Goal: Information Seeking & Learning: Learn about a topic

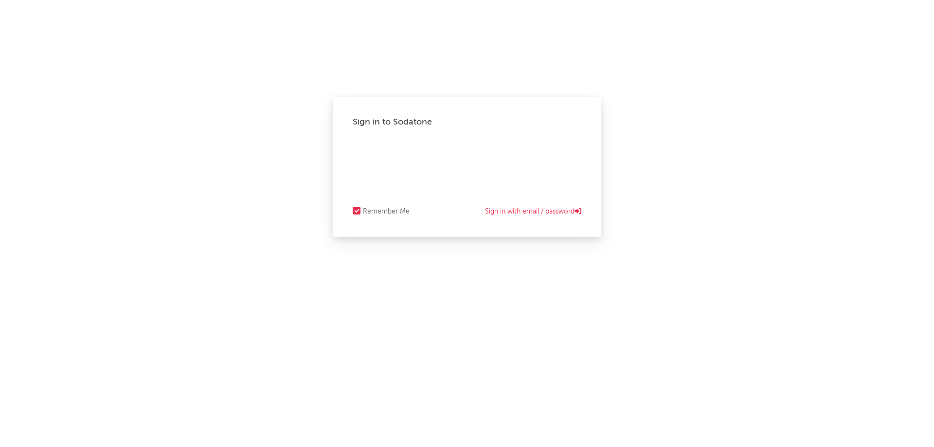
select select "other"
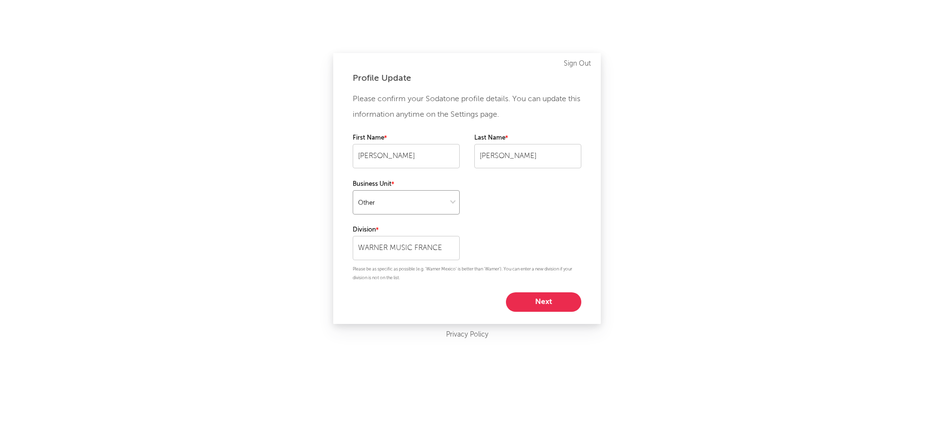
click at [403, 209] on select at bounding box center [406, 202] width 107 height 24
click at [353, 190] on select at bounding box center [406, 202] width 107 height 24
click at [541, 297] on button "Next" at bounding box center [543, 302] width 75 height 19
select select "other"
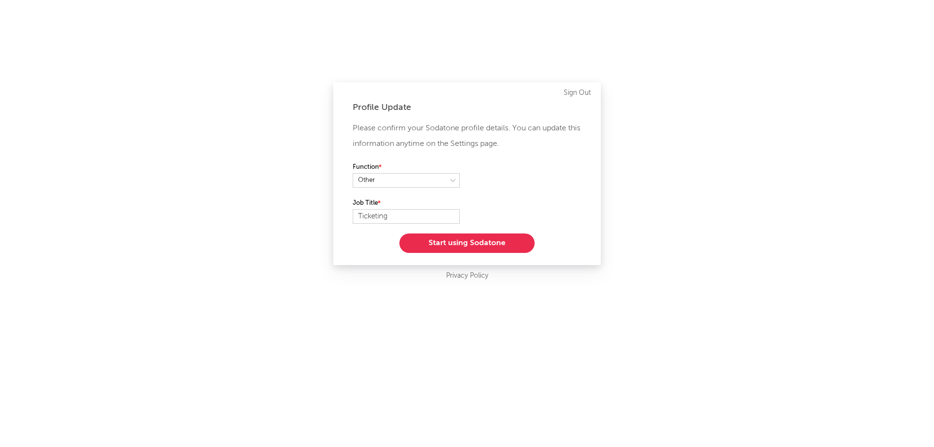
click at [495, 243] on button "Start using Sodatone" at bounding box center [467, 243] width 135 height 19
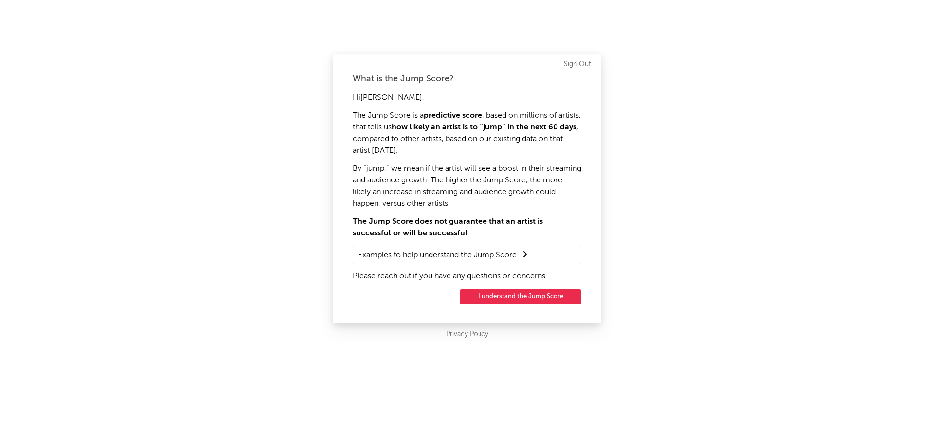
click at [506, 300] on button "I understand the Jump Score" at bounding box center [521, 297] width 122 height 15
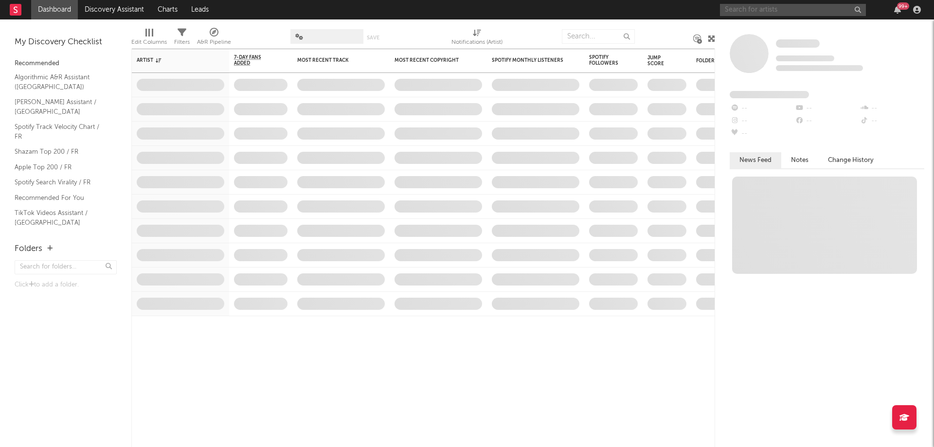
click at [778, 16] on input "text" at bounding box center [793, 10] width 146 height 12
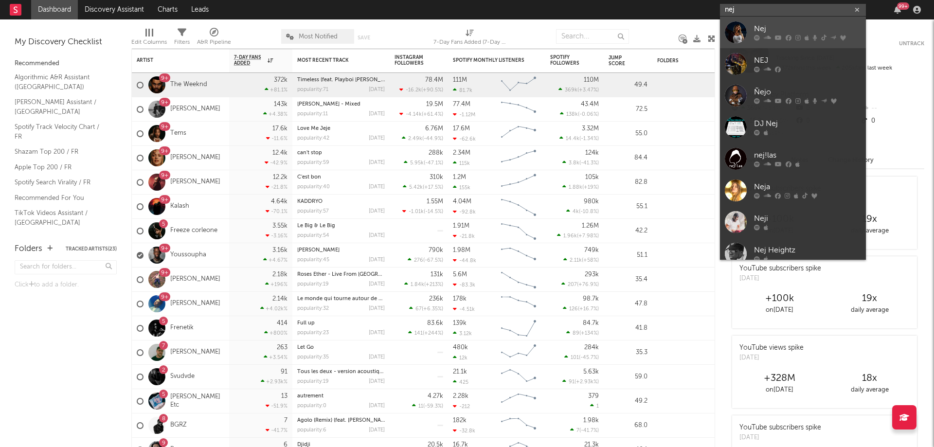
type input "nej"
click at [778, 28] on div "Nej" at bounding box center [807, 29] width 107 height 12
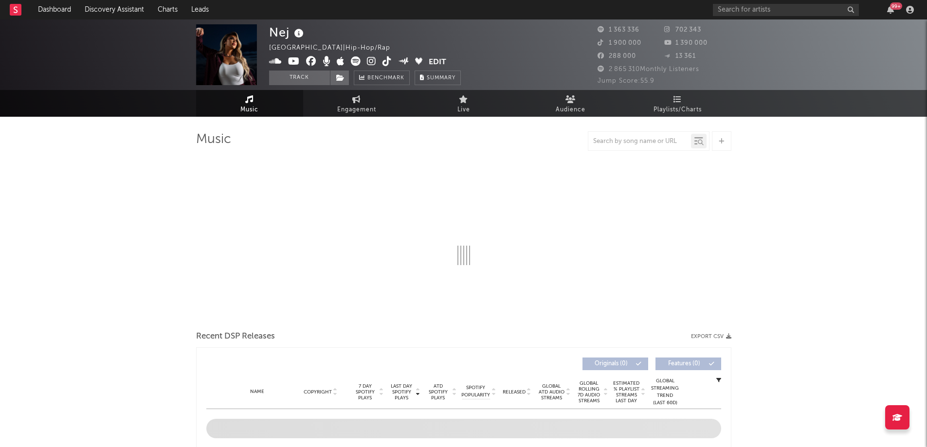
select select "6m"
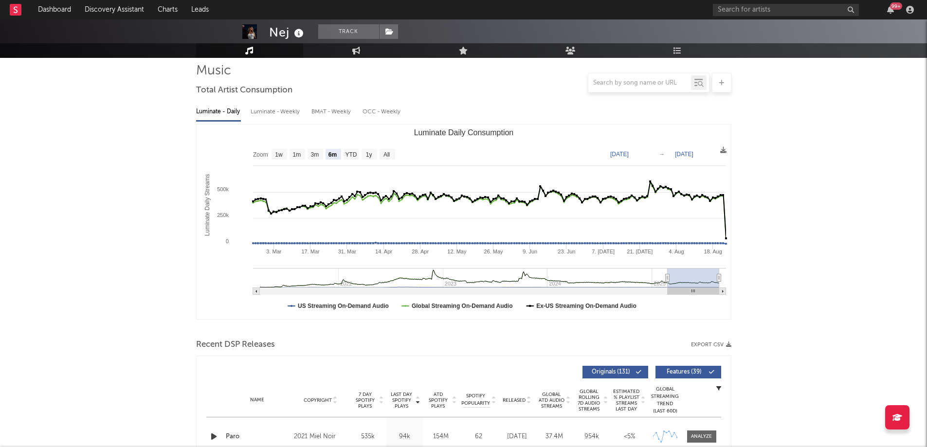
scroll to position [20, 0]
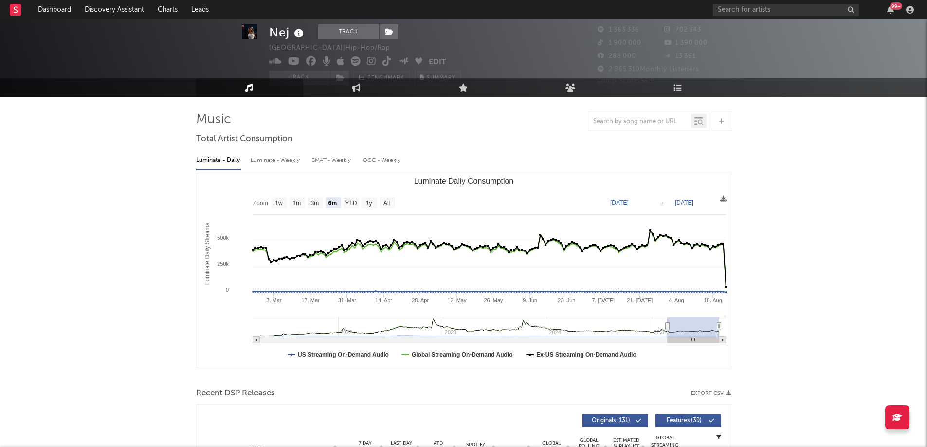
click at [290, 164] on div "Luminate - Weekly" at bounding box center [276, 160] width 51 height 17
select select "6m"
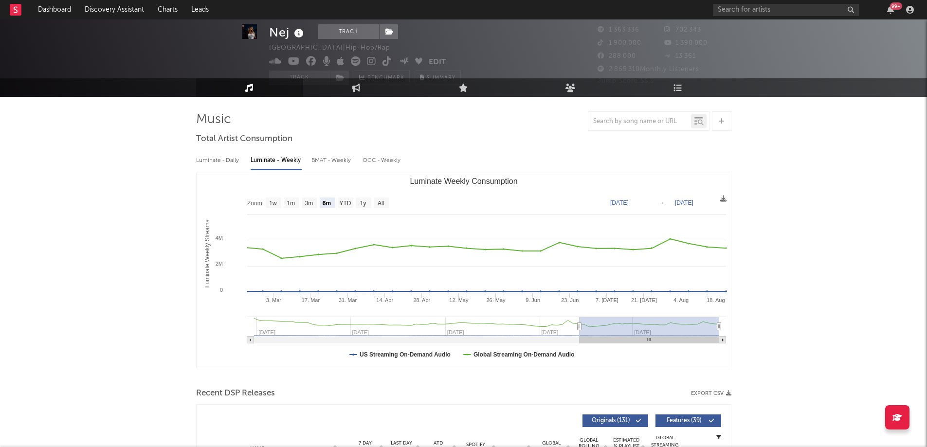
click at [321, 163] on div "BMAT - Weekly" at bounding box center [331, 160] width 41 height 17
select select "6m"
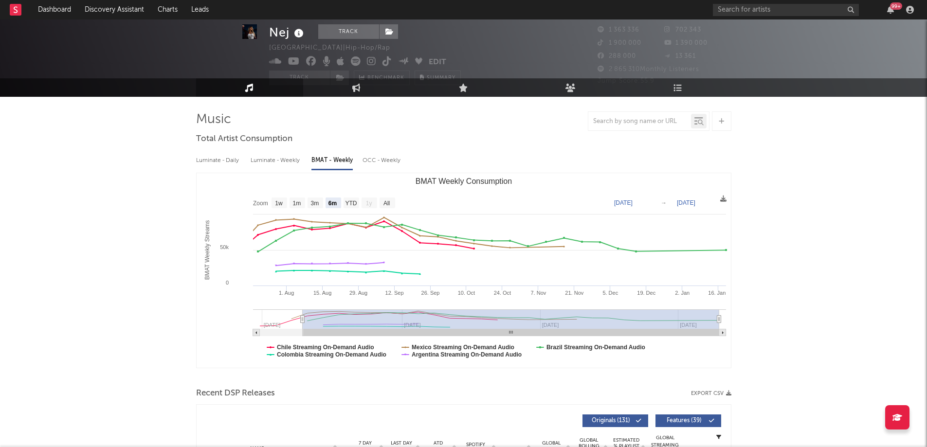
click at [359, 166] on div "Luminate - Daily Luminate - Weekly BMAT - Weekly OCC - Weekly" at bounding box center [463, 160] width 535 height 17
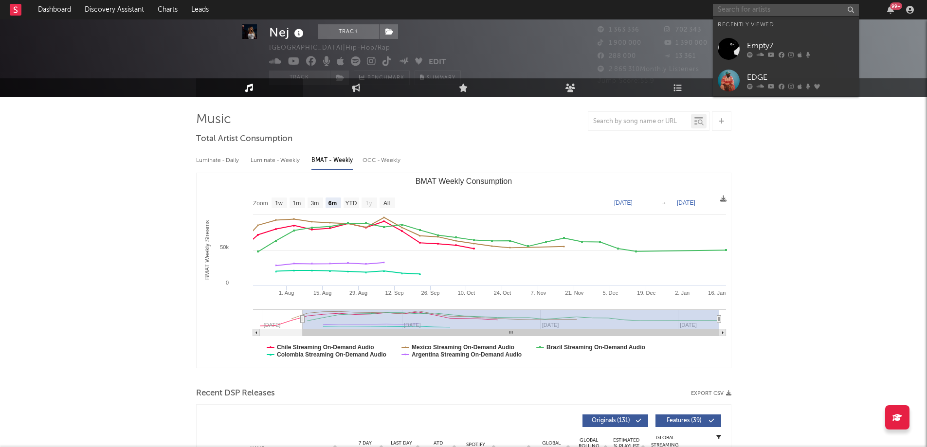
click at [748, 7] on input "text" at bounding box center [786, 10] width 146 height 12
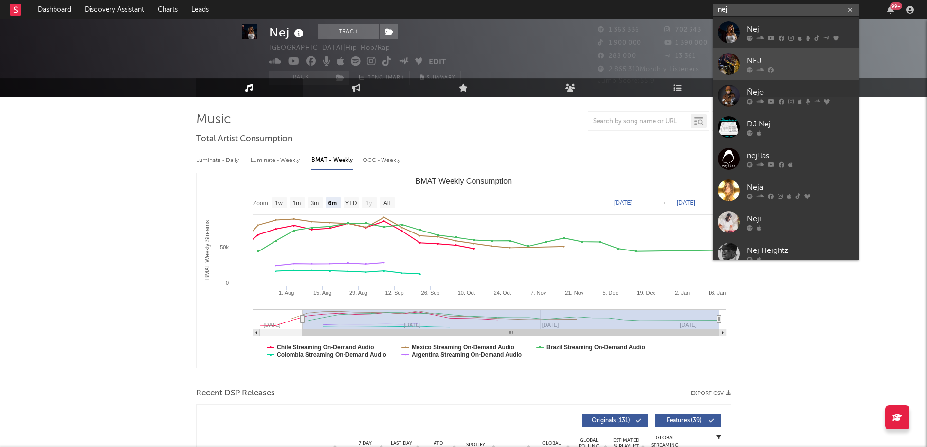
type input "nej"
click at [757, 55] on div "NEJ" at bounding box center [800, 61] width 107 height 12
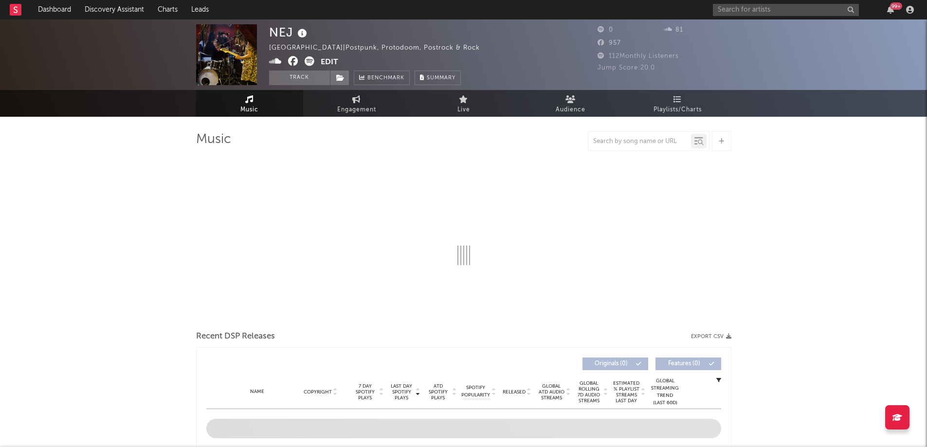
select select "1w"
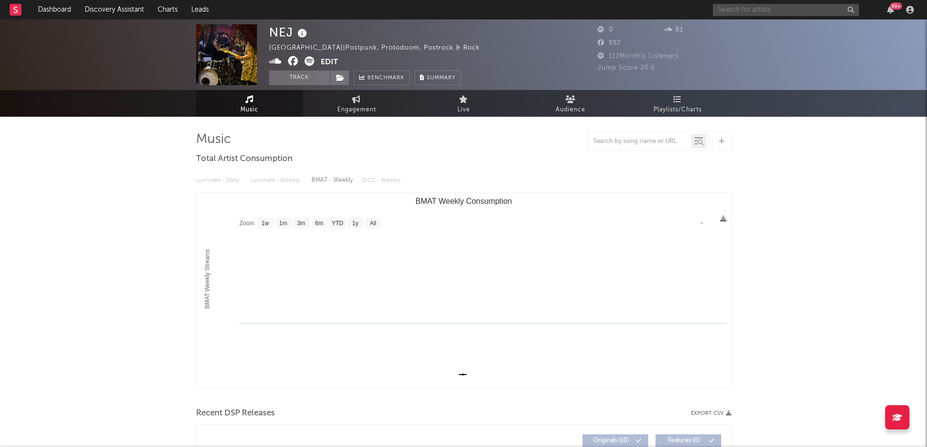
click at [756, 9] on input "text" at bounding box center [786, 10] width 146 height 12
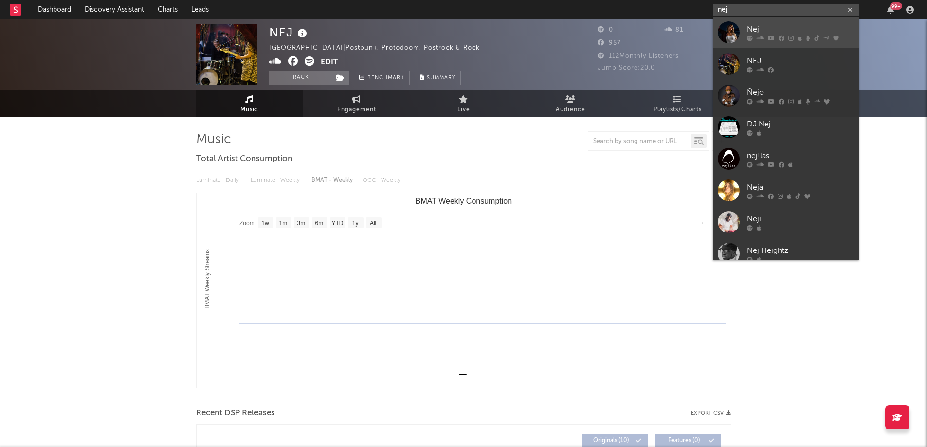
type input "nej"
click at [759, 27] on div "Nej" at bounding box center [800, 29] width 107 height 12
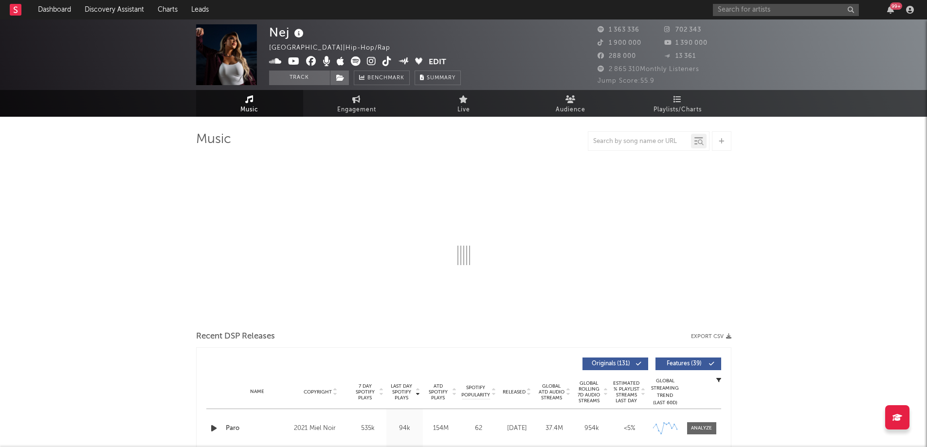
select select "6m"
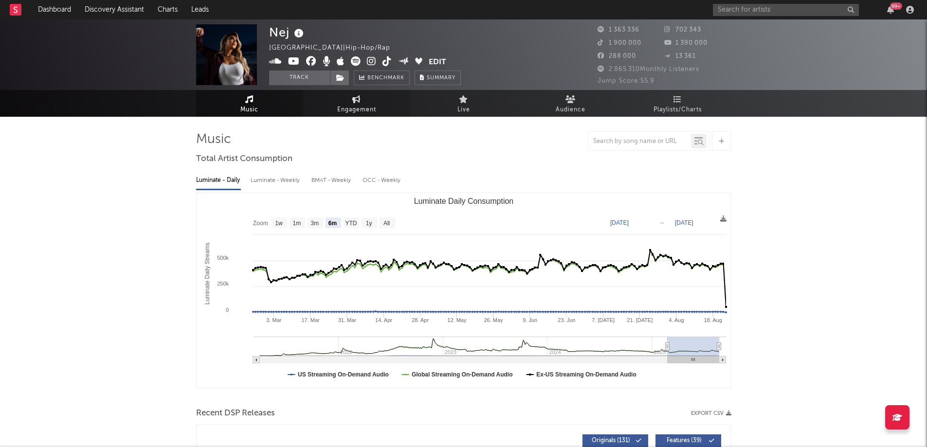
click at [377, 102] on link "Engagement" at bounding box center [356, 103] width 107 height 27
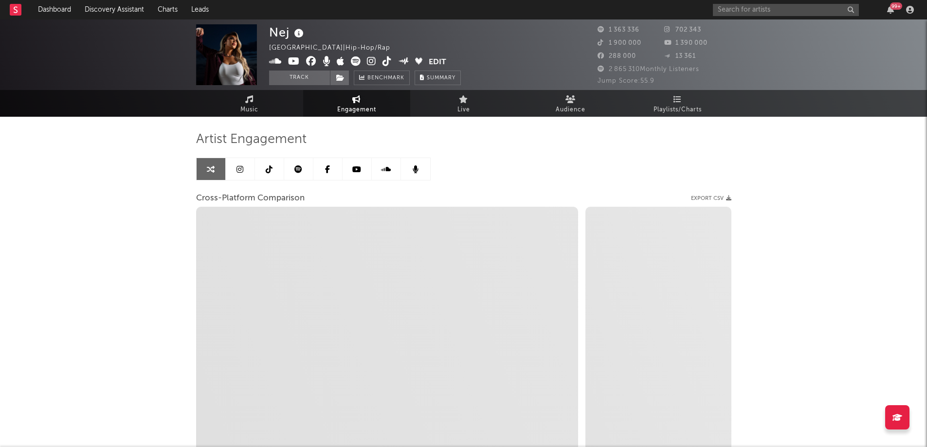
select select "1w"
select select "1m"
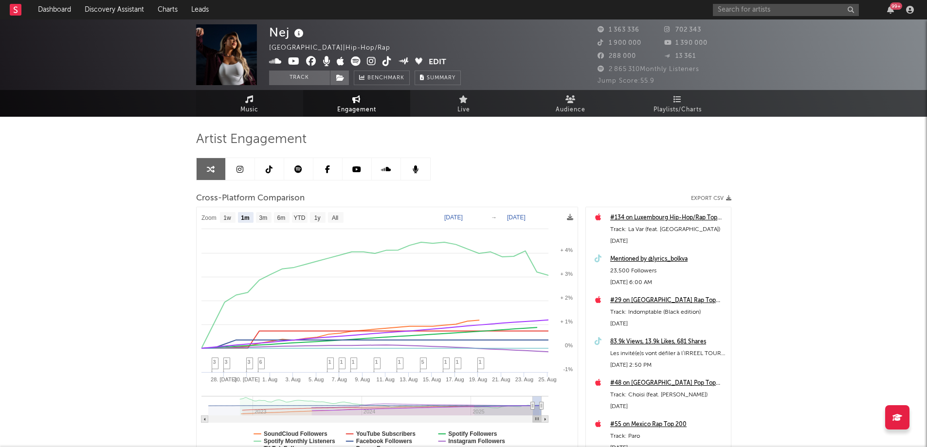
click at [254, 104] on span "Music" at bounding box center [249, 110] width 18 height 12
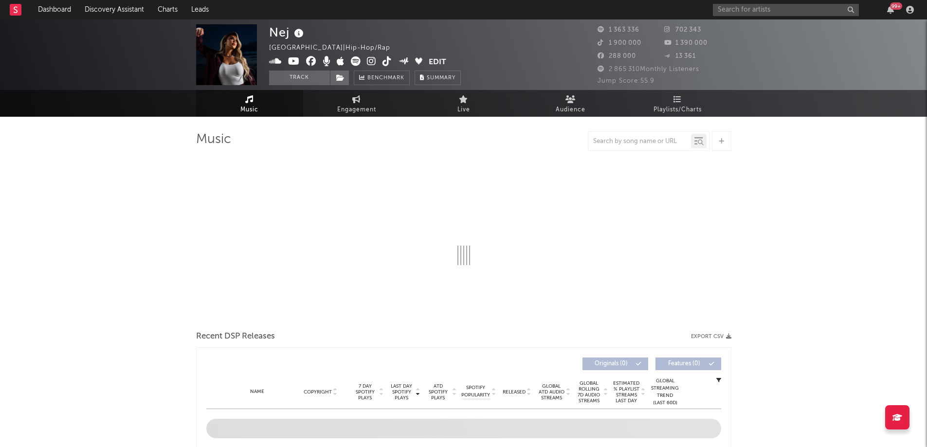
select select "6m"
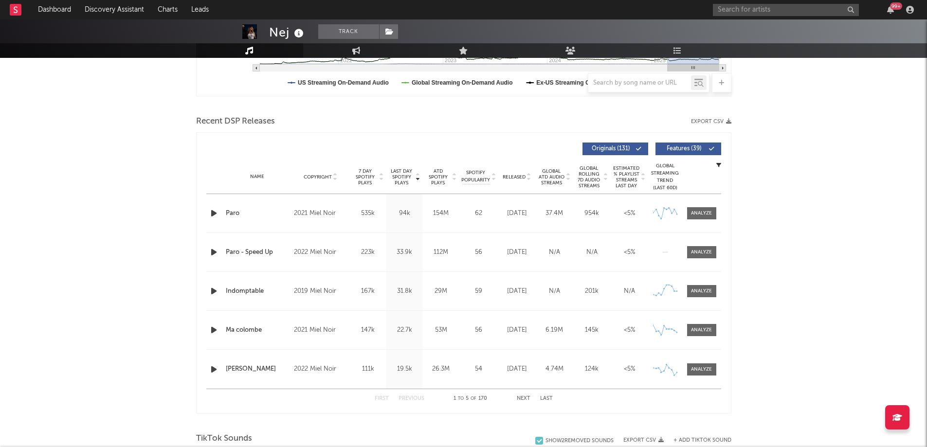
scroll to position [243, 0]
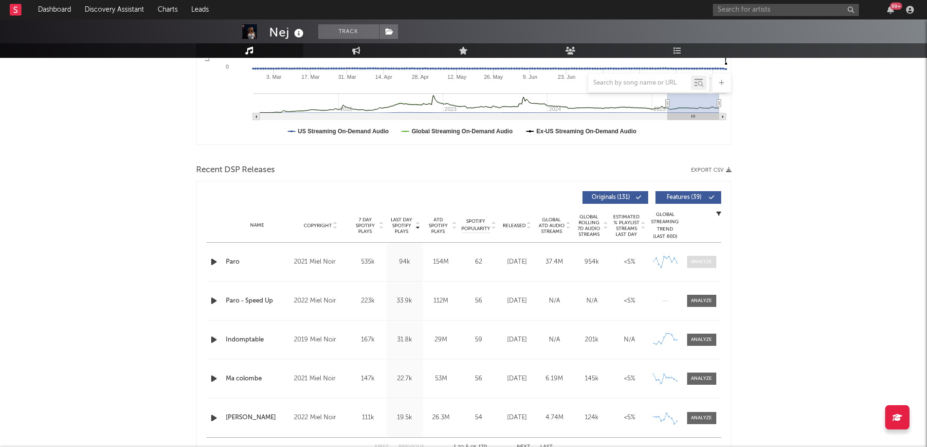
click at [695, 257] on span at bounding box center [701, 262] width 29 height 12
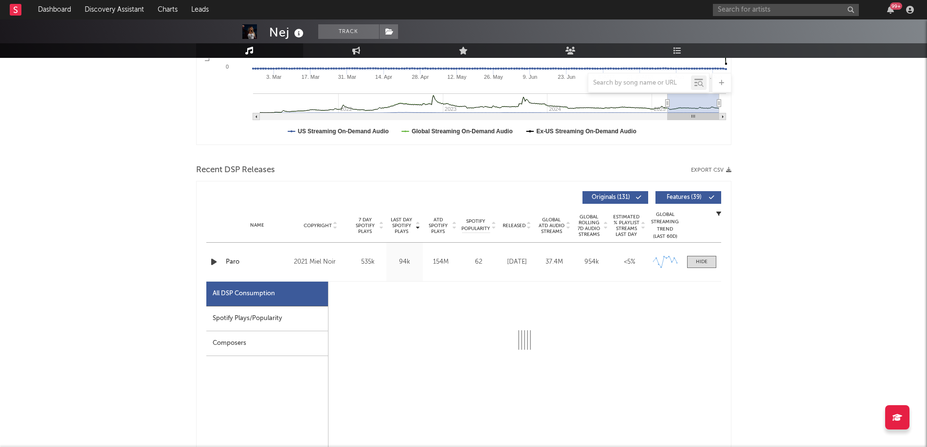
select select "6m"
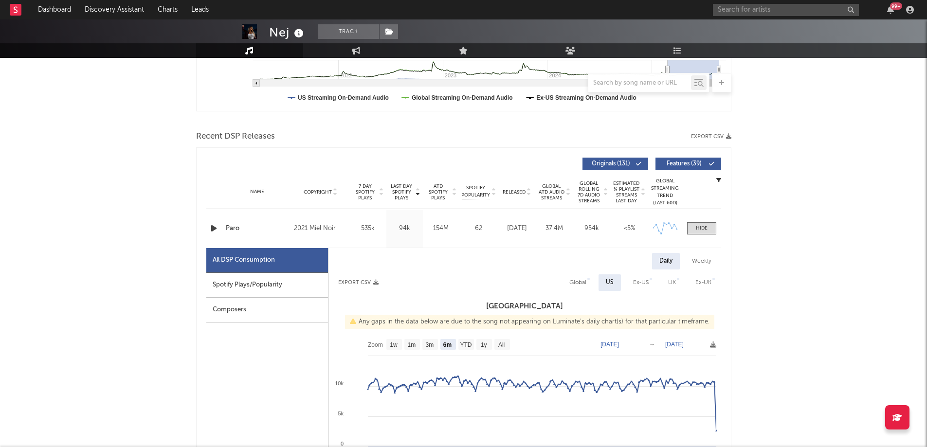
scroll to position [292, 0]
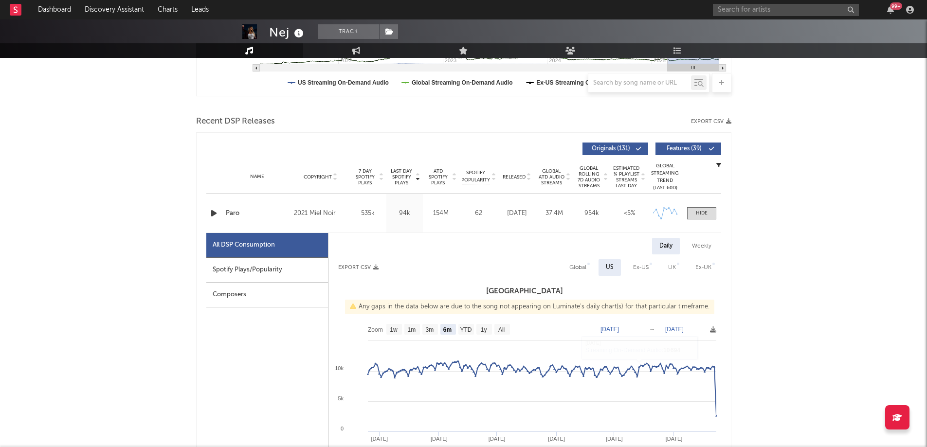
click at [280, 272] on div "Spotify Plays/Popularity" at bounding box center [267, 270] width 122 height 25
select select "6m"
select select "1w"
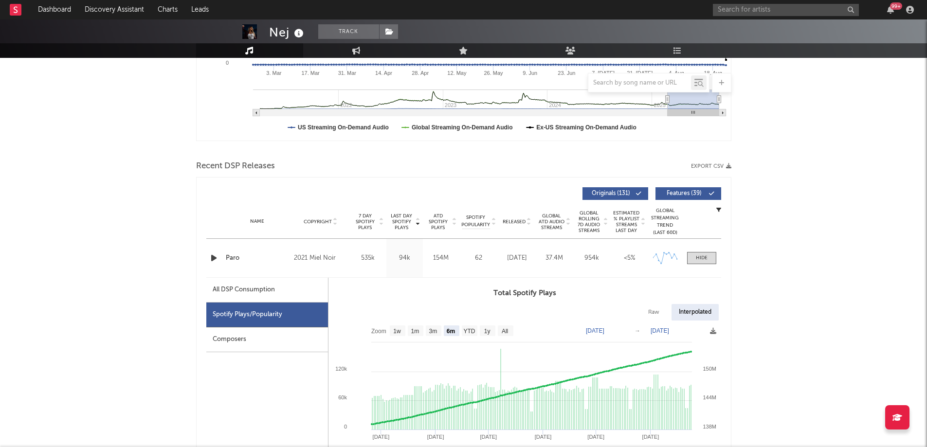
scroll to position [243, 0]
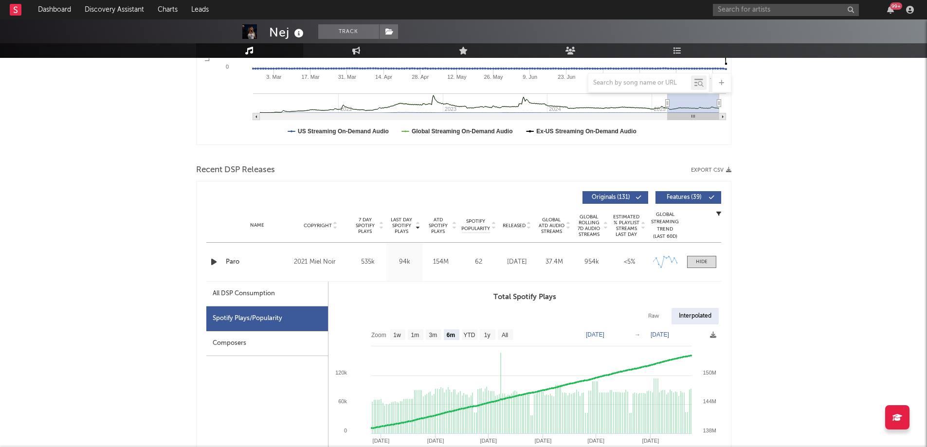
click at [241, 349] on div "Composers" at bounding box center [267, 343] width 122 height 25
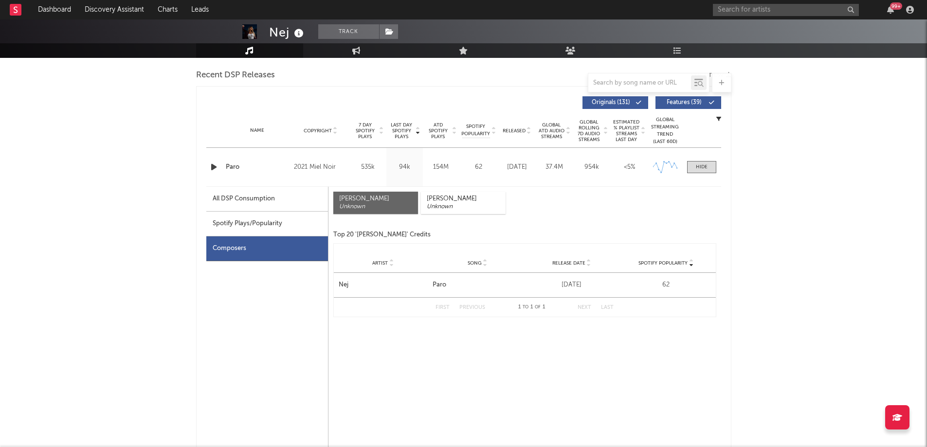
scroll to position [146, 0]
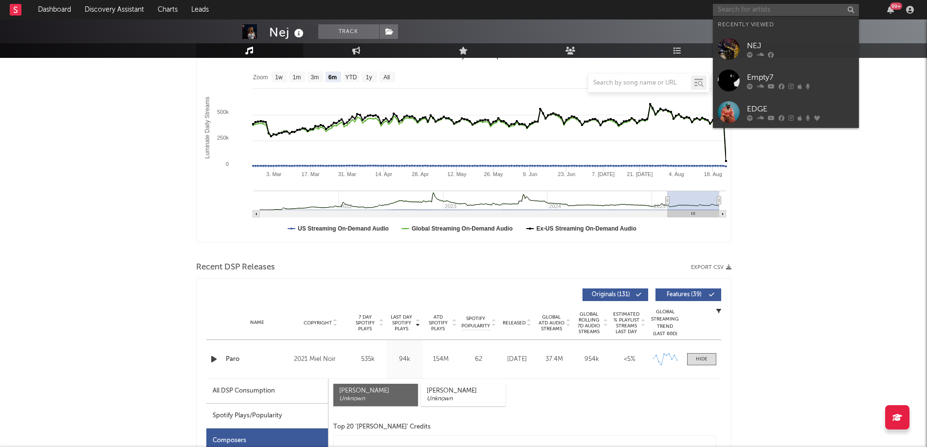
click at [733, 9] on input "text" at bounding box center [786, 10] width 146 height 12
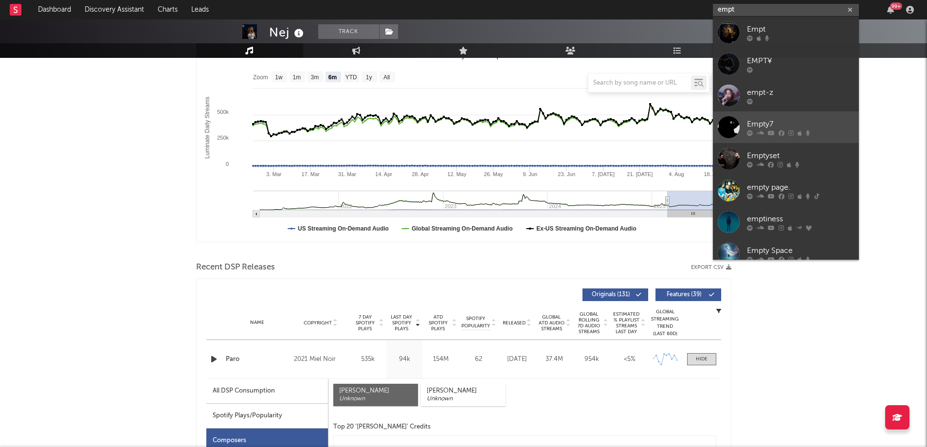
type input "empt"
click at [773, 122] on div "Empty7" at bounding box center [800, 124] width 107 height 12
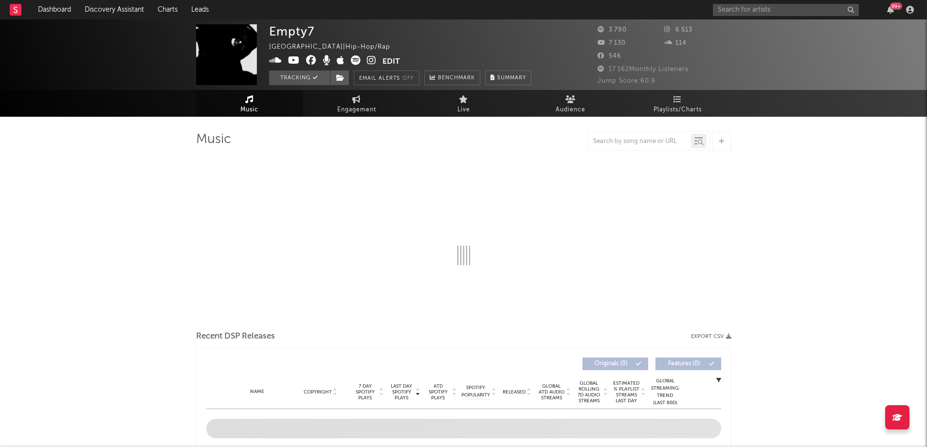
select select "6m"
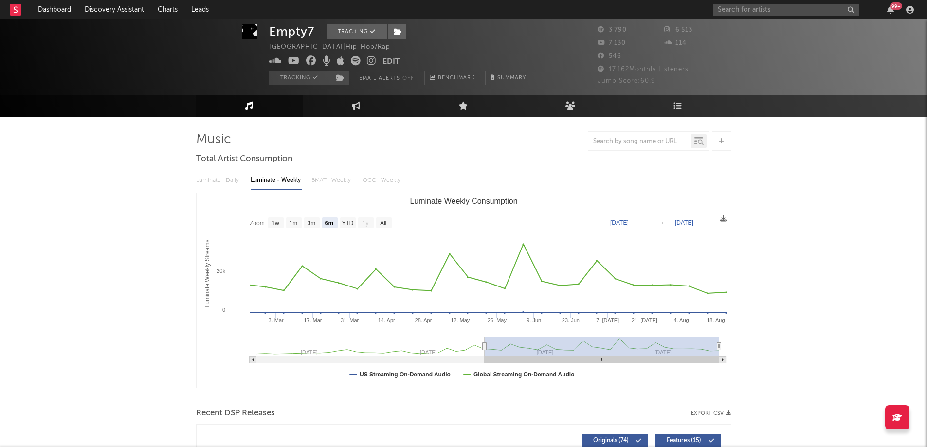
scroll to position [49, 0]
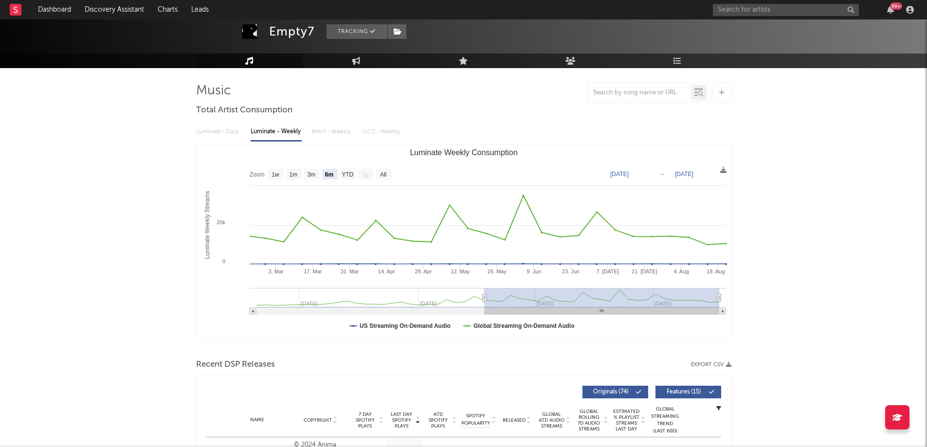
click at [220, 132] on div "Luminate - Daily Luminate - Weekly BMAT - Weekly OCC - Weekly" at bounding box center [463, 132] width 535 height 17
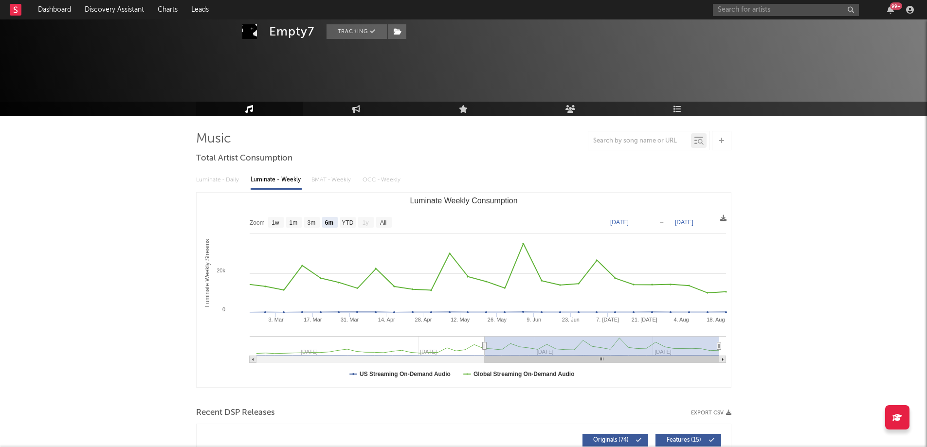
scroll to position [0, 0]
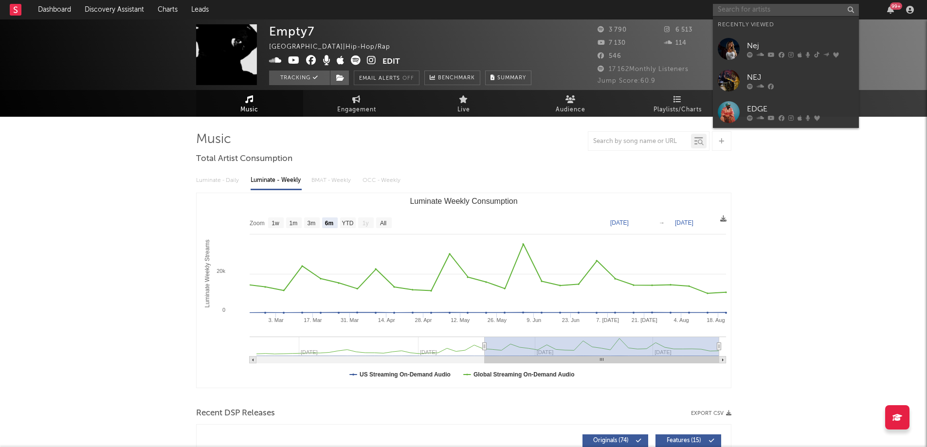
click at [748, 5] on input "text" at bounding box center [786, 10] width 146 height 12
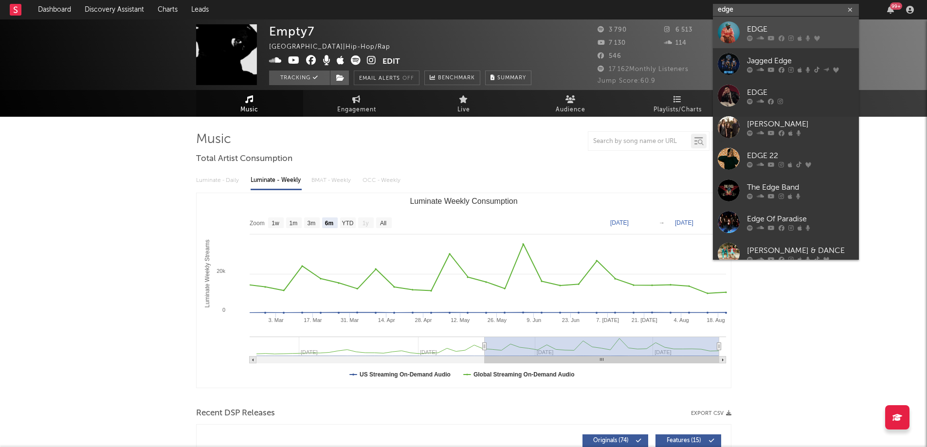
type input "edge"
click at [757, 37] on icon at bounding box center [760, 38] width 7 height 6
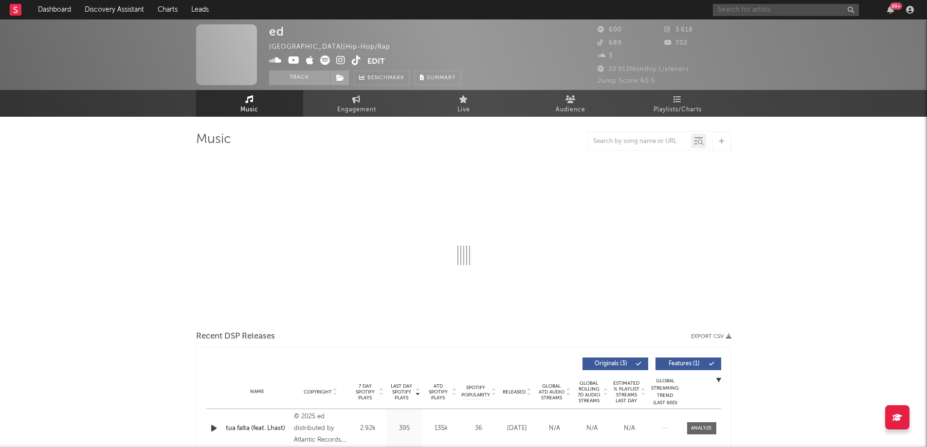
select select "1w"
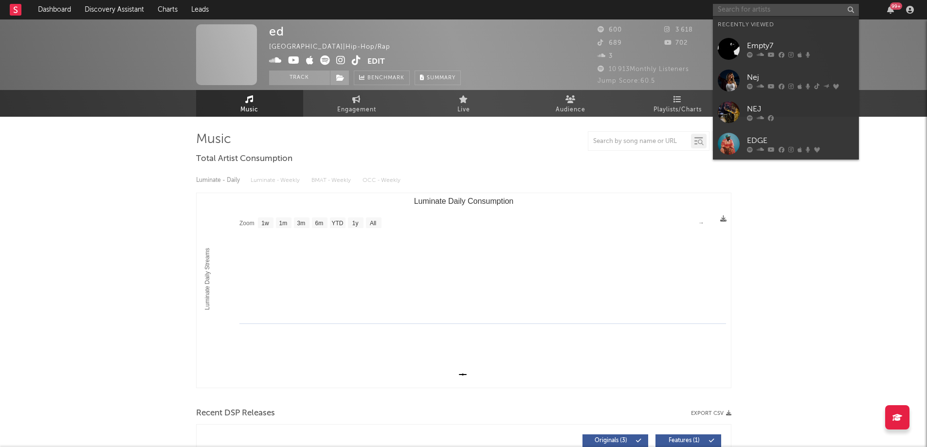
click at [748, 10] on input "text" at bounding box center [786, 10] width 146 height 12
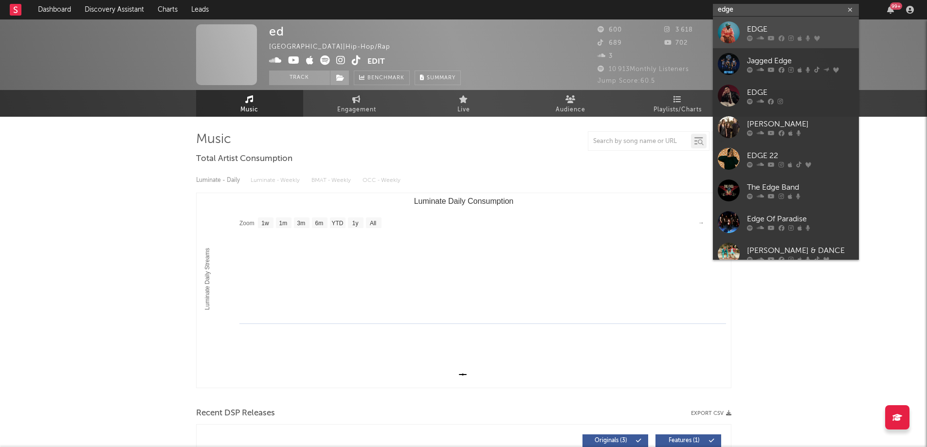
type input "edge"
click at [762, 30] on div "EDGE" at bounding box center [800, 29] width 107 height 12
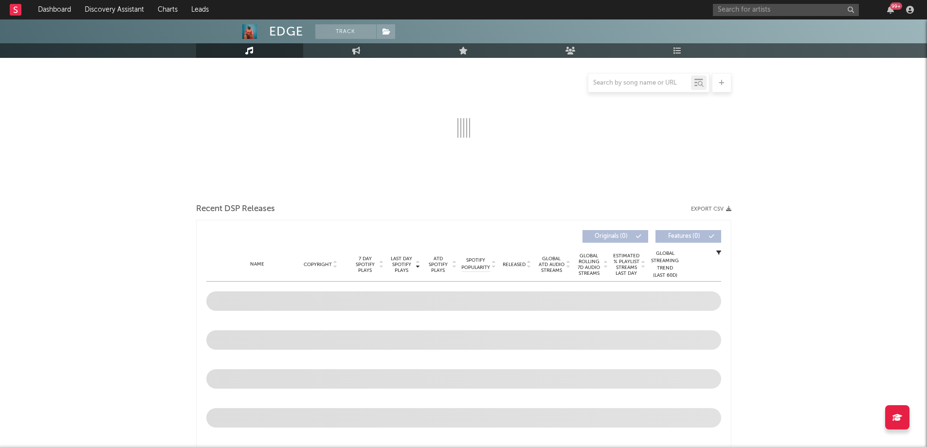
scroll to position [146, 0]
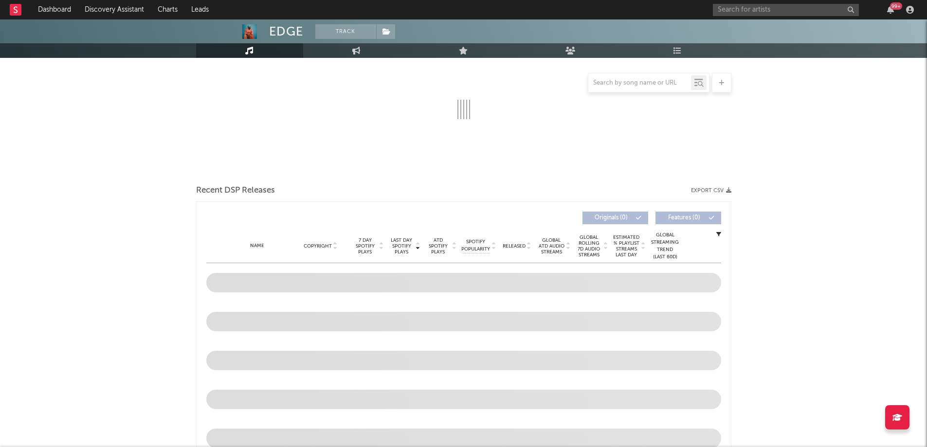
select select "6m"
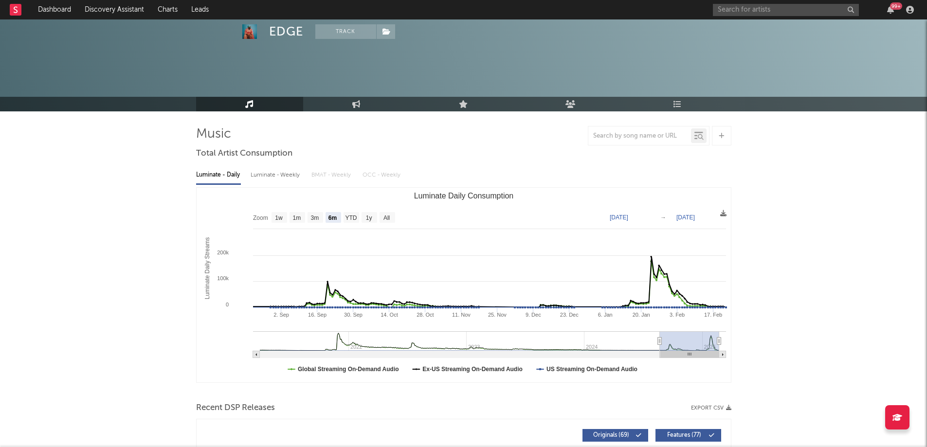
scroll to position [0, 0]
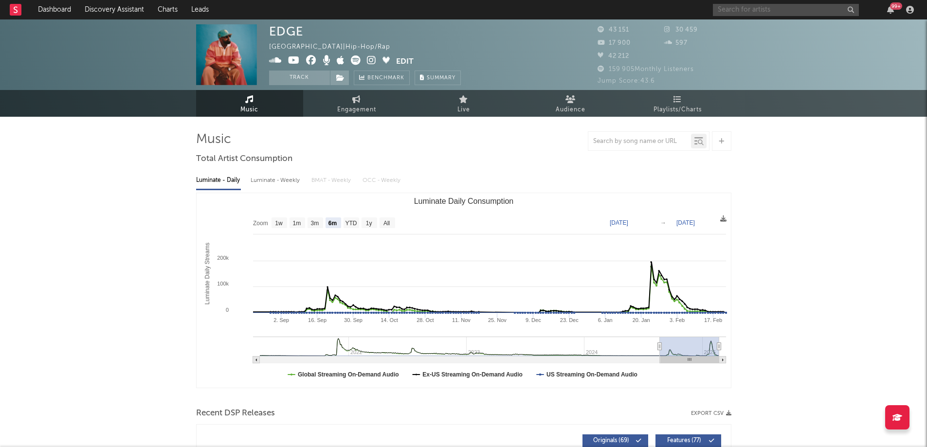
click at [768, 13] on input "text" at bounding box center [786, 10] width 146 height 12
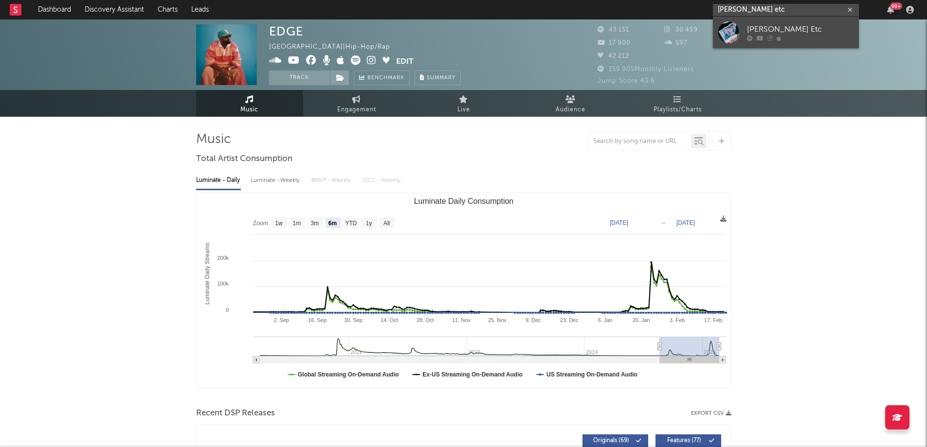
type input "[PERSON_NAME] etc"
click at [771, 23] on div "[PERSON_NAME] Etc" at bounding box center [800, 29] width 107 height 12
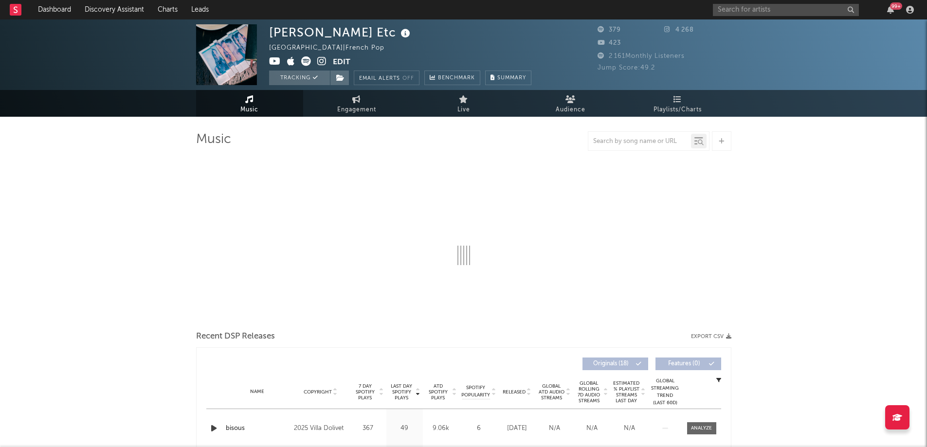
select select "6m"
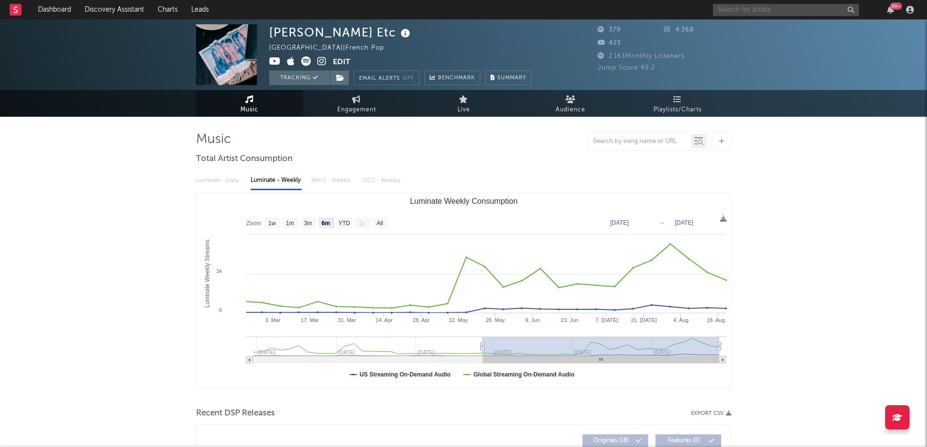
click at [759, 10] on input "text" at bounding box center [786, 10] width 146 height 12
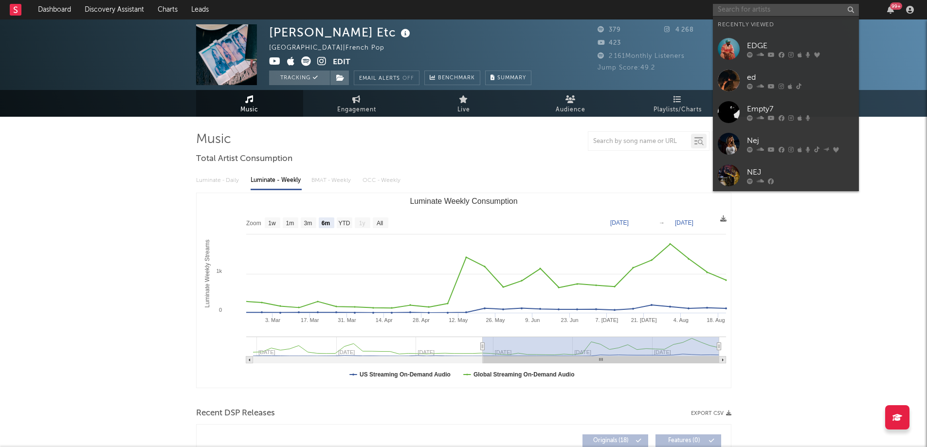
type input "u"
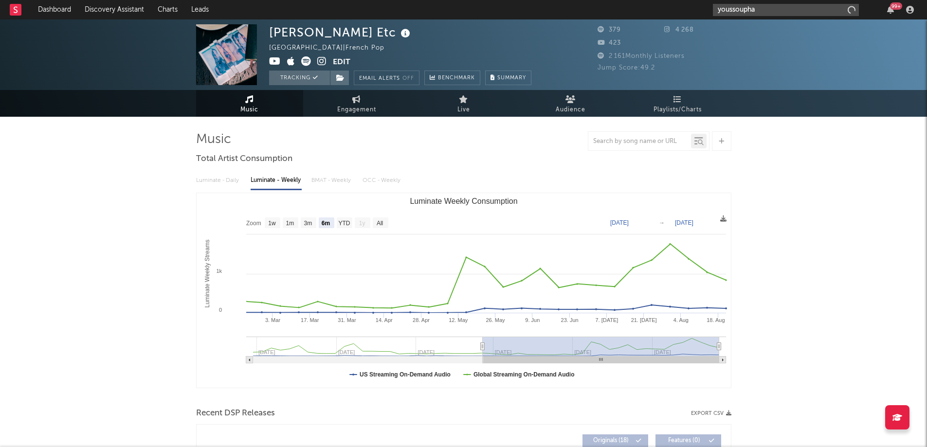
type input "youssoupha"
click at [766, 11] on input "youssoupha" at bounding box center [786, 10] width 146 height 12
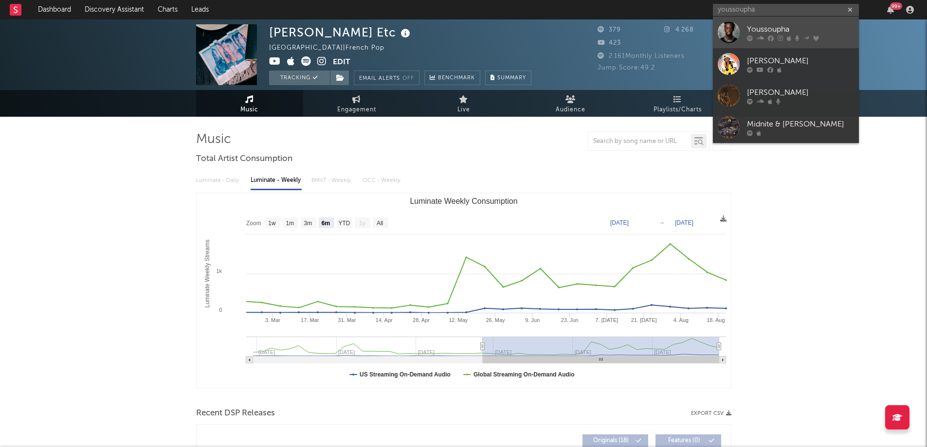
click at [765, 29] on div "Youssoupha" at bounding box center [800, 29] width 107 height 12
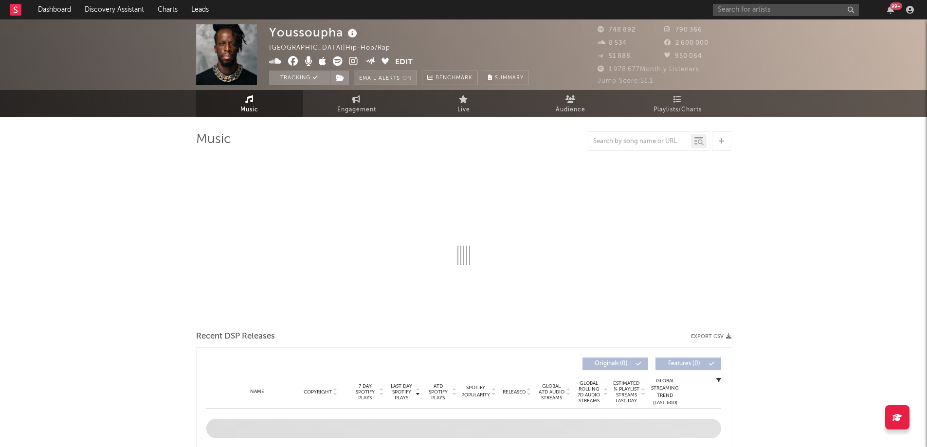
click at [400, 77] on button "Email Alerts On" at bounding box center [385, 78] width 63 height 15
select select "6m"
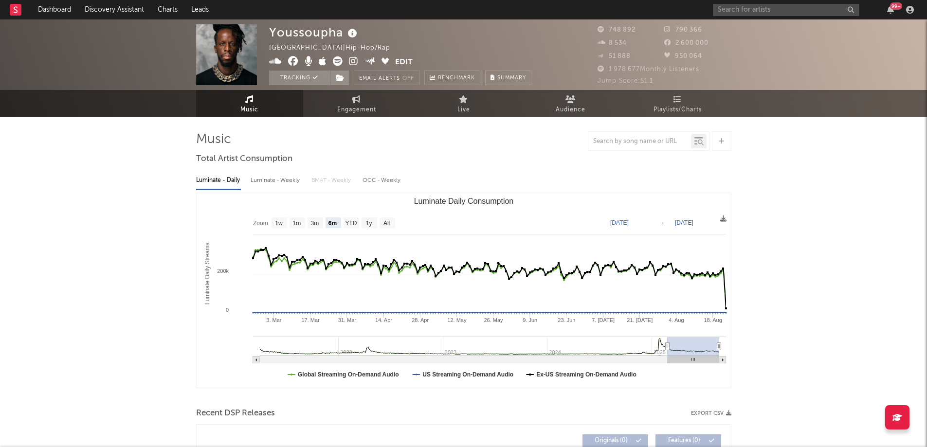
select select "6m"
click at [461, 108] on span "Live" at bounding box center [464, 110] width 13 height 12
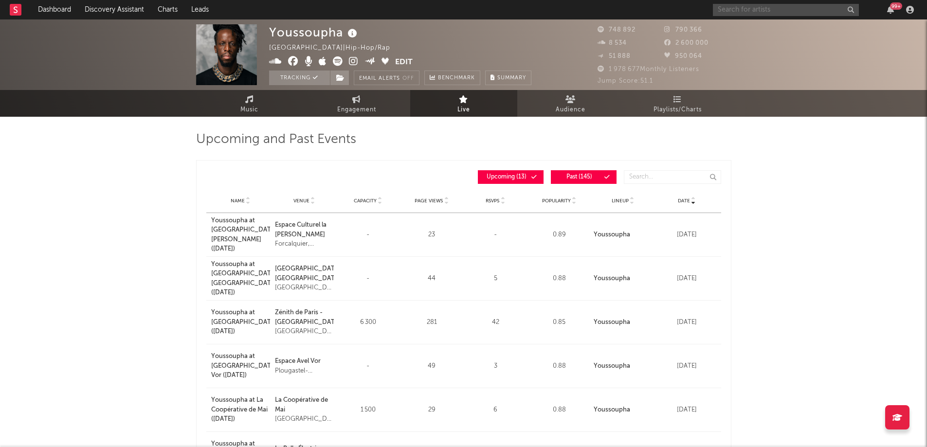
click at [736, 10] on input "text" at bounding box center [786, 10] width 146 height 12
click at [581, 101] on link "Audience" at bounding box center [570, 103] width 107 height 27
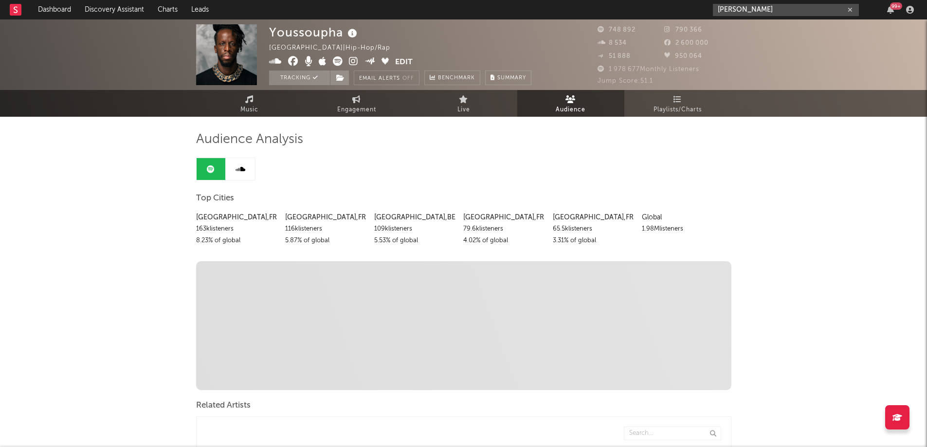
drag, startPoint x: 741, startPoint y: 7, endPoint x: 745, endPoint y: 11, distance: 5.2
click at [745, 11] on input "[PERSON_NAME]" at bounding box center [786, 10] width 146 height 12
drag, startPoint x: 761, startPoint y: 7, endPoint x: 629, endPoint y: 23, distance: 132.3
type input "i"
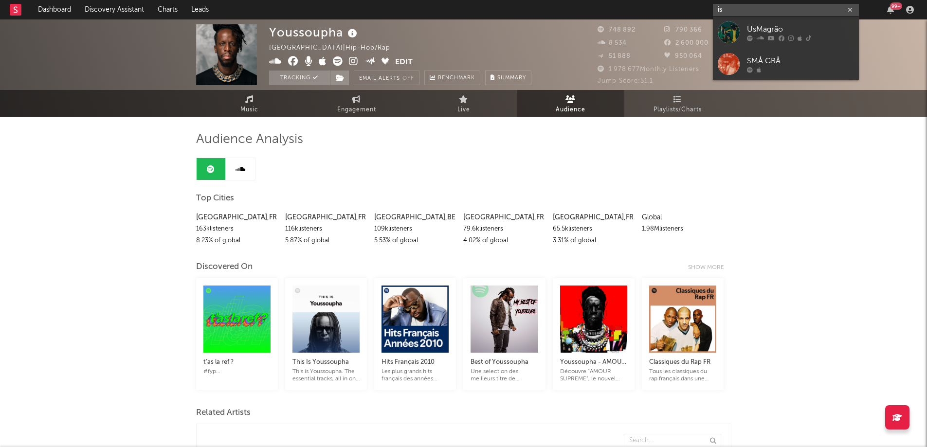
type input "i"
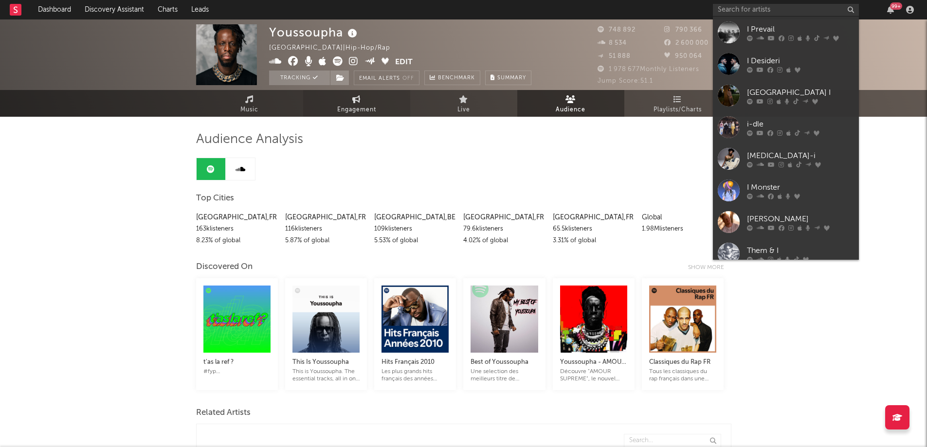
click at [345, 103] on link "Engagement" at bounding box center [356, 103] width 107 height 27
select select "1w"
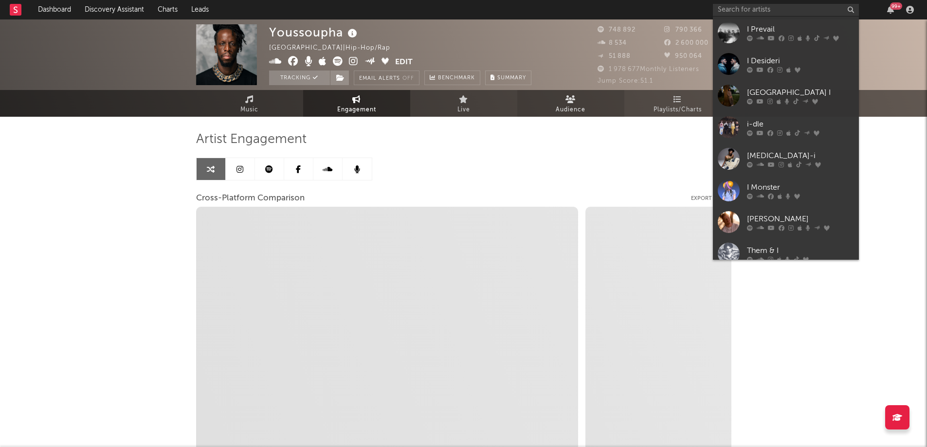
click at [572, 103] on link "Audience" at bounding box center [570, 103] width 107 height 27
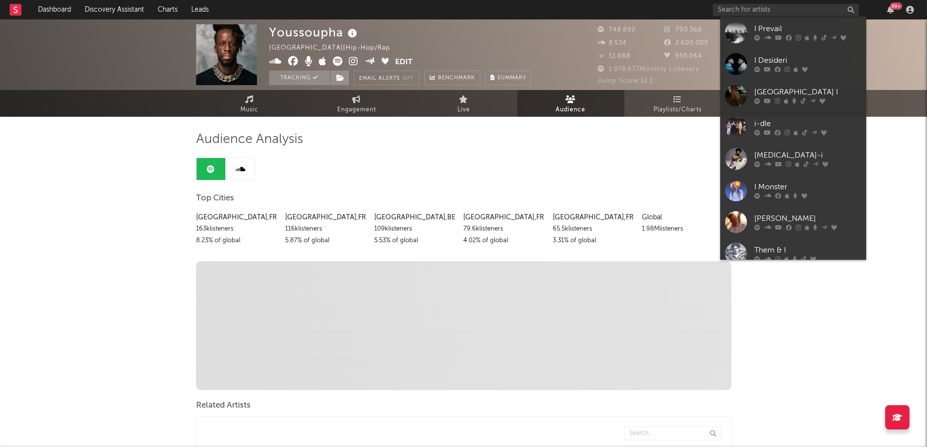
click at [234, 173] on link at bounding box center [240, 169] width 29 height 22
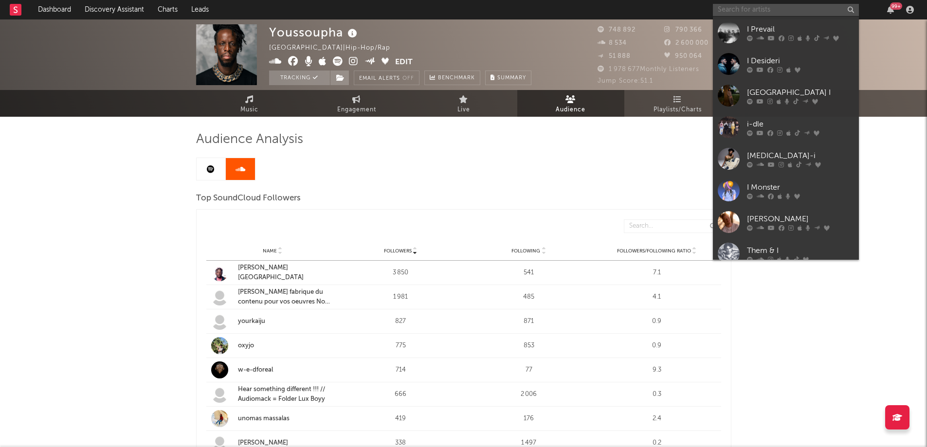
click at [783, 5] on input "text" at bounding box center [786, 10] width 146 height 12
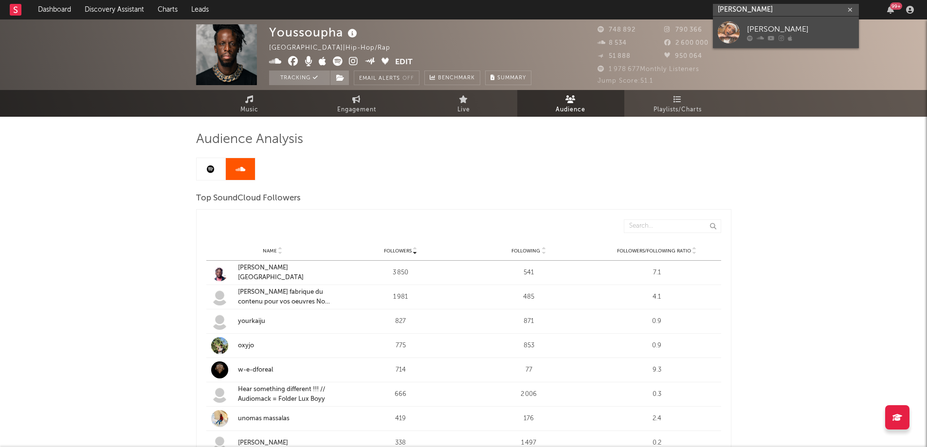
type input "[PERSON_NAME]"
click at [783, 30] on div "[PERSON_NAME]" at bounding box center [800, 29] width 107 height 12
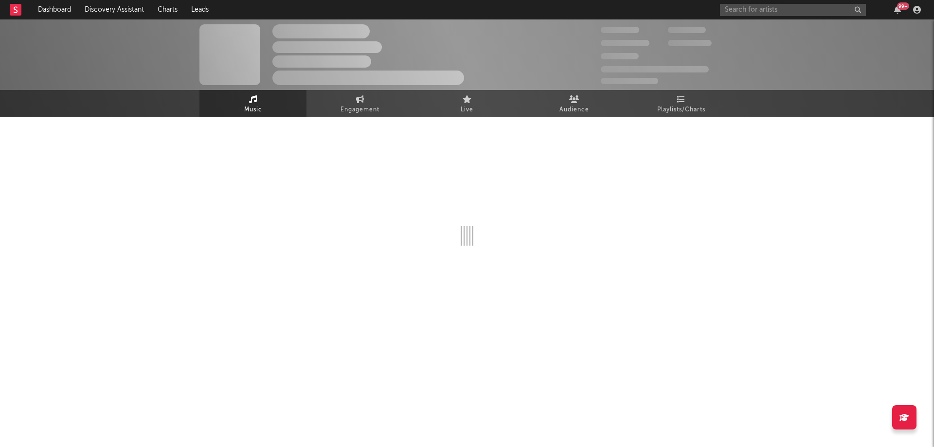
select select "1w"
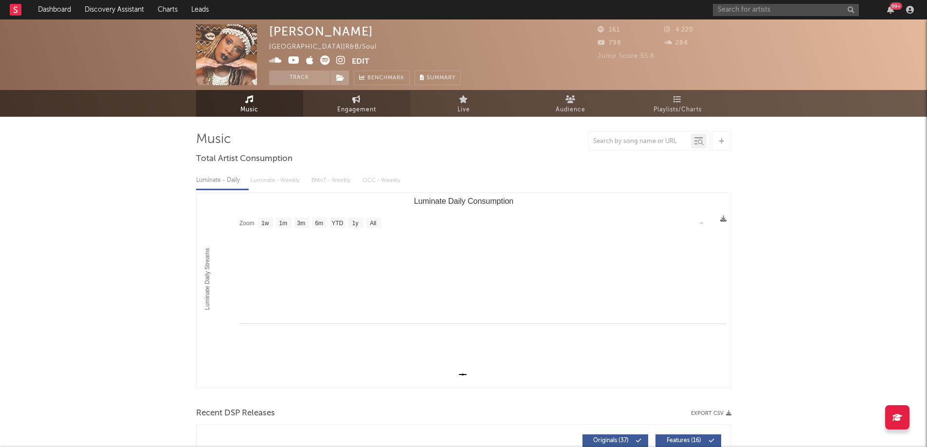
click at [360, 101] on icon at bounding box center [356, 99] width 8 height 8
select select "1m"
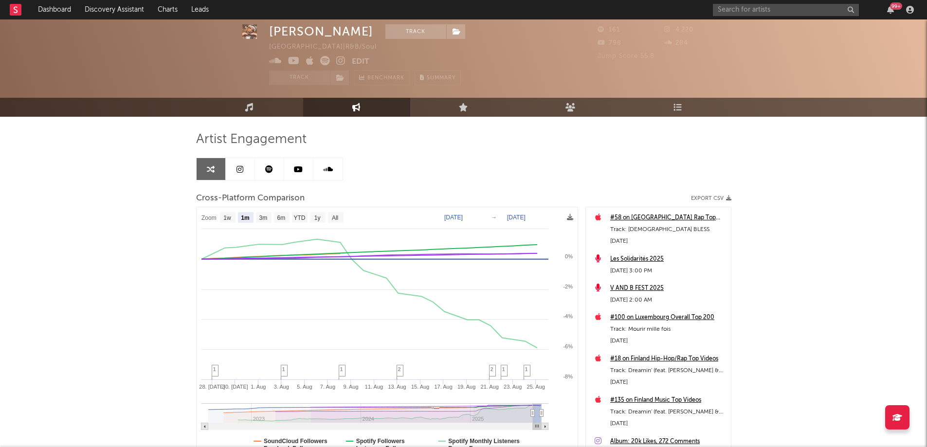
scroll to position [49, 0]
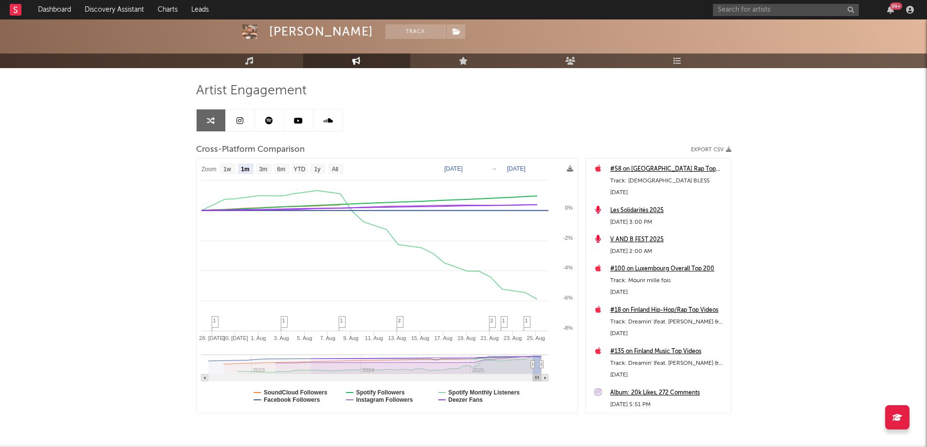
type input "[DATE]"
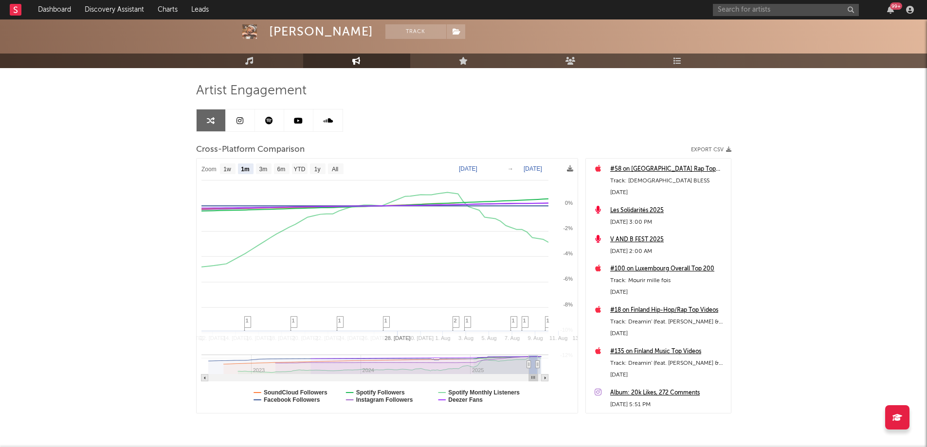
select select "1m"
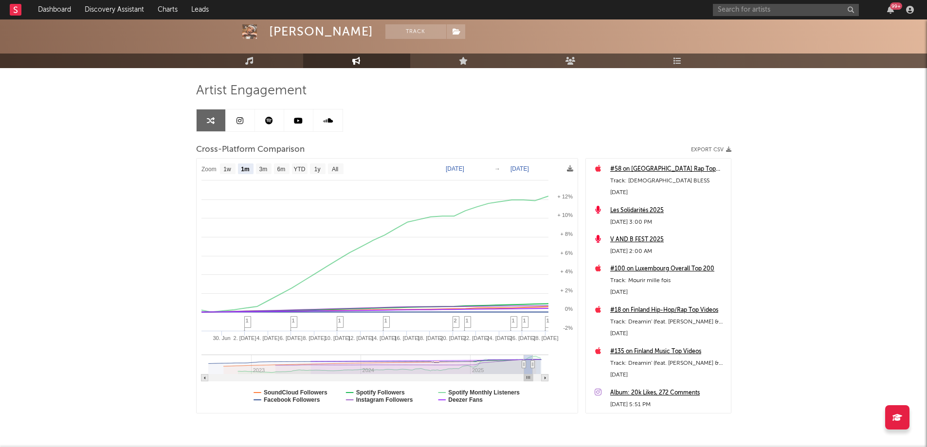
drag, startPoint x: 517, startPoint y: 367, endPoint x: 349, endPoint y: 357, distance: 168.2
type input "[DATE]"
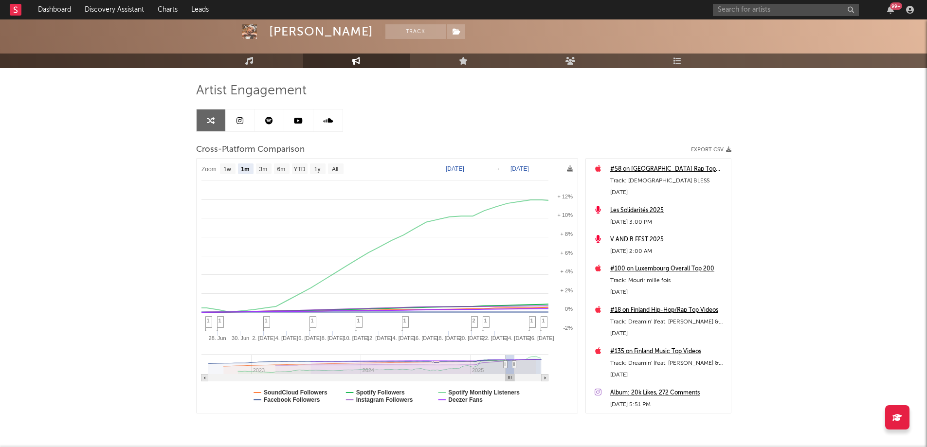
type input "[DATE]"
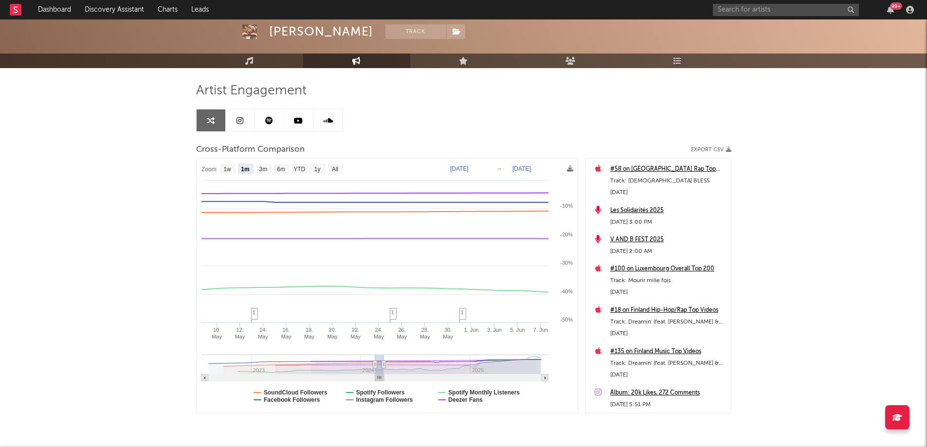
type input "[DATE]"
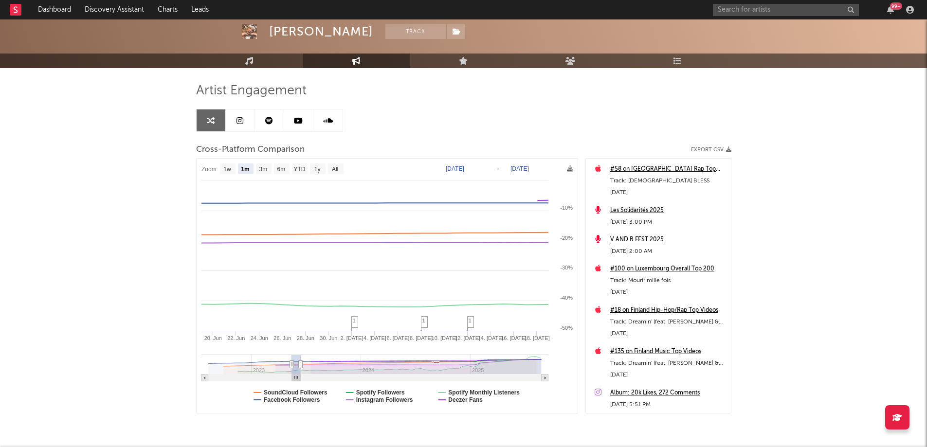
type input "[DATE]"
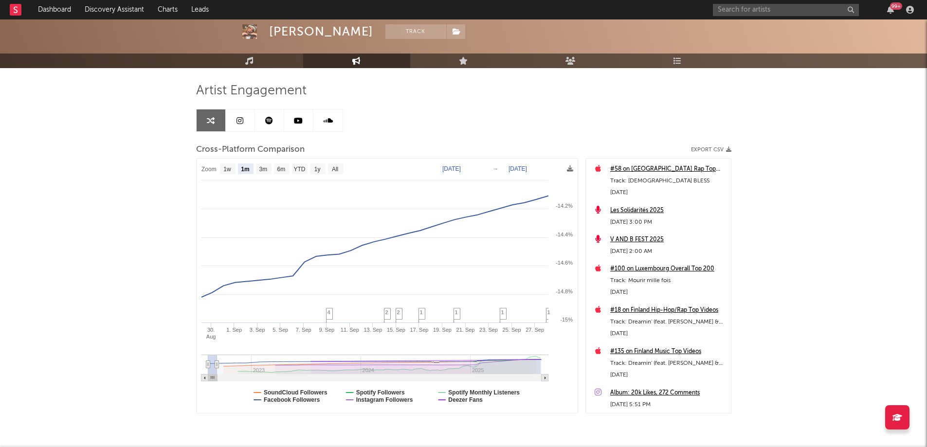
type input "[DATE]"
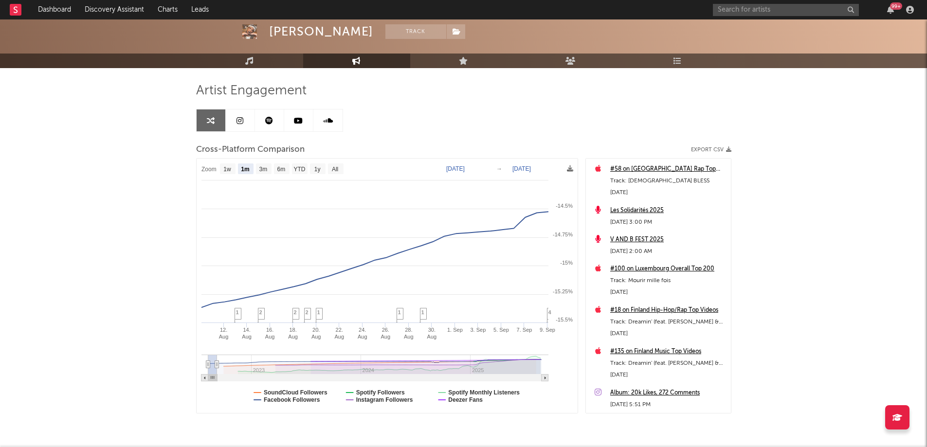
select select "1m"
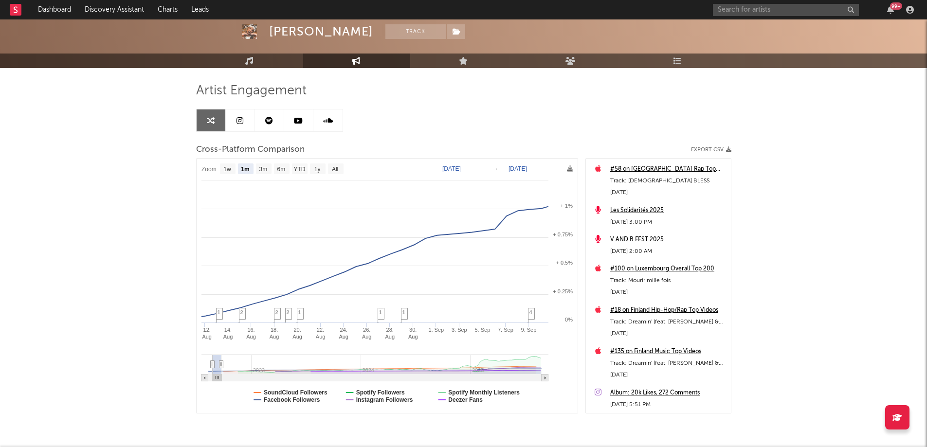
type input "[DATE]"
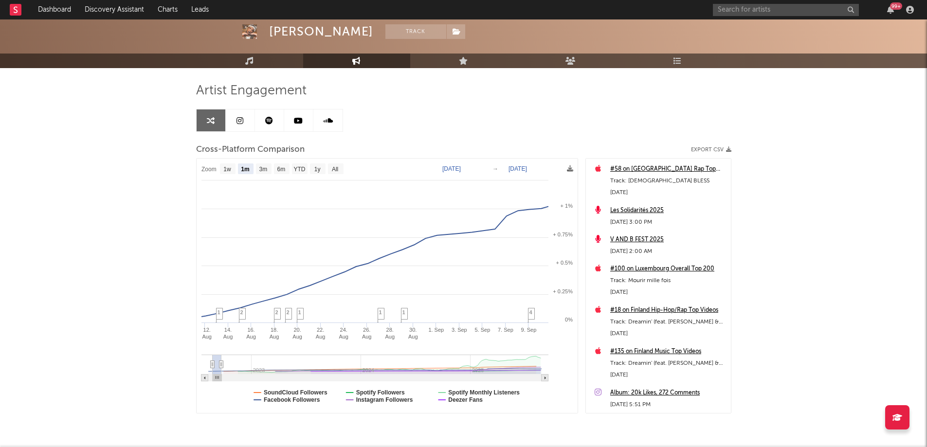
type input "[DATE]"
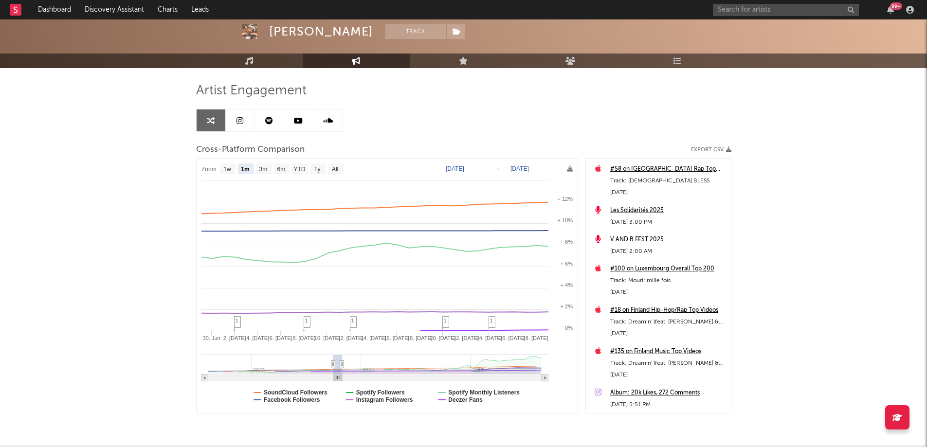
type input "[DATE]"
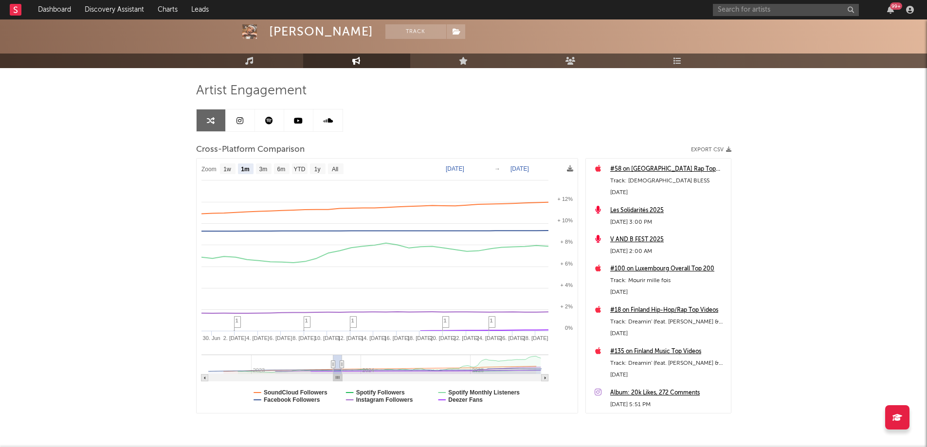
type input "[DATE]"
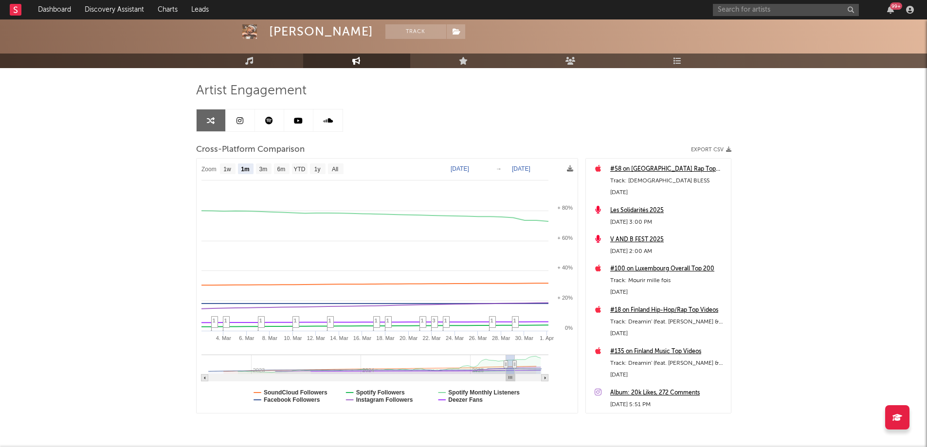
type input "[DATE]"
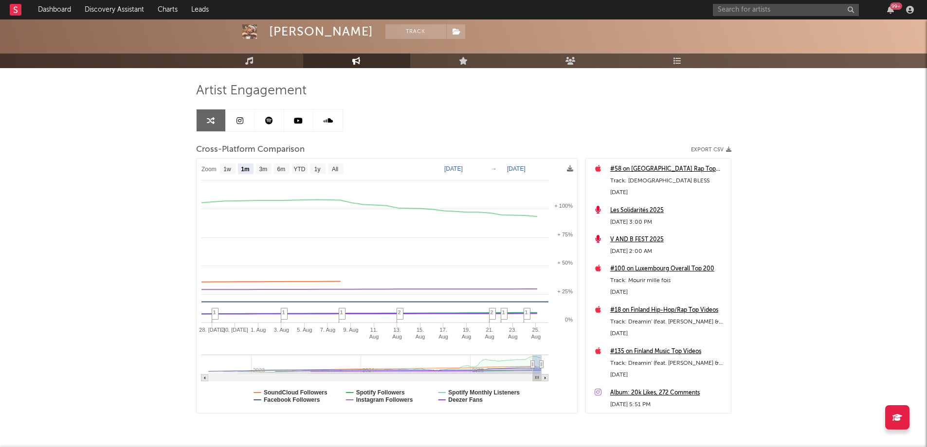
drag, startPoint x: 213, startPoint y: 377, endPoint x: 563, endPoint y: 369, distance: 350.0
click at [564, 369] on icon "Created with Highcharts 10.3.3 [DATE]. [DATE]. [DATE]. [DATE]. [DATE]. Aug [DAT…" at bounding box center [387, 286] width 381 height 255
select select "1m"
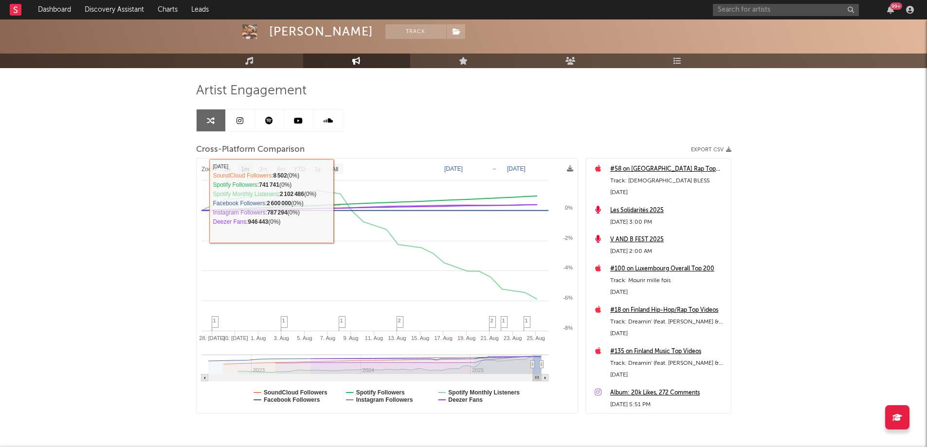
click at [243, 116] on link at bounding box center [240, 121] width 29 height 22
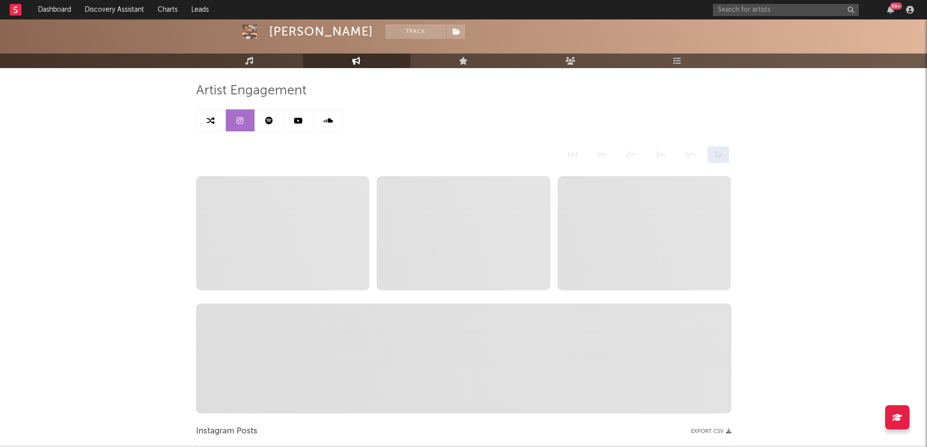
select select "6m"
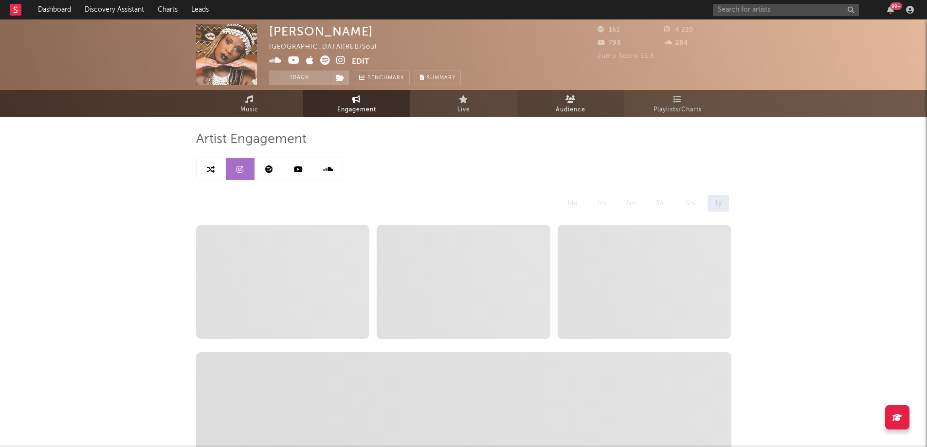
click at [575, 92] on link "Audience" at bounding box center [570, 103] width 107 height 27
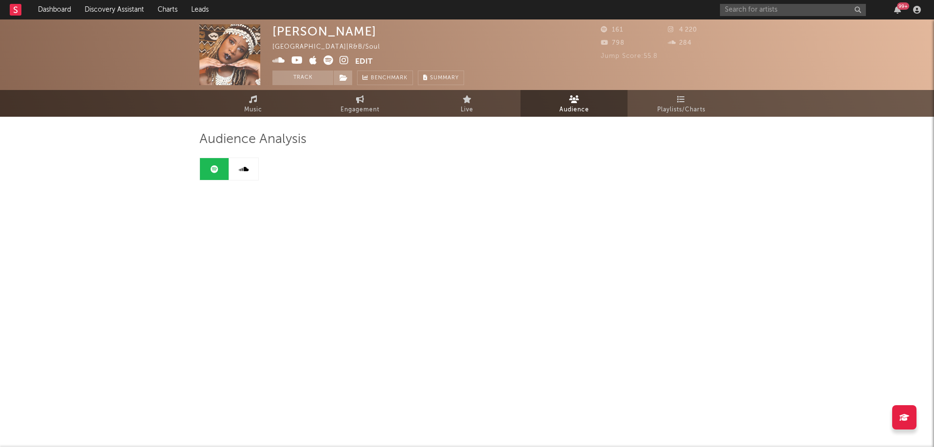
click at [686, 84] on div "161 4 220 798 284 Jump Score: 55.8" at bounding box center [668, 54] width 134 height 61
click at [692, 95] on link "Playlists/Charts" at bounding box center [681, 103] width 107 height 27
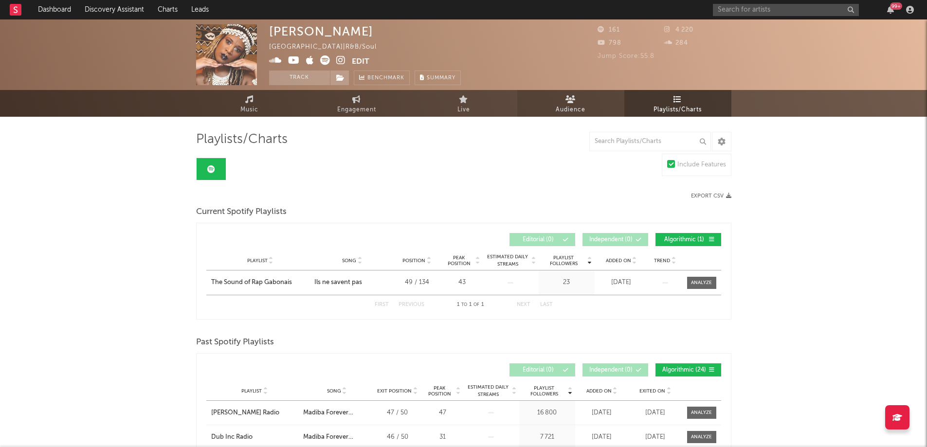
click at [556, 109] on span "Audience" at bounding box center [571, 110] width 30 height 12
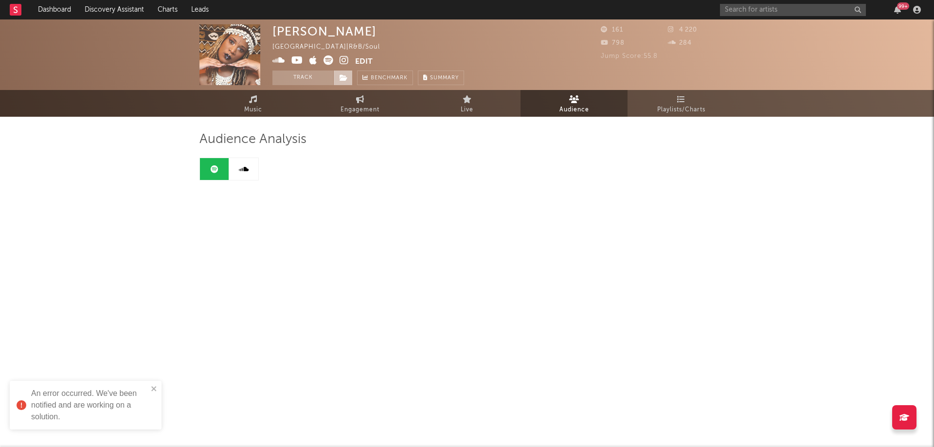
click at [347, 75] on icon at bounding box center [344, 77] width 8 height 7
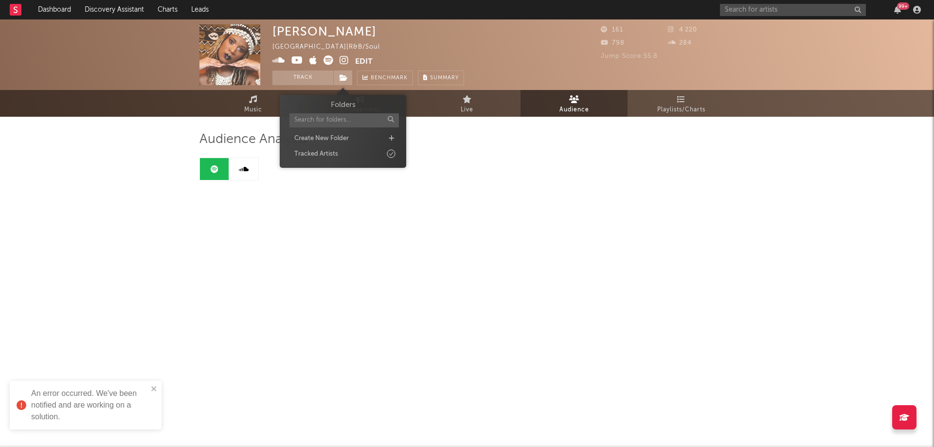
click at [411, 197] on div "Audience Analysis" at bounding box center [467, 168] width 535 height 103
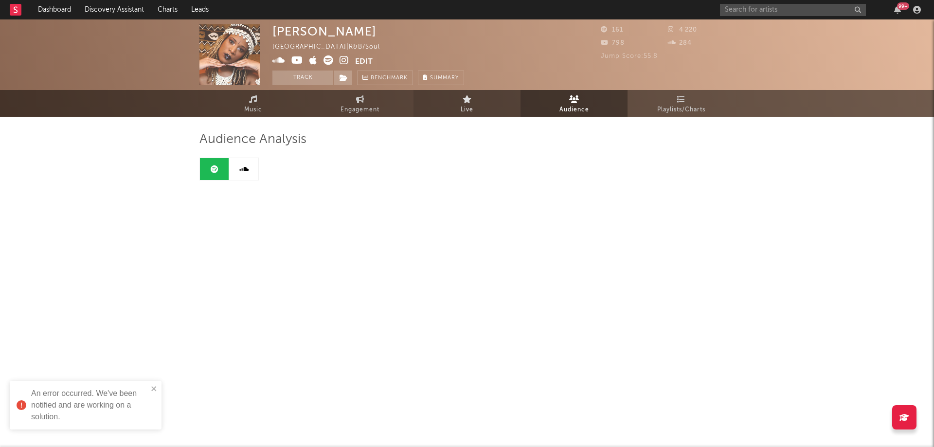
click at [448, 107] on link "Live" at bounding box center [467, 103] width 107 height 27
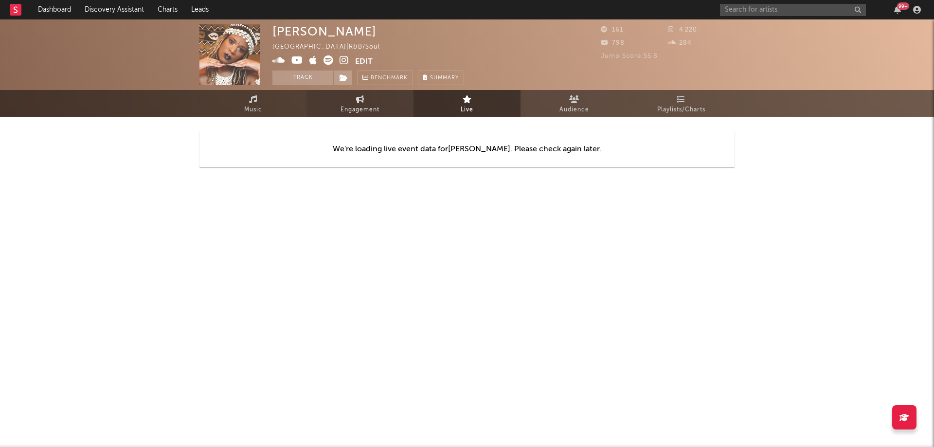
click at [382, 103] on link "Engagement" at bounding box center [360, 103] width 107 height 27
select select "1w"
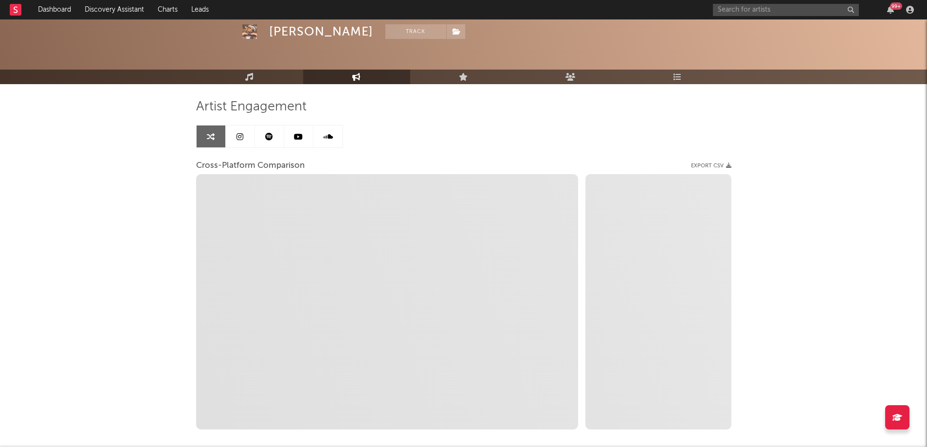
scroll to position [83, 0]
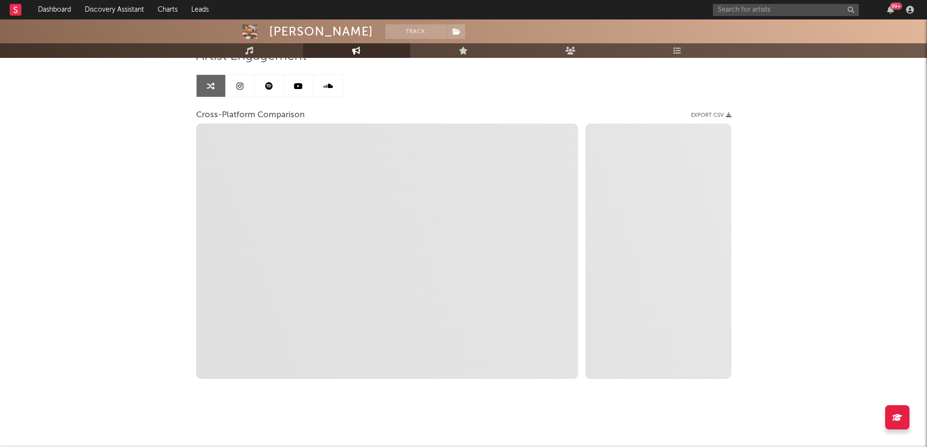
select select "1m"
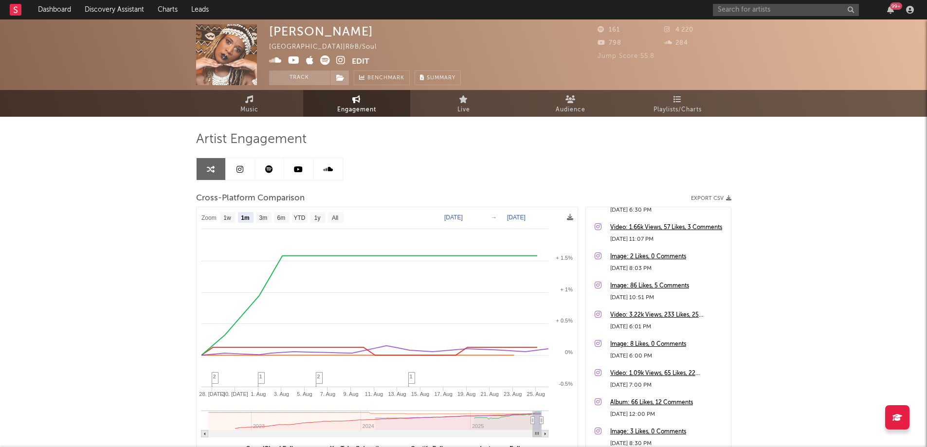
scroll to position [681, 0]
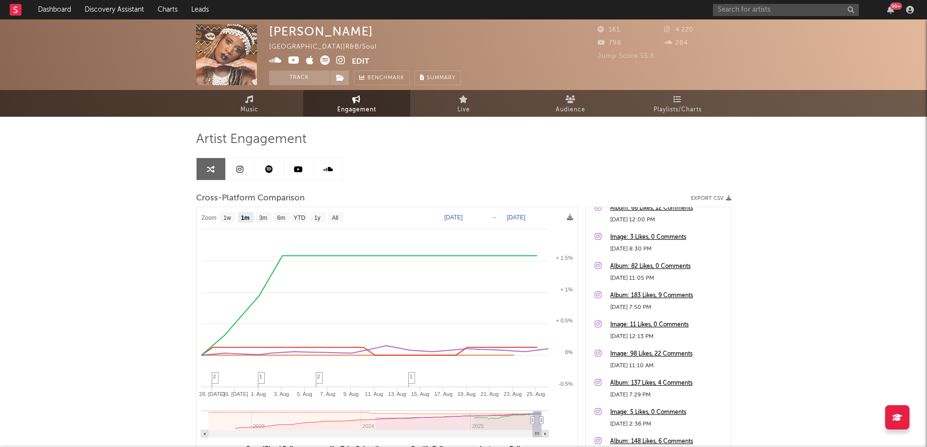
click at [241, 164] on link at bounding box center [240, 169] width 29 height 22
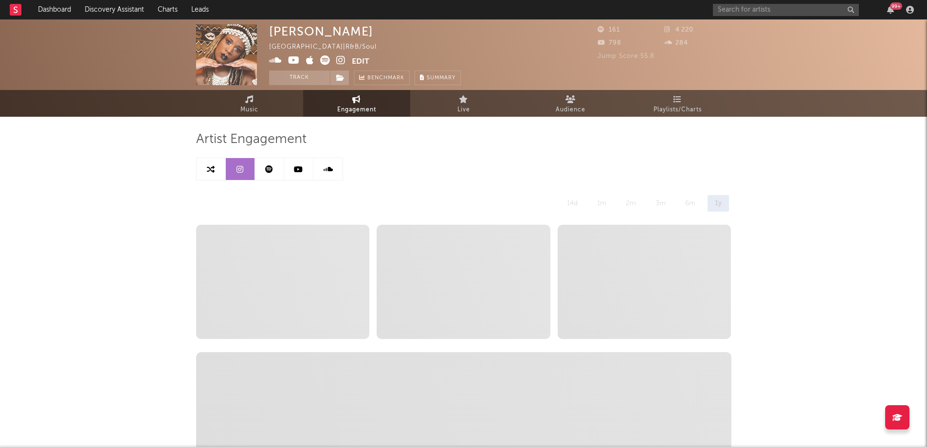
select select "6m"
click at [257, 179] on link at bounding box center [269, 169] width 29 height 22
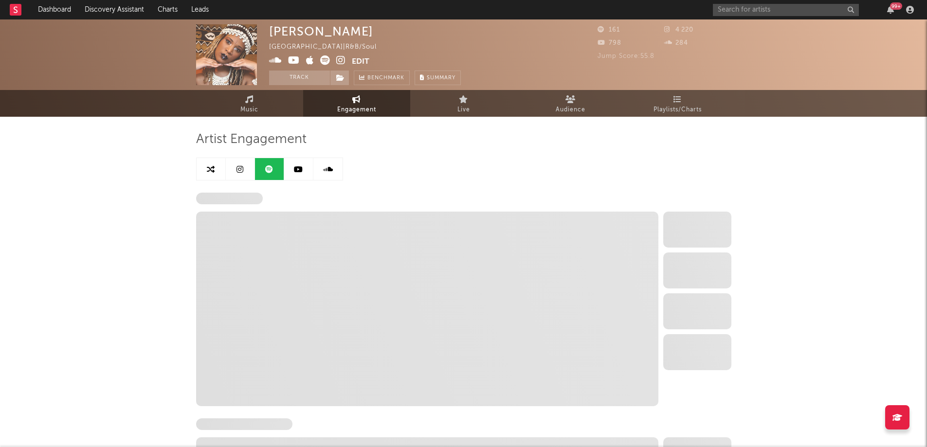
select select "6m"
select select "1w"
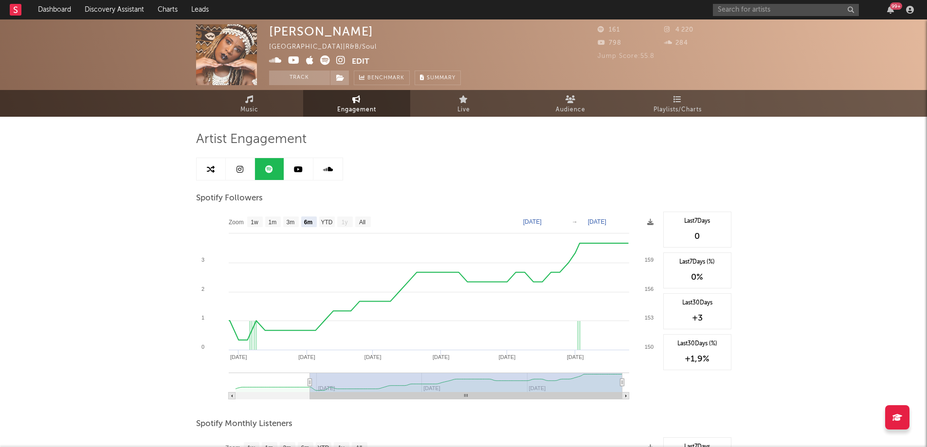
click at [292, 176] on link at bounding box center [298, 169] width 29 height 22
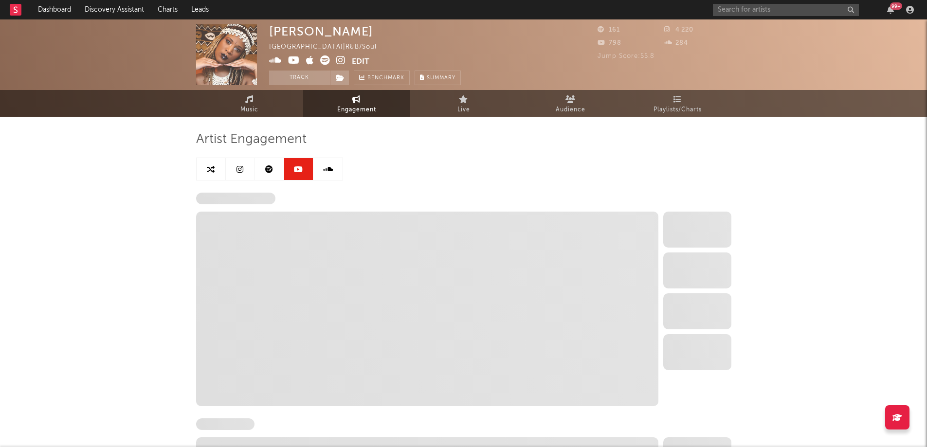
select select "6m"
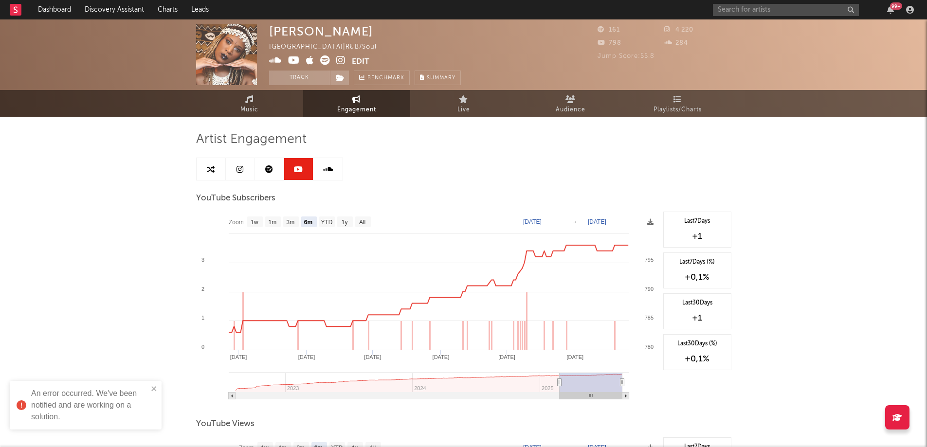
click at [324, 167] on icon at bounding box center [328, 169] width 10 height 8
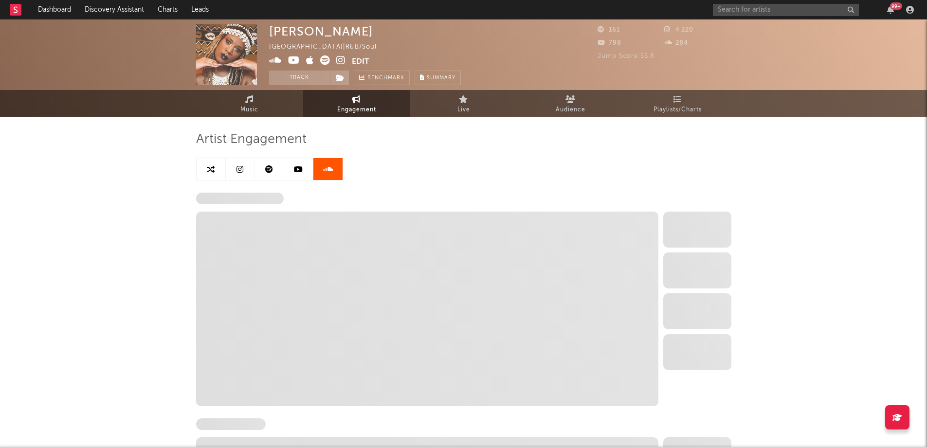
select select "6m"
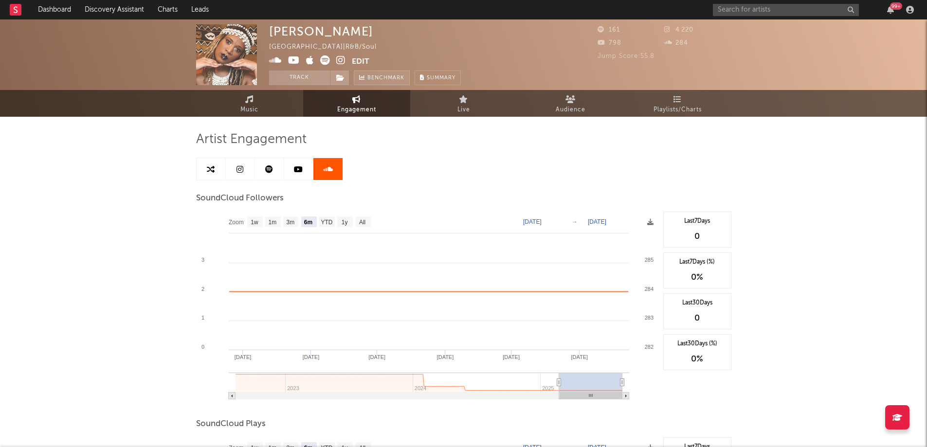
click at [405, 78] on link "Benchmark" at bounding box center [382, 78] width 56 height 15
click at [552, 104] on link "Audience" at bounding box center [570, 103] width 107 height 27
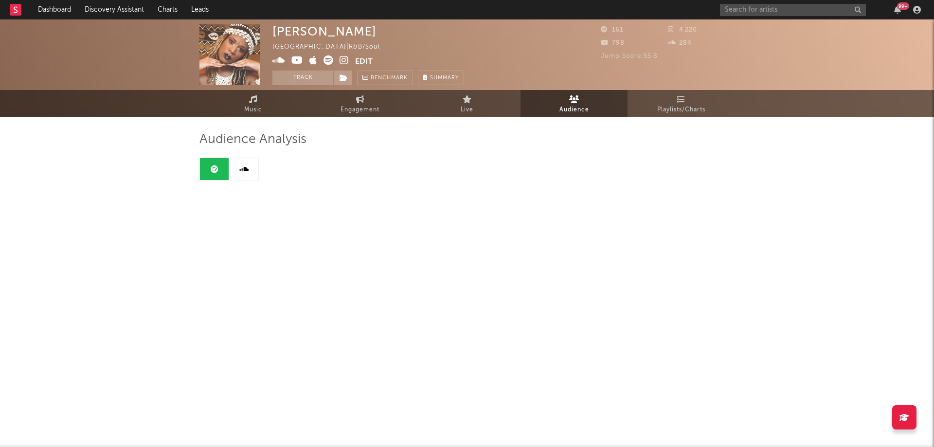
click at [892, 6] on div "99 +" at bounding box center [898, 10] width 15 height 8
click at [901, 10] on button "99 +" at bounding box center [898, 10] width 7 height 8
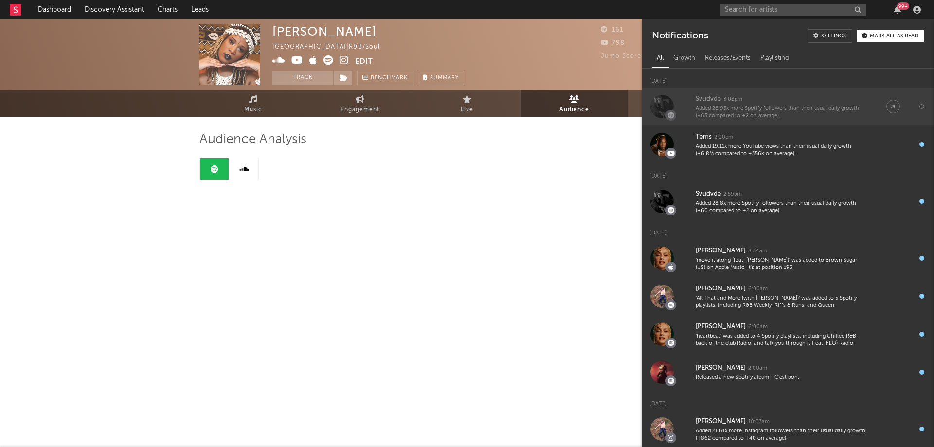
click at [760, 111] on div "Added 28.95x more Spotify followers than their usual daily growth (+63 compared…" at bounding box center [781, 112] width 171 height 15
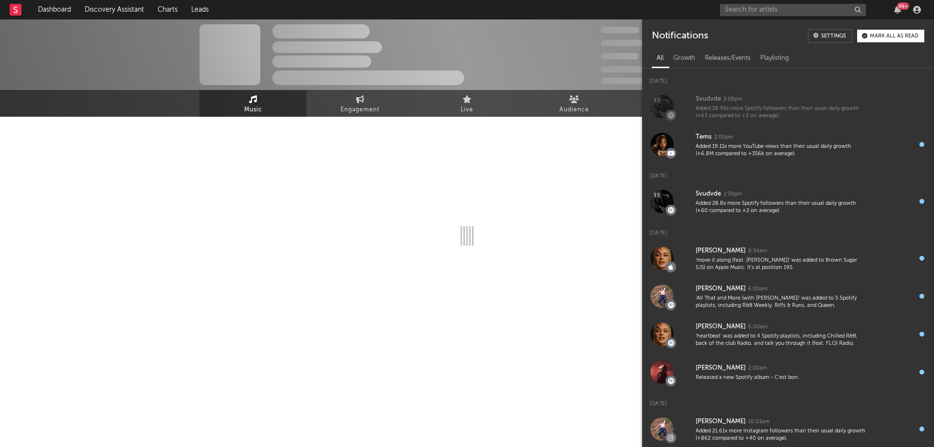
select select "6m"
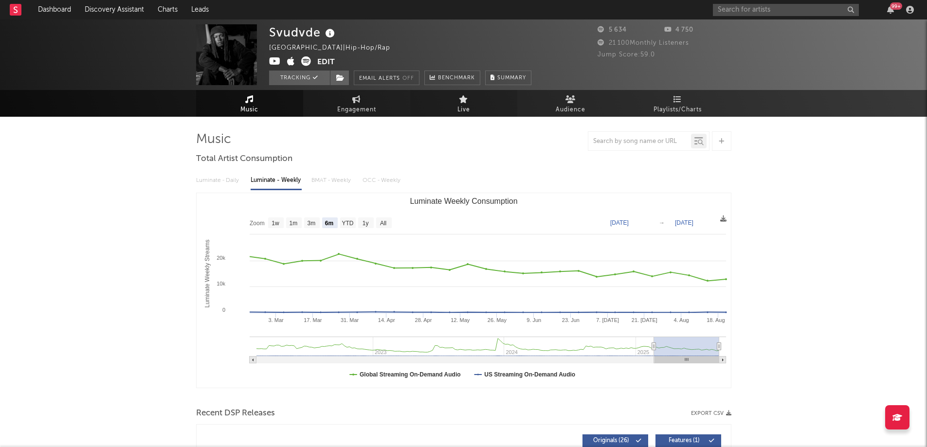
click at [464, 107] on span "Live" at bounding box center [464, 110] width 13 height 12
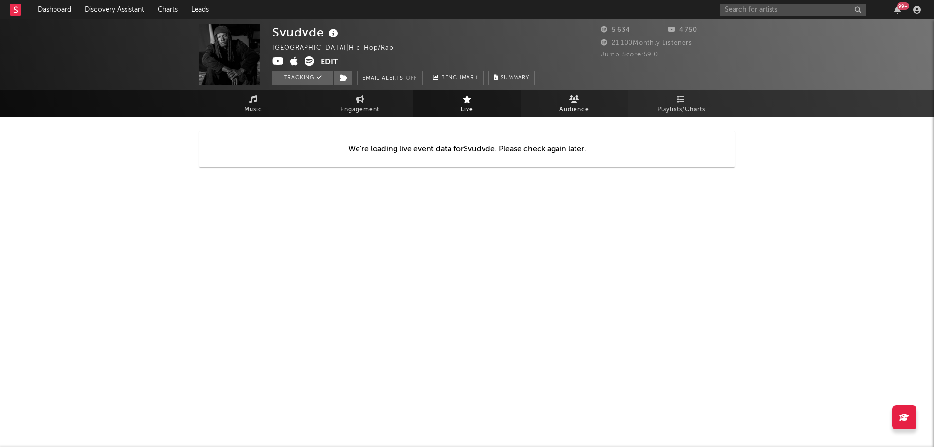
click at [548, 108] on link "Audience" at bounding box center [574, 103] width 107 height 27
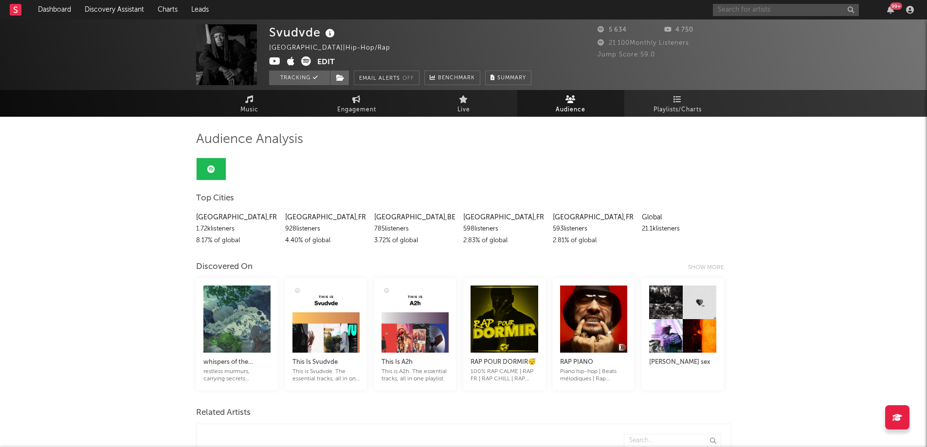
click at [752, 7] on input "text" at bounding box center [786, 10] width 146 height 12
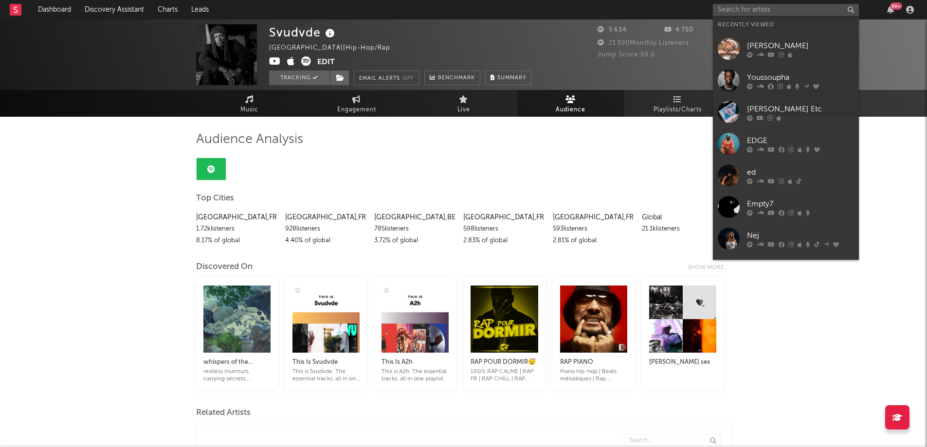
drag, startPoint x: 822, startPoint y: 44, endPoint x: 830, endPoint y: 46, distance: 8.9
click at [830, 46] on div "[PERSON_NAME]" at bounding box center [800, 46] width 107 height 12
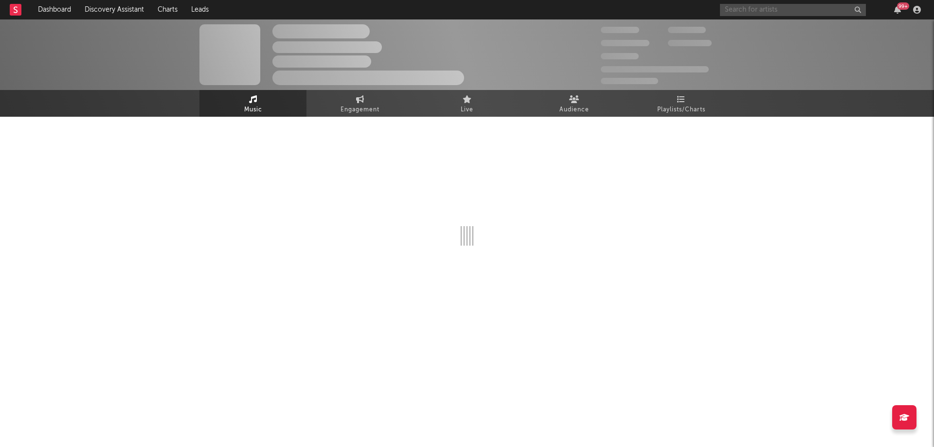
click at [828, 7] on input "text" at bounding box center [793, 10] width 146 height 12
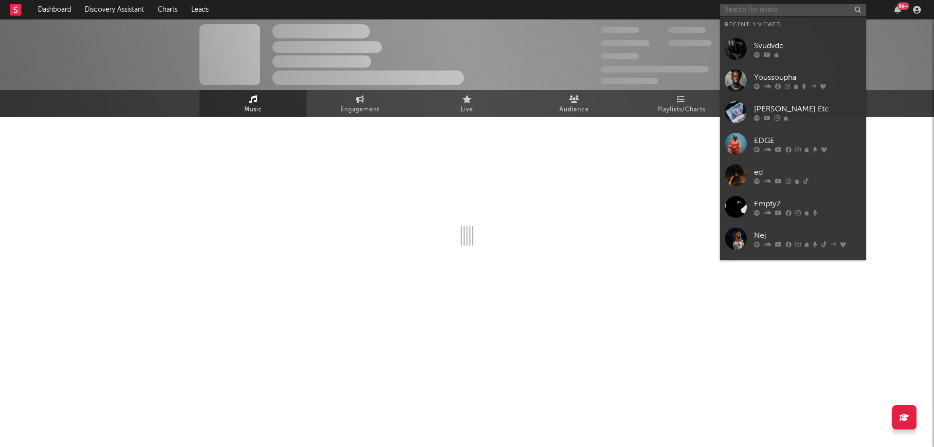
select select "1w"
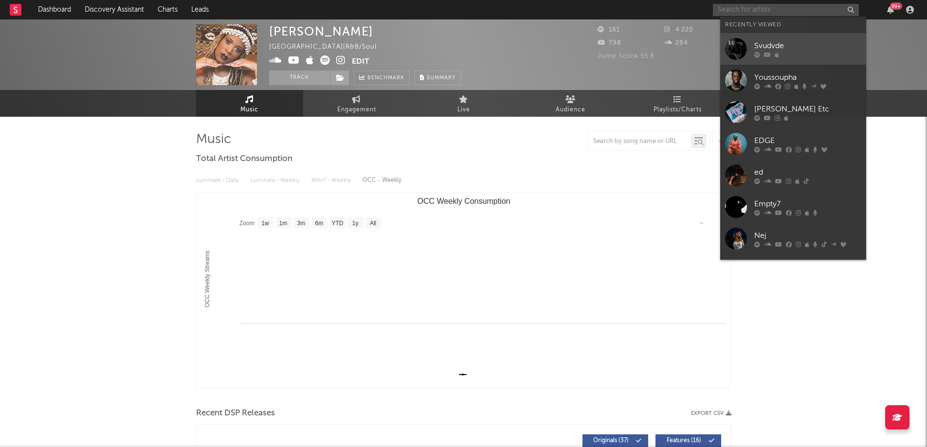
select select "1w"
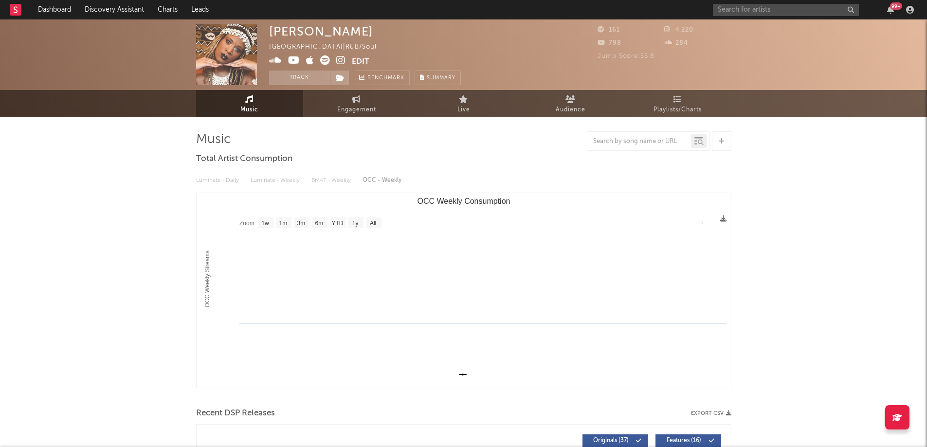
click at [891, 5] on div "99 +" at bounding box center [896, 5] width 12 height 7
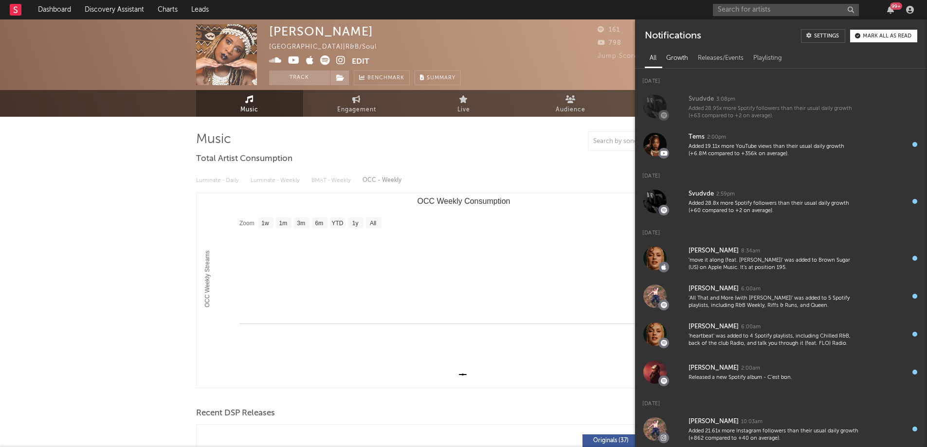
click at [682, 56] on div "Growth" at bounding box center [677, 58] width 32 height 17
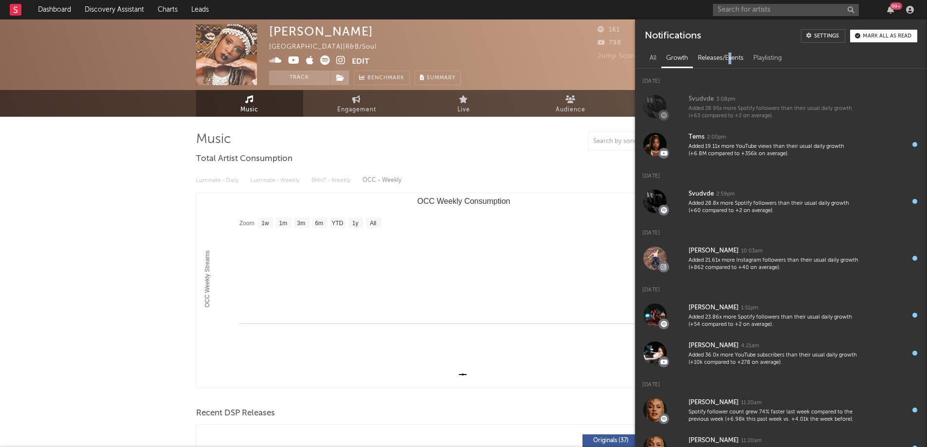
click at [731, 58] on div "Releases/Events" at bounding box center [720, 58] width 55 height 17
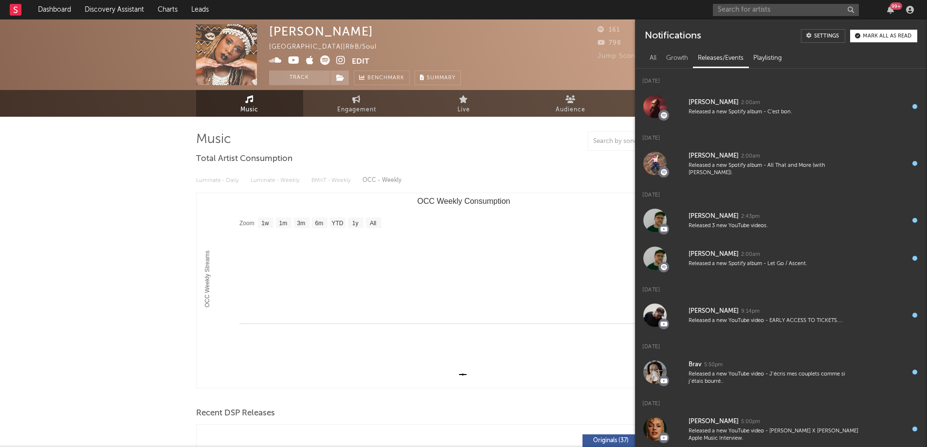
click at [770, 59] on div "Playlisting" at bounding box center [768, 58] width 38 height 17
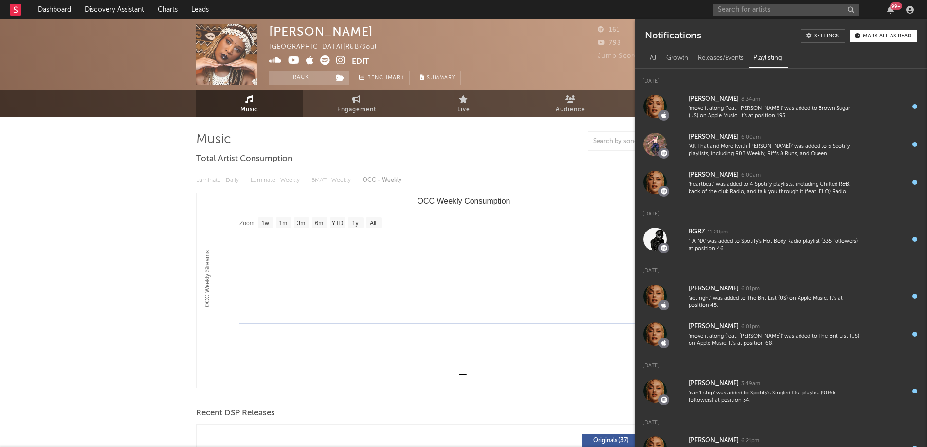
click at [843, 36] on link "Settings" at bounding box center [823, 36] width 44 height 14
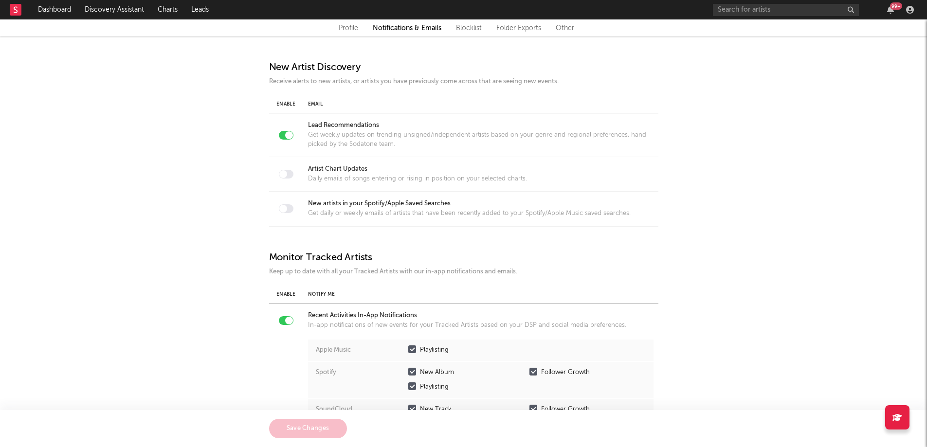
click at [344, 27] on link "Profile" at bounding box center [348, 28] width 19 height 12
select select "other"
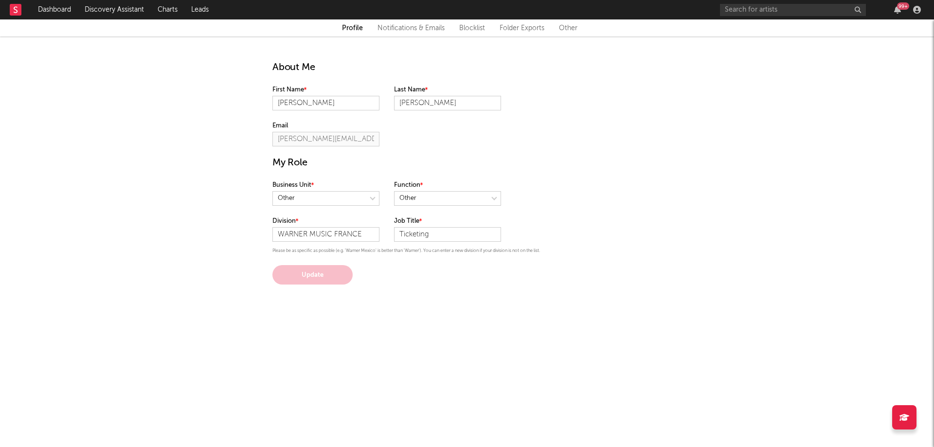
click at [463, 29] on link "Blocklist" at bounding box center [472, 28] width 26 height 12
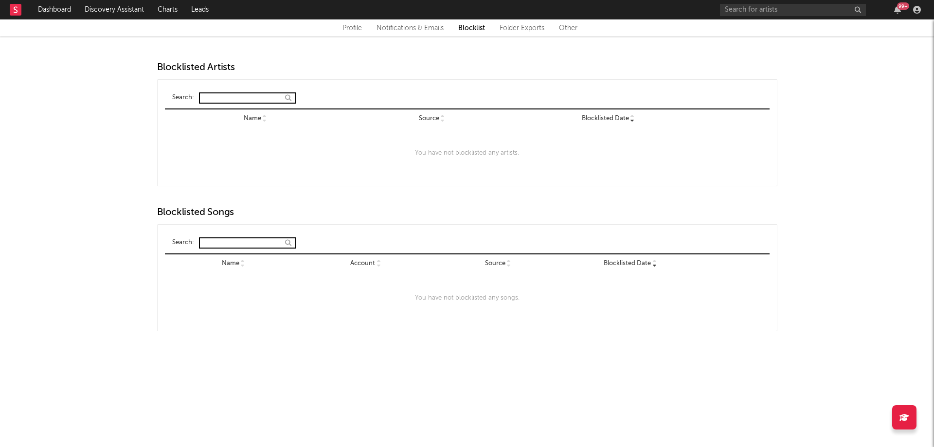
click at [516, 24] on link "Folder Exports" at bounding box center [522, 28] width 45 height 12
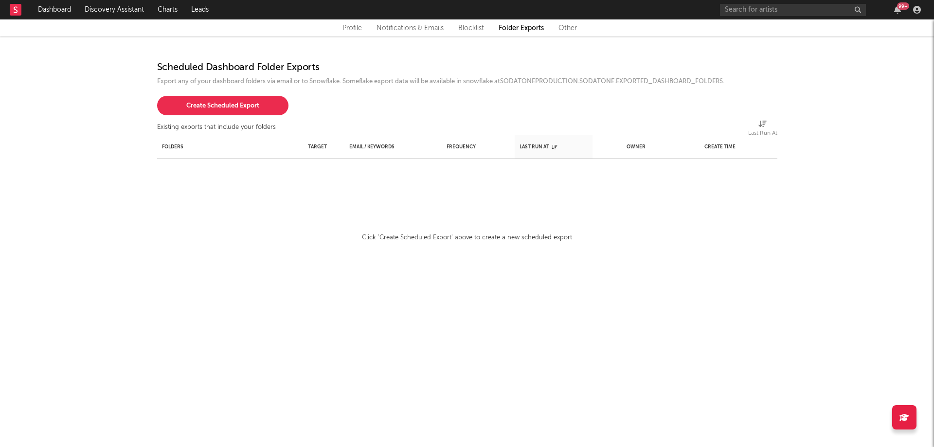
click at [570, 29] on link "Other" at bounding box center [568, 28] width 18 height 12
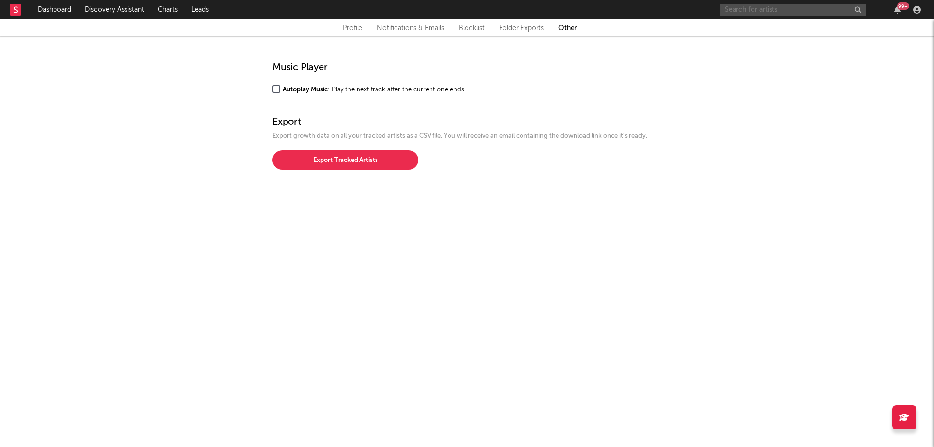
click at [806, 16] on input "text" at bounding box center [793, 10] width 146 height 12
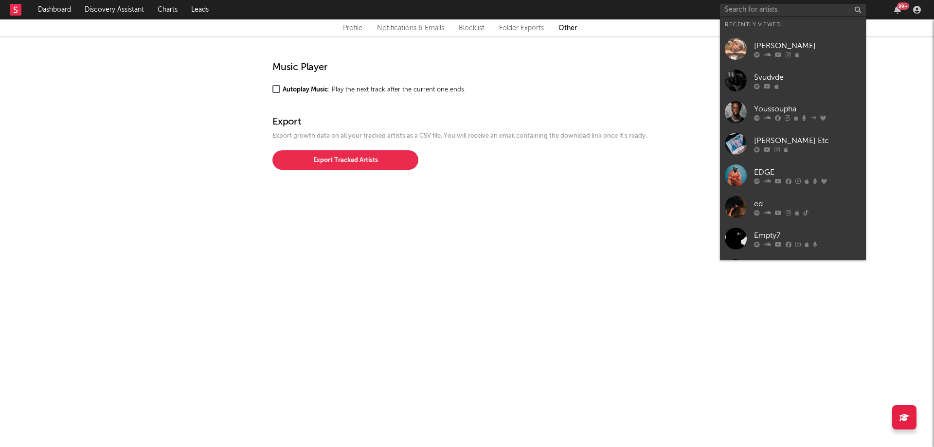
drag, startPoint x: 821, startPoint y: 45, endPoint x: 177, endPoint y: 54, distance: 644.0
click at [177, 54] on div "Profile Notifications & Emails Blocklist Folder Exports Other Music Player Auto…" at bounding box center [467, 94] width 934 height 150
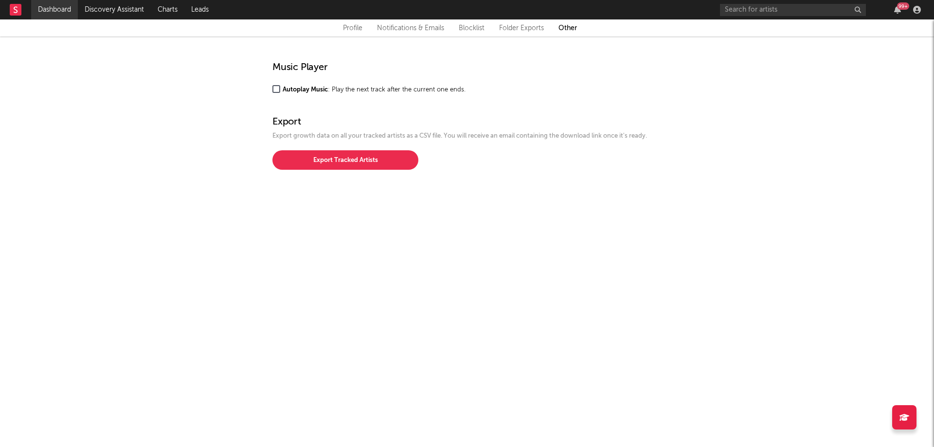
click at [56, 12] on link "Dashboard" at bounding box center [54, 9] width 47 height 19
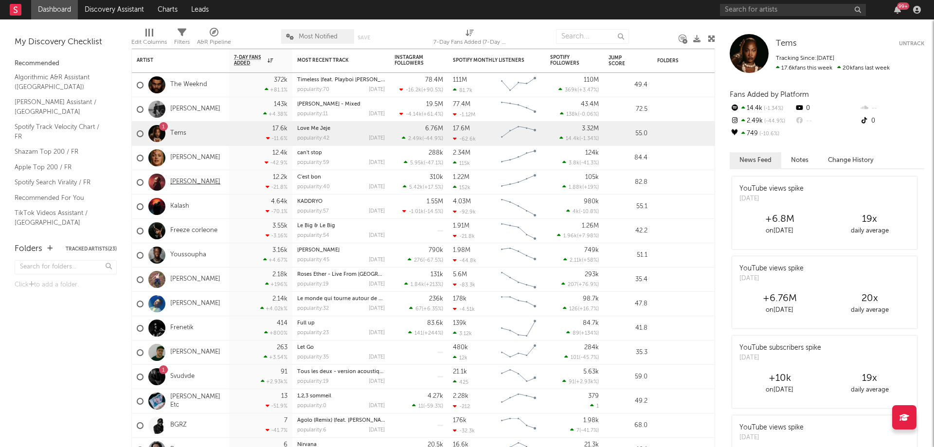
click at [170, 182] on link "[PERSON_NAME]" at bounding box center [195, 182] width 50 height 8
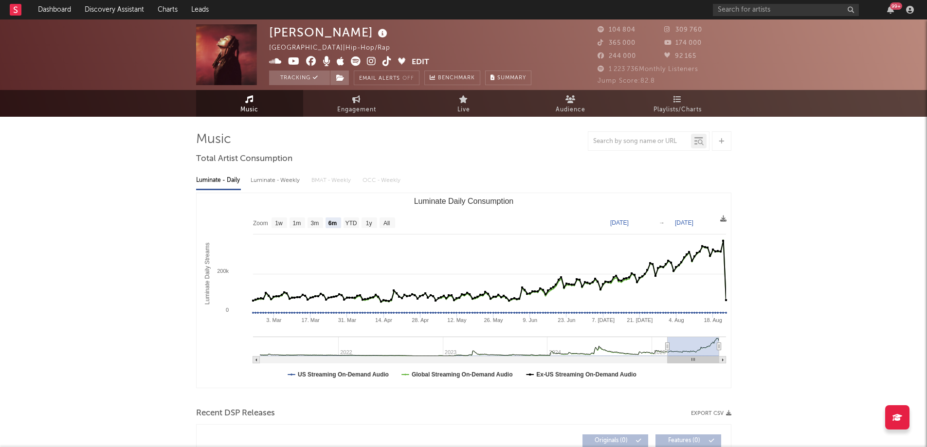
select select "6m"
click at [462, 103] on link "Live" at bounding box center [463, 103] width 107 height 27
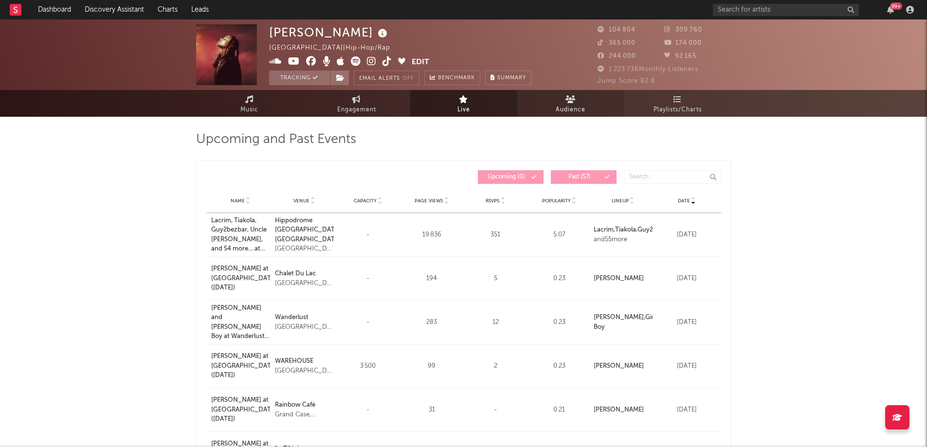
click at [585, 116] on link "Audience" at bounding box center [570, 103] width 107 height 27
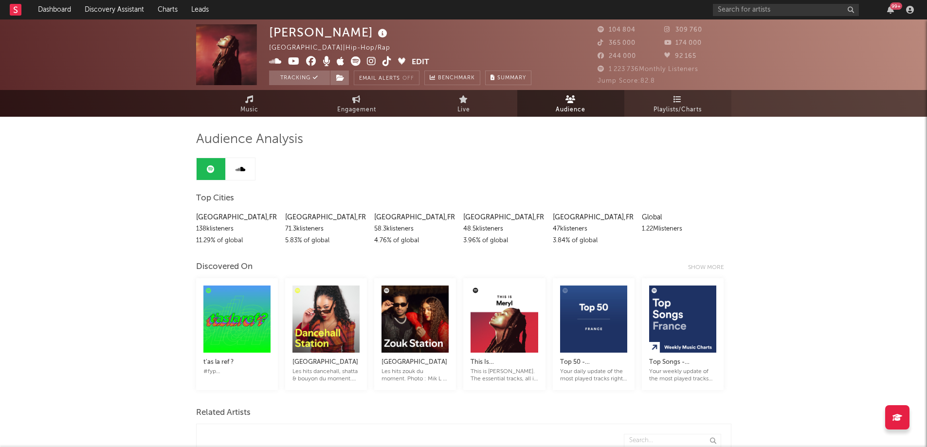
click at [676, 112] on span "Playlists/Charts" at bounding box center [678, 110] width 48 height 12
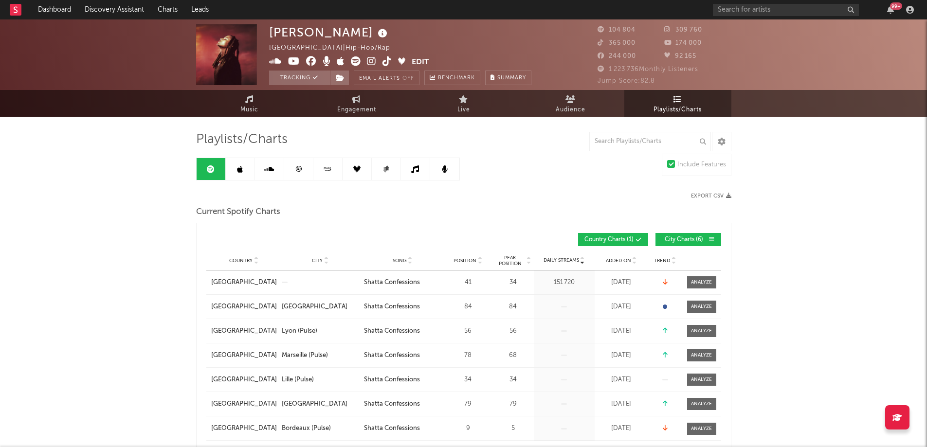
click at [666, 306] on icon at bounding box center [665, 307] width 4 height 4
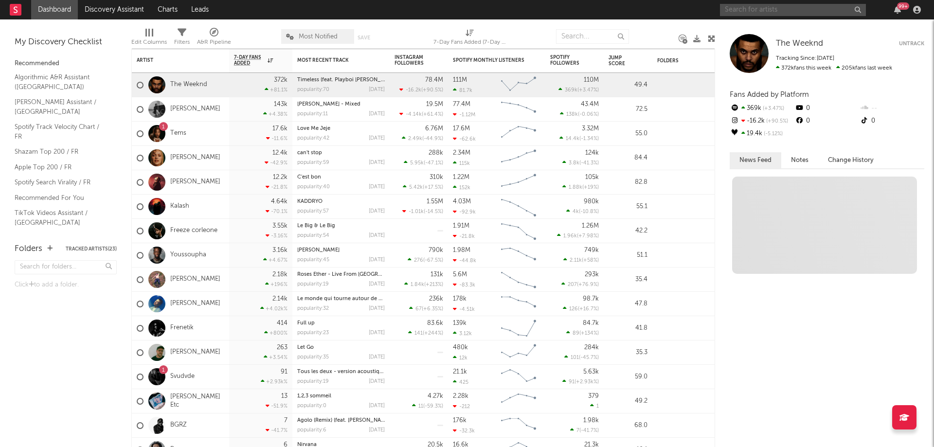
click at [817, 11] on input "text" at bounding box center [793, 10] width 146 height 12
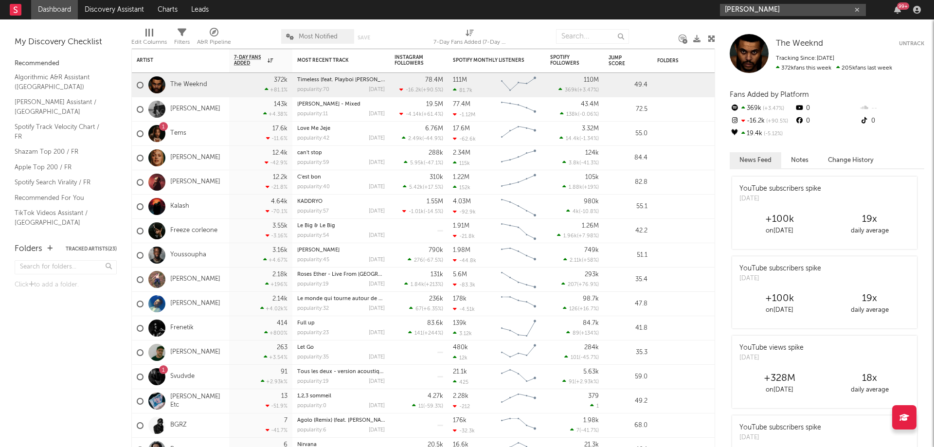
click at [767, 11] on input "haile" at bounding box center [793, 10] width 146 height 12
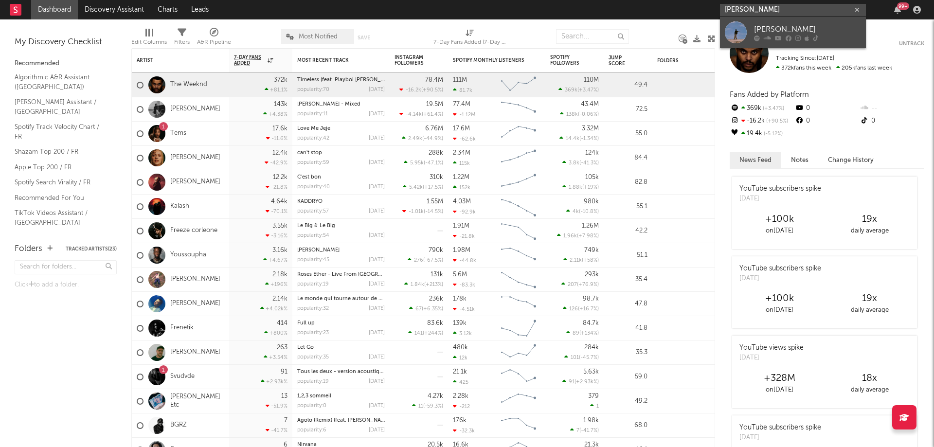
type input "haile dasta"
click at [783, 26] on div "Haïlé Dästa" at bounding box center [807, 29] width 107 height 12
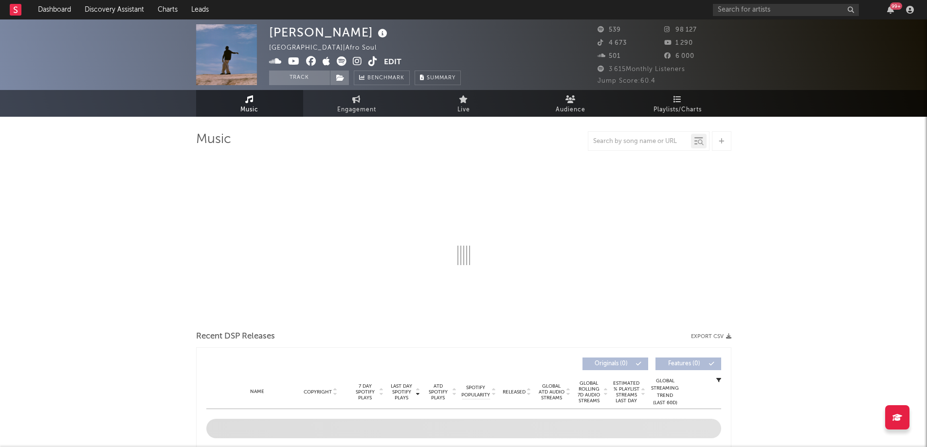
select select "1w"
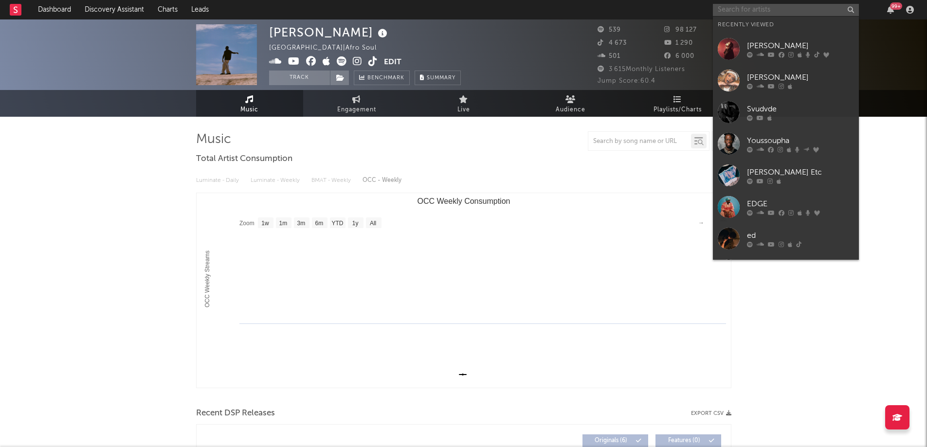
click at [770, 5] on input "text" at bounding box center [786, 10] width 146 height 12
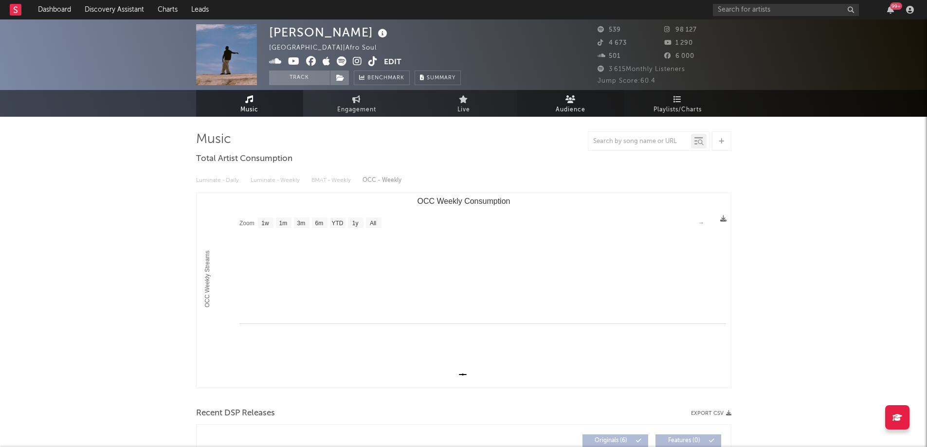
click at [579, 108] on span "Audience" at bounding box center [571, 110] width 30 height 12
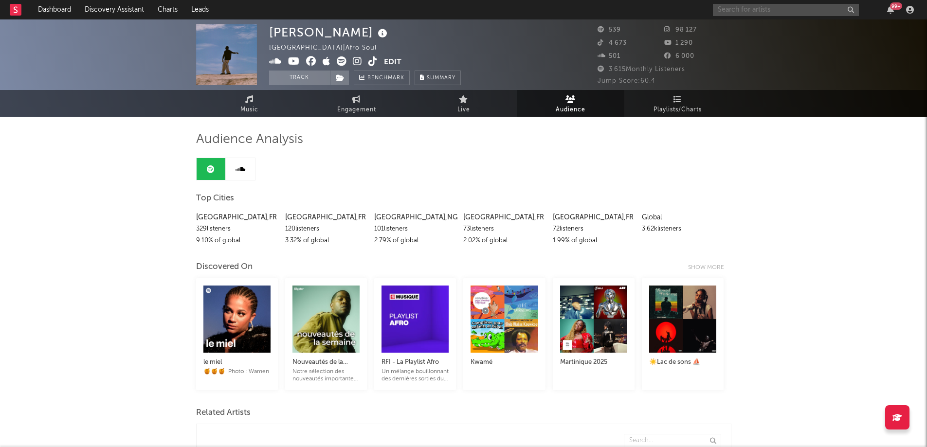
click at [750, 9] on input "text" at bounding box center [786, 10] width 146 height 12
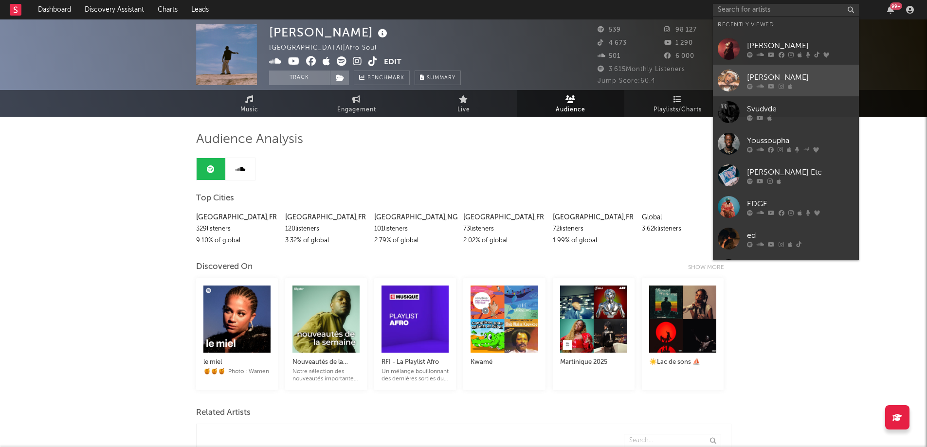
click at [777, 80] on div "[PERSON_NAME]" at bounding box center [800, 78] width 107 height 12
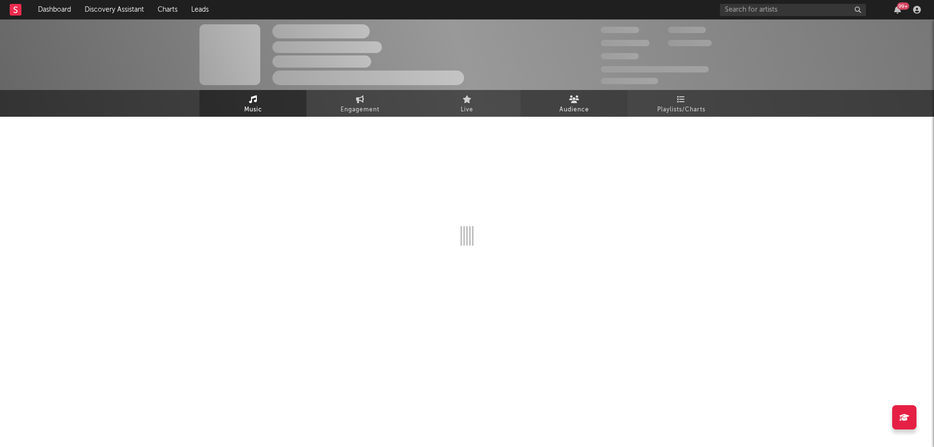
click at [564, 105] on span "Audience" at bounding box center [575, 110] width 30 height 12
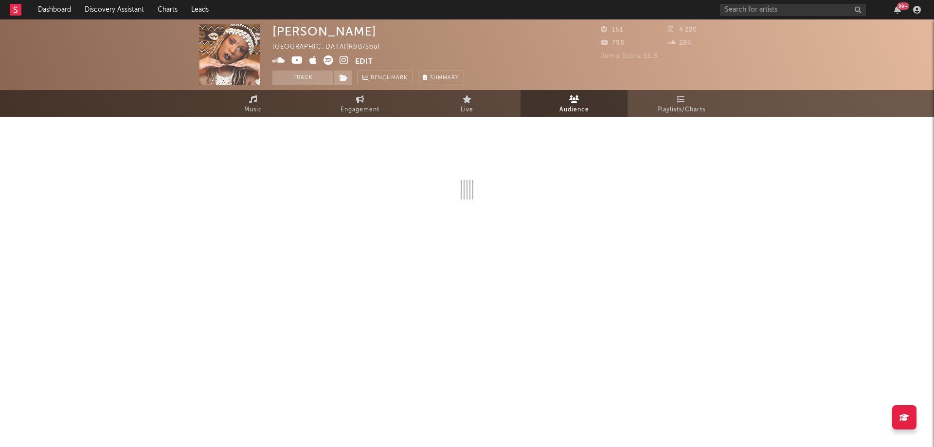
click at [837, 162] on div "Wonda Wendy France | R&B/Soul Edit Track Benchmark Summary 161 4 220 798 284 Ju…" at bounding box center [467, 155] width 934 height 273
click at [748, 5] on input "text" at bounding box center [793, 10] width 146 height 12
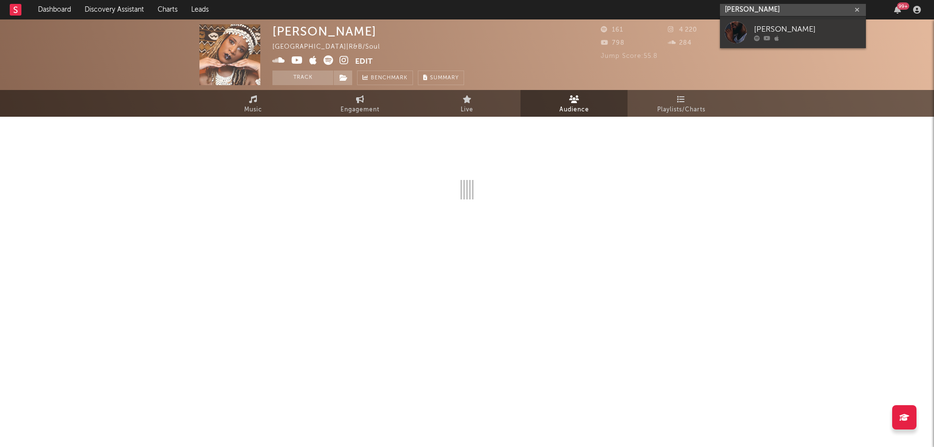
drag, startPoint x: 786, startPoint y: 10, endPoint x: 637, endPoint y: 28, distance: 150.4
click at [646, 21] on div "Dashboard Discovery Assistant Charts Leads gregory boniface 99 + Notifications …" at bounding box center [467, 155] width 934 height 273
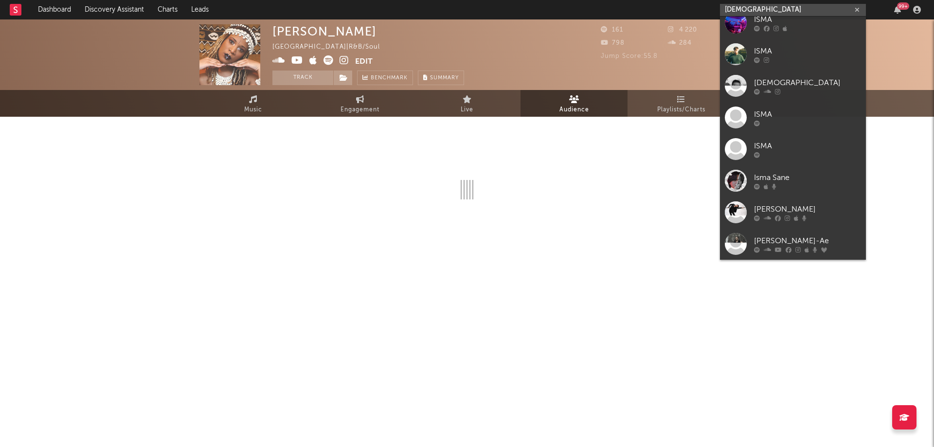
scroll to position [36, 0]
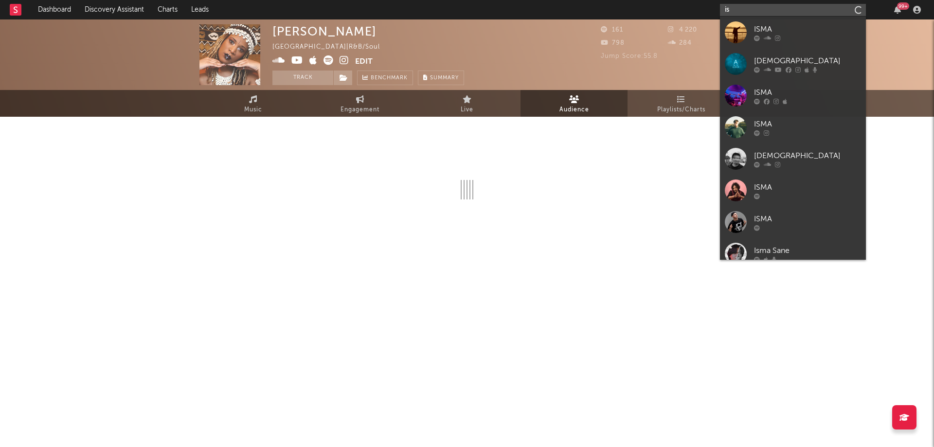
type input "i"
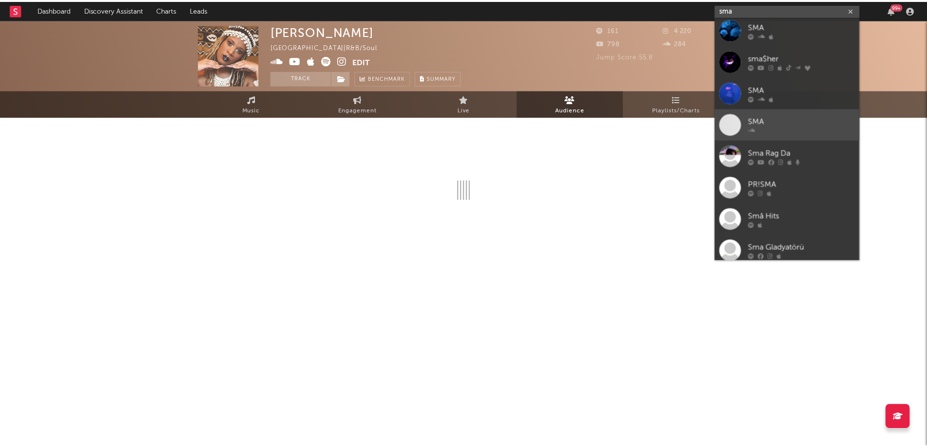
scroll to position [0, 0]
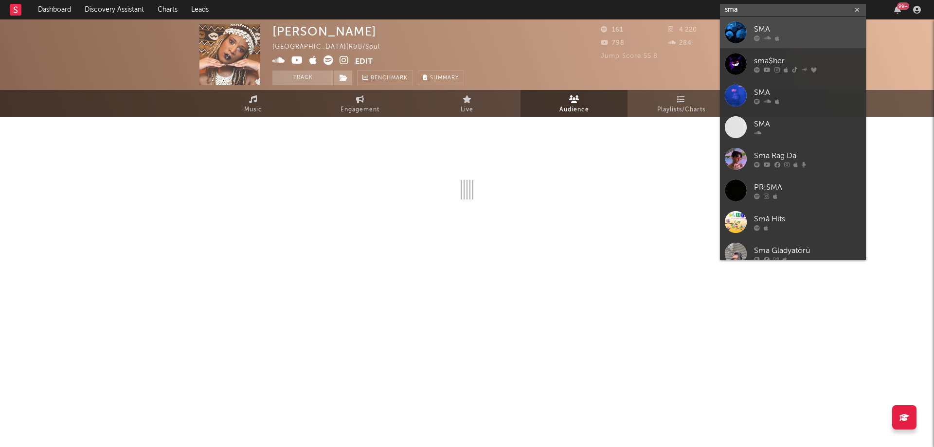
type input "sma"
click at [794, 45] on link "SMA" at bounding box center [793, 33] width 146 height 32
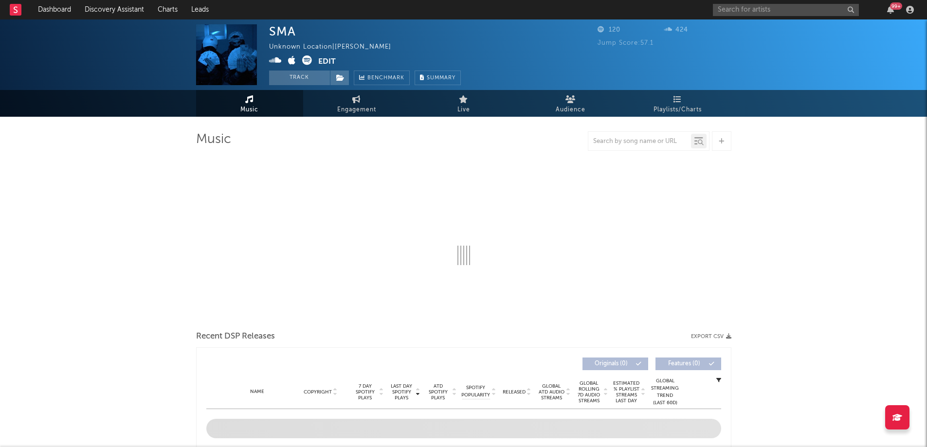
select select "1w"
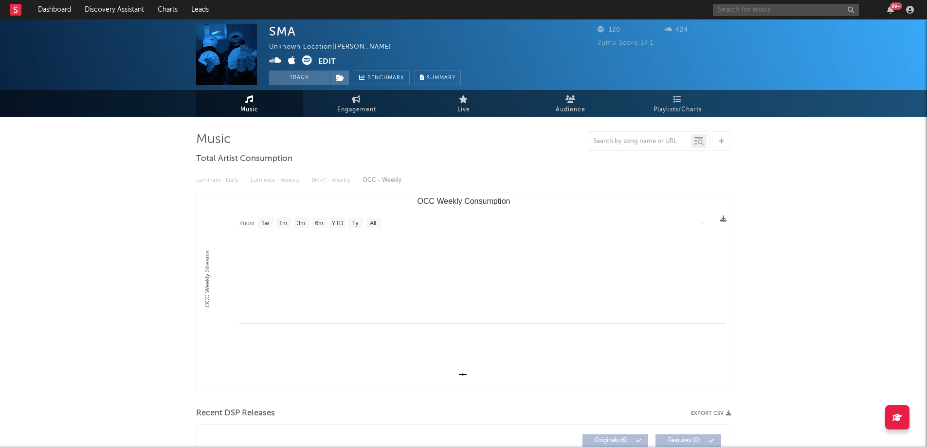
click at [793, 6] on input "text" at bounding box center [786, 10] width 146 height 12
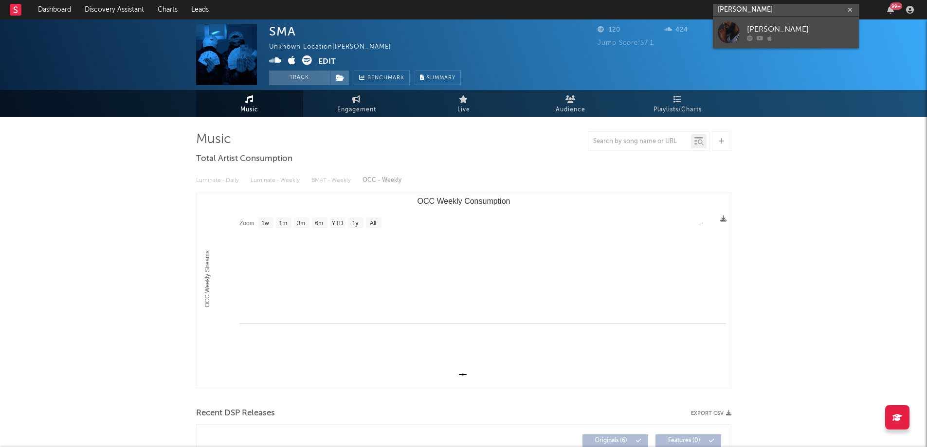
type input "gregory bonifa"
click at [778, 43] on link "Grégory Boniface" at bounding box center [786, 33] width 146 height 32
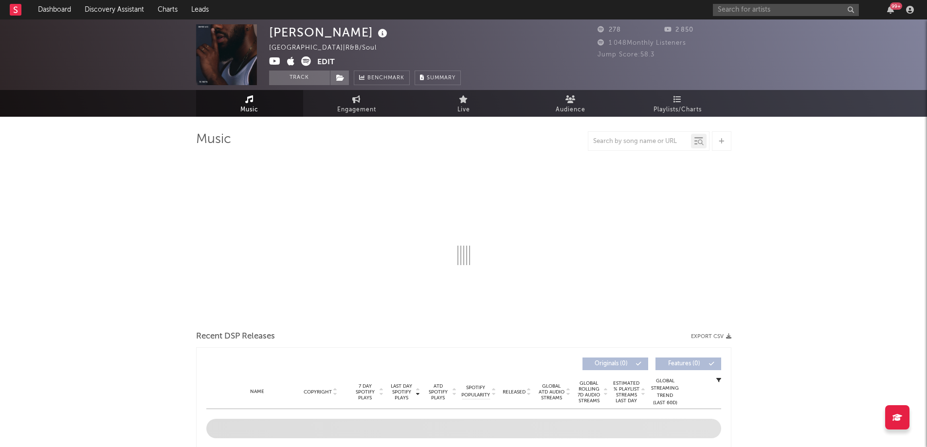
select select "1w"
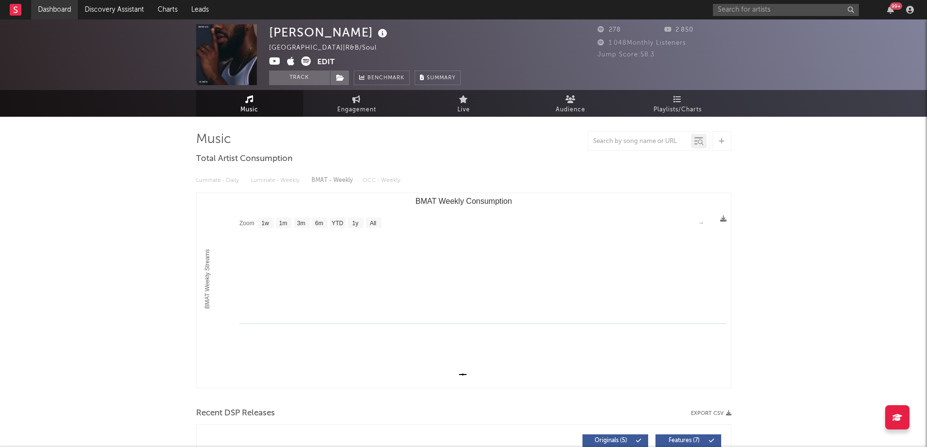
click at [54, 12] on link "Dashboard" at bounding box center [54, 9] width 47 height 19
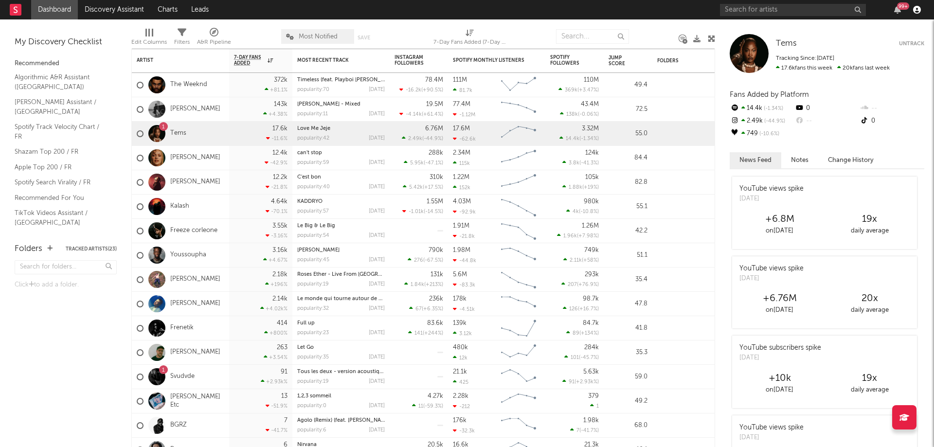
click at [918, 12] on icon "button" at bounding box center [918, 10] width 8 height 8
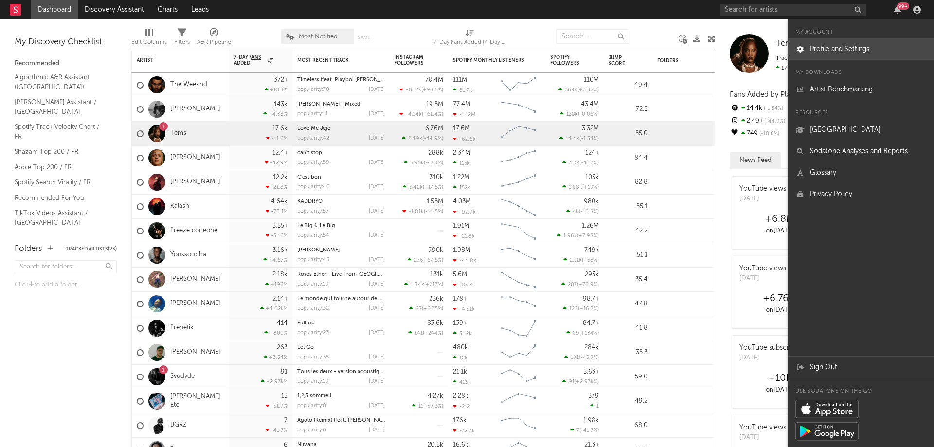
click at [845, 51] on link "Profile and Settings" at bounding box center [861, 48] width 146 height 21
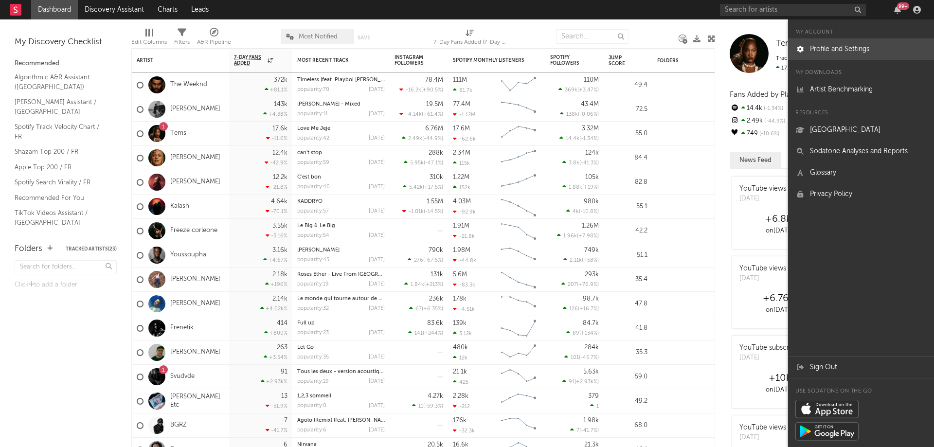
select select "other"
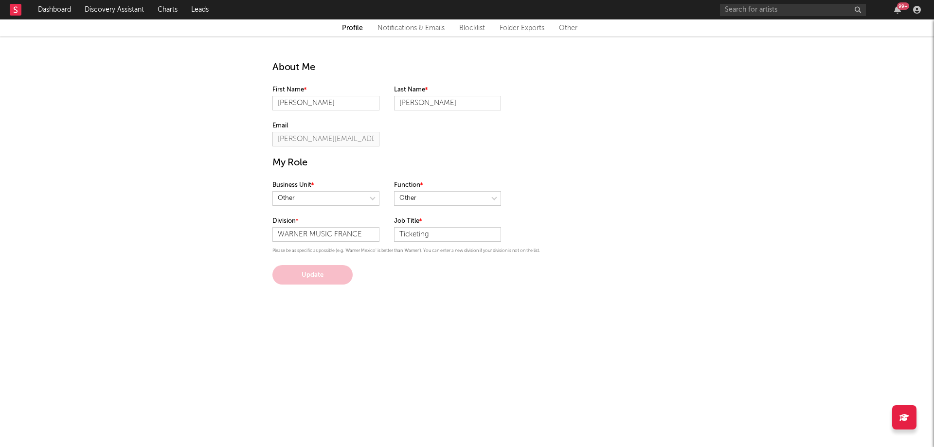
click at [569, 31] on link "Other" at bounding box center [568, 28] width 18 height 12
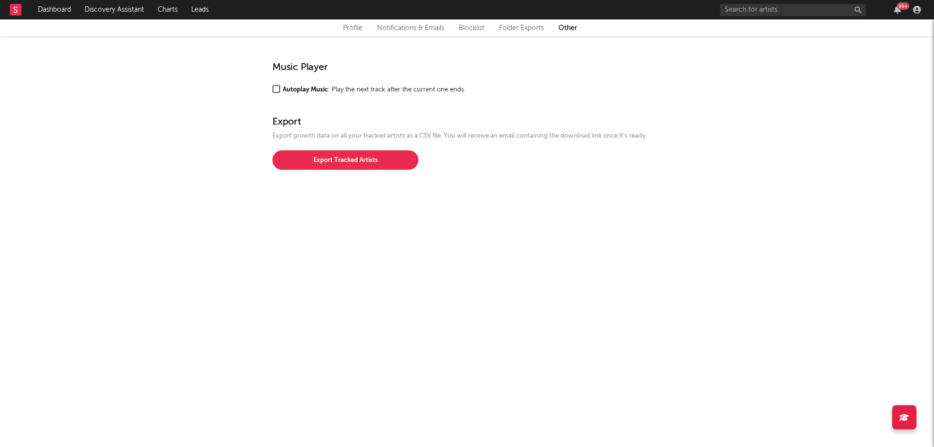
click at [525, 33] on link "Folder Exports" at bounding box center [521, 28] width 45 height 12
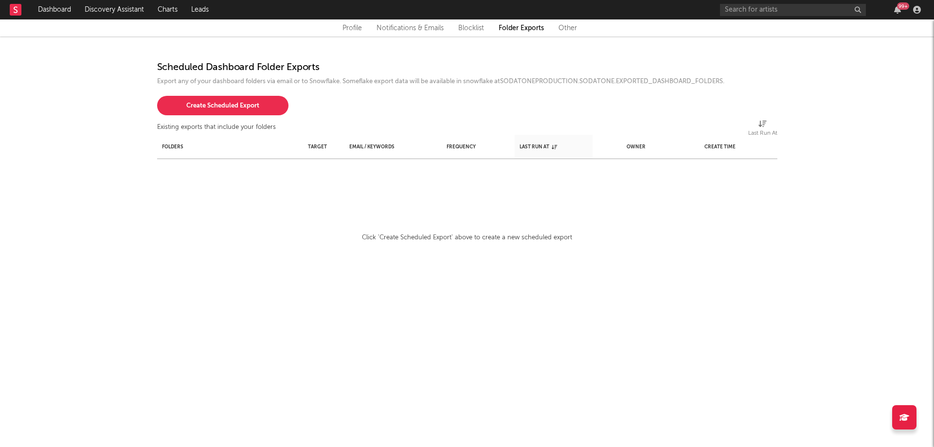
click at [359, 25] on link "Profile" at bounding box center [352, 28] width 19 height 12
select select "other"
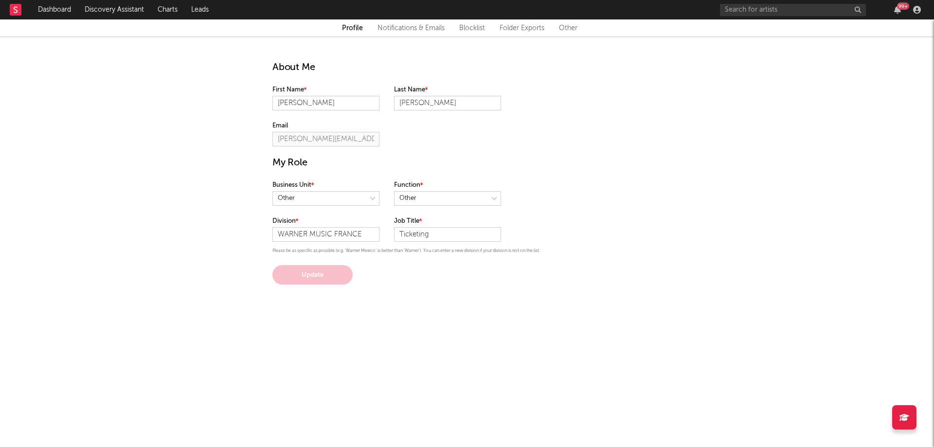
click at [405, 32] on link "Notifications & Emails" at bounding box center [411, 28] width 67 height 12
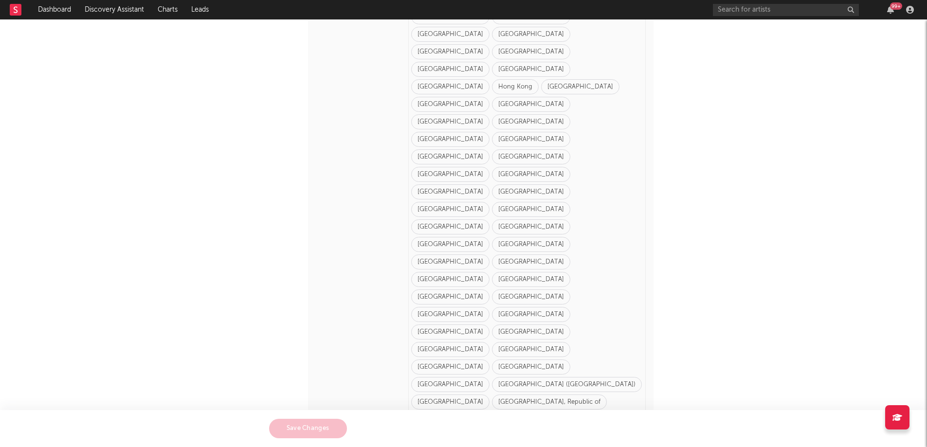
scroll to position [681, 0]
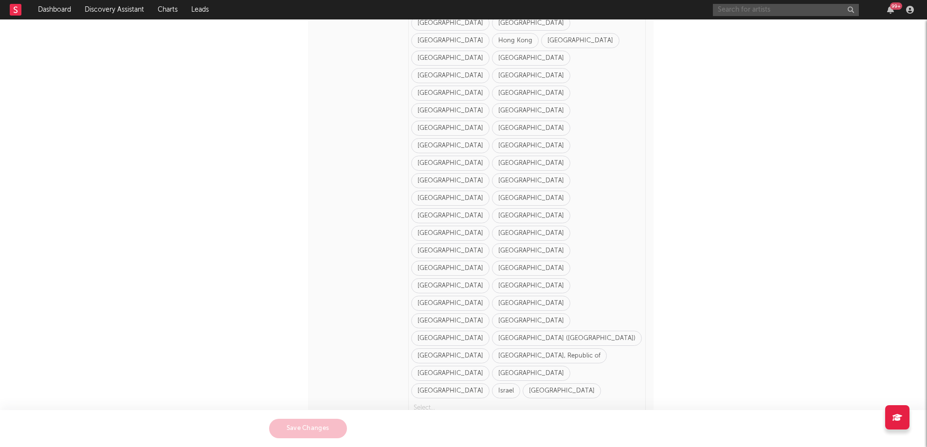
click at [733, 8] on input "text" at bounding box center [786, 10] width 146 height 12
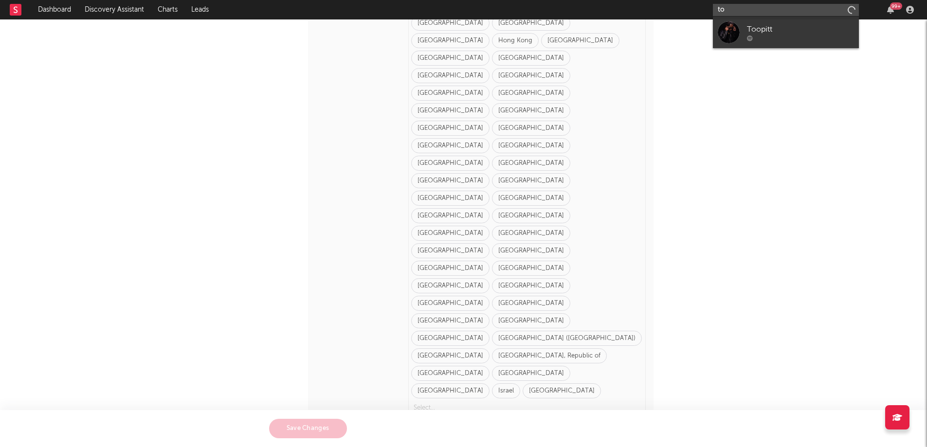
type input "t"
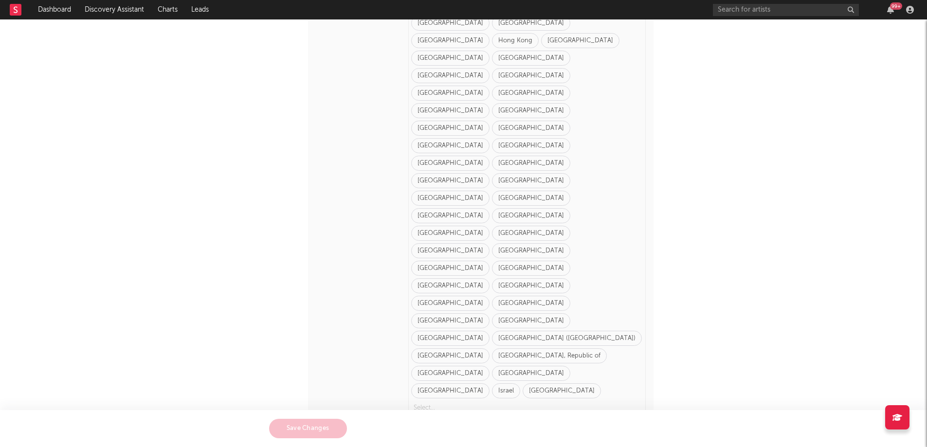
click at [672, 308] on div "New Artist Discovery Receive alerts to new artists, or artists you have previou…" at bounding box center [463, 18] width 927 height 1327
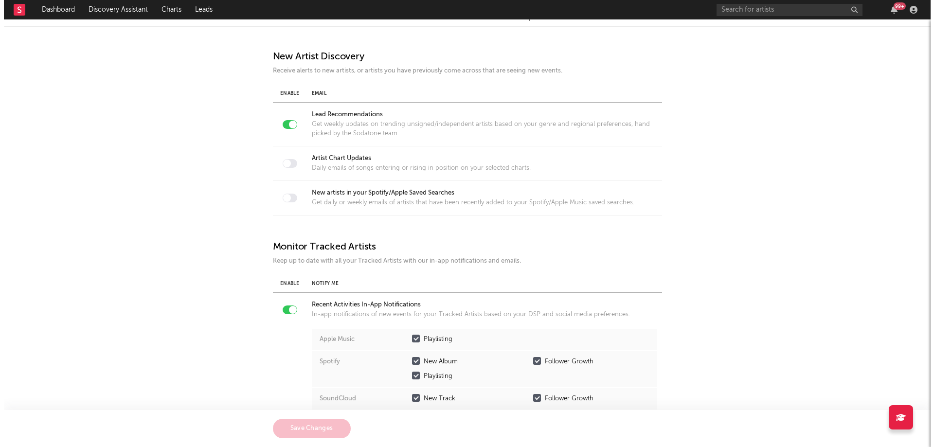
scroll to position [0, 0]
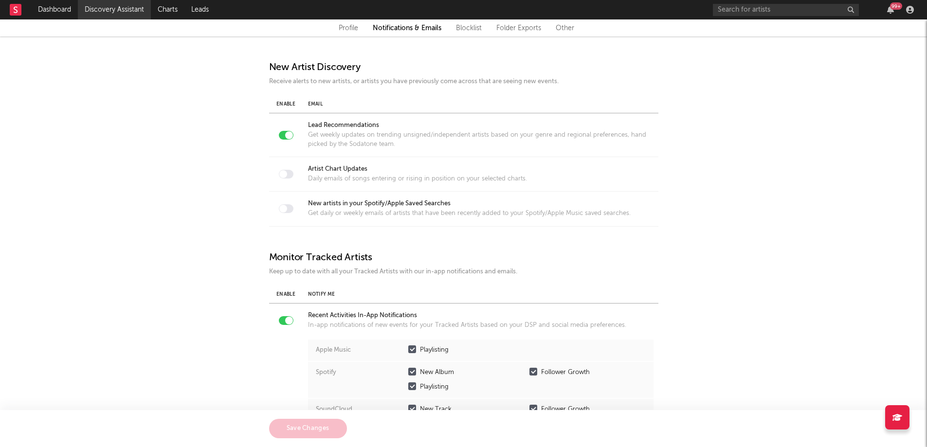
click at [118, 12] on link "Discovery Assistant" at bounding box center [114, 9] width 73 height 19
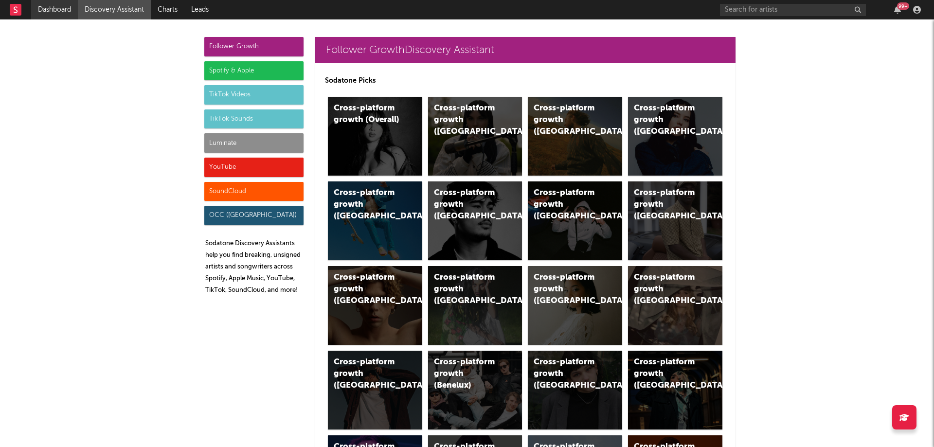
click at [68, 1] on link "Dashboard" at bounding box center [54, 9] width 47 height 19
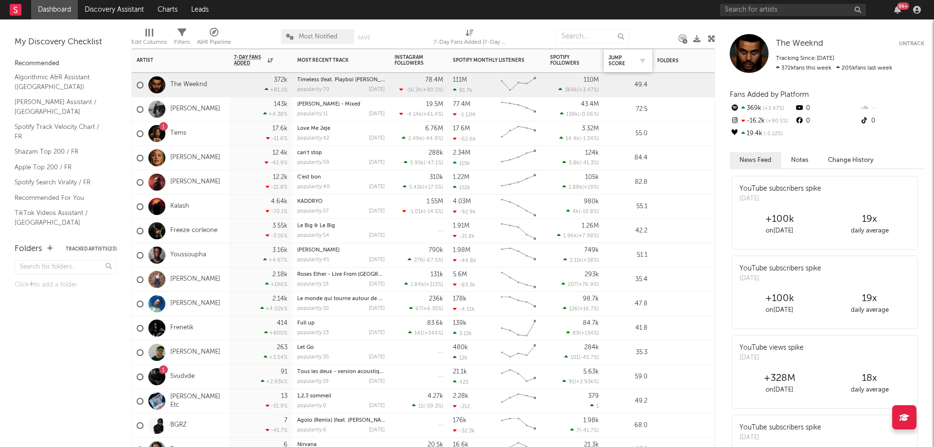
click at [636, 58] on div at bounding box center [640, 61] width 15 height 10
click at [641, 61] on icon "button" at bounding box center [643, 60] width 5 height 5
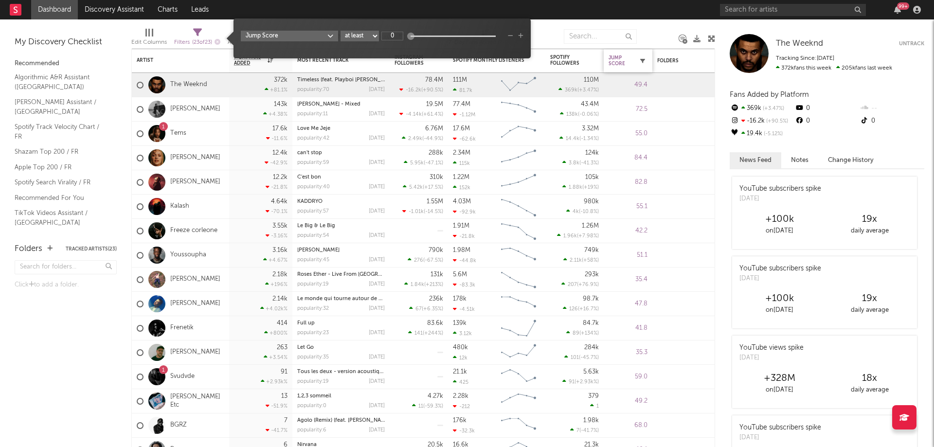
click at [642, 63] on icon "button" at bounding box center [643, 60] width 5 height 5
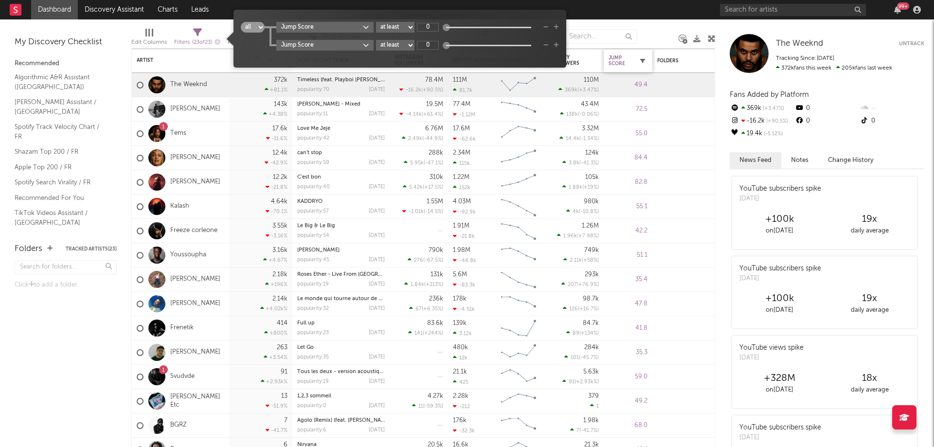
click at [641, 61] on icon "button" at bounding box center [643, 60] width 5 height 5
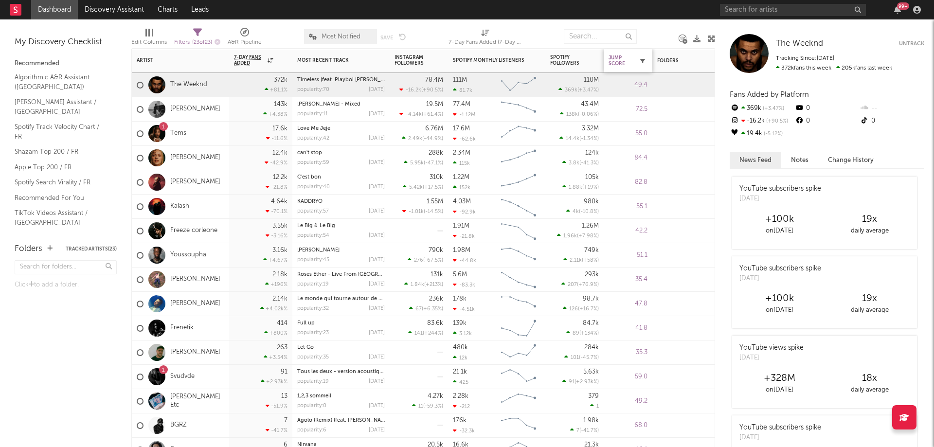
click at [646, 61] on button "button" at bounding box center [643, 61] width 10 height 10
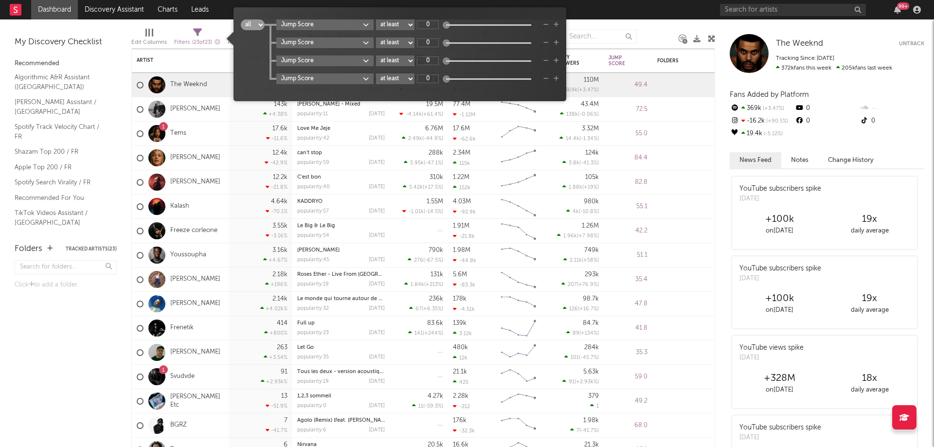
click at [548, 25] on icon "button" at bounding box center [546, 25] width 5 height 6
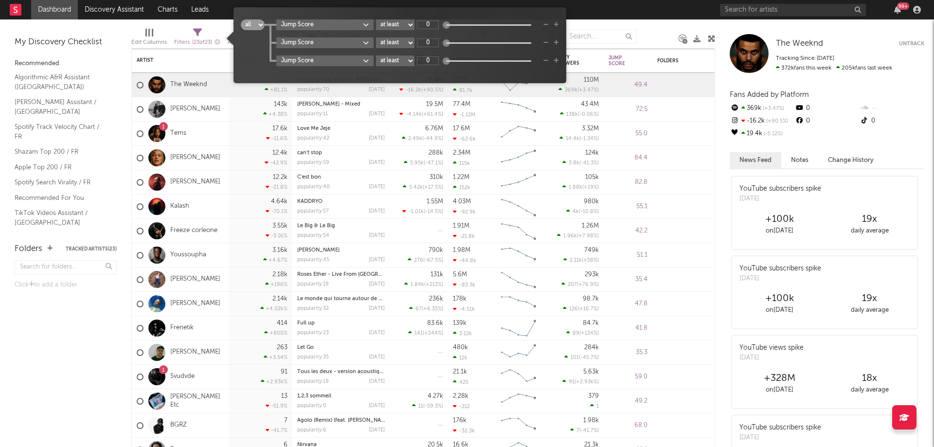
click at [548, 25] on icon "button" at bounding box center [546, 25] width 5 height 6
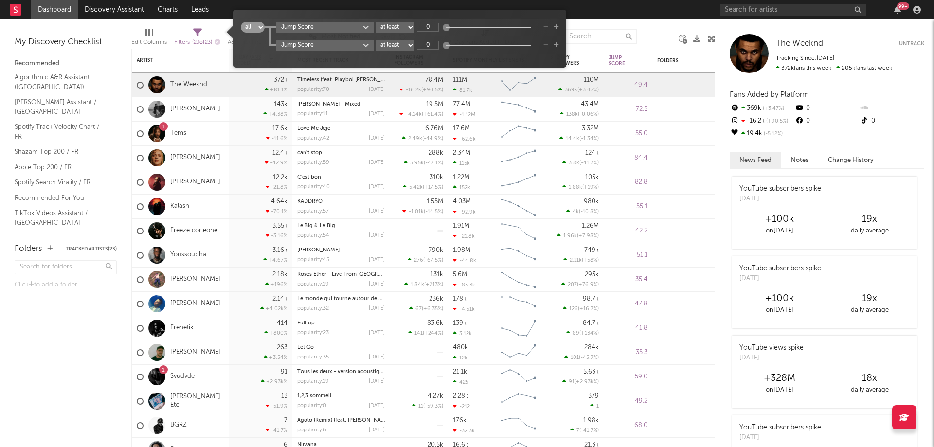
click at [548, 25] on icon "button" at bounding box center [546, 27] width 5 height 6
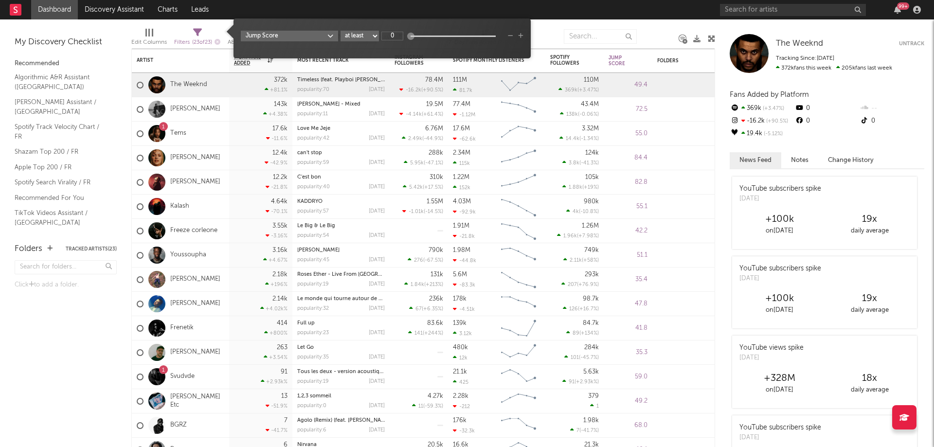
click at [391, 36] on input "0" at bounding box center [393, 36] width 22 height 9
type input "80"
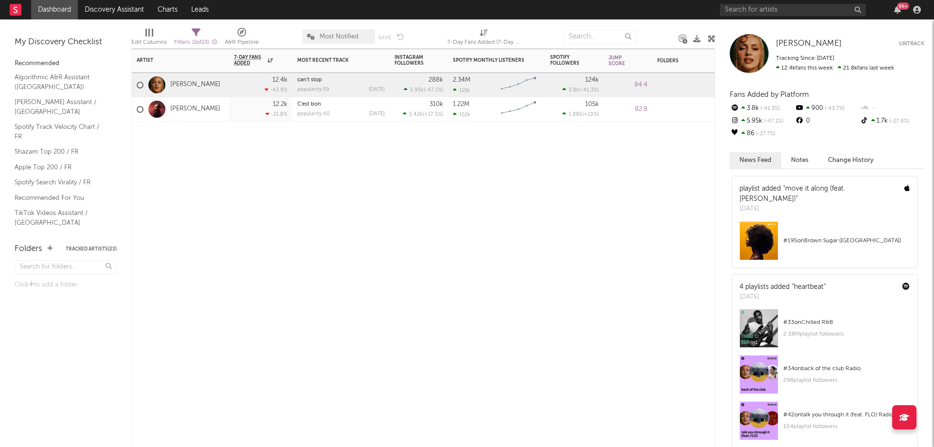
click at [321, 152] on div "Artist Notifications 7-Day Fans Added WoW % Change Most Recent Track Popularity…" at bounding box center [423, 248] width 584 height 399
click at [637, 63] on div at bounding box center [640, 61] width 15 height 10
click at [642, 62] on icon "button" at bounding box center [643, 60] width 5 height 5
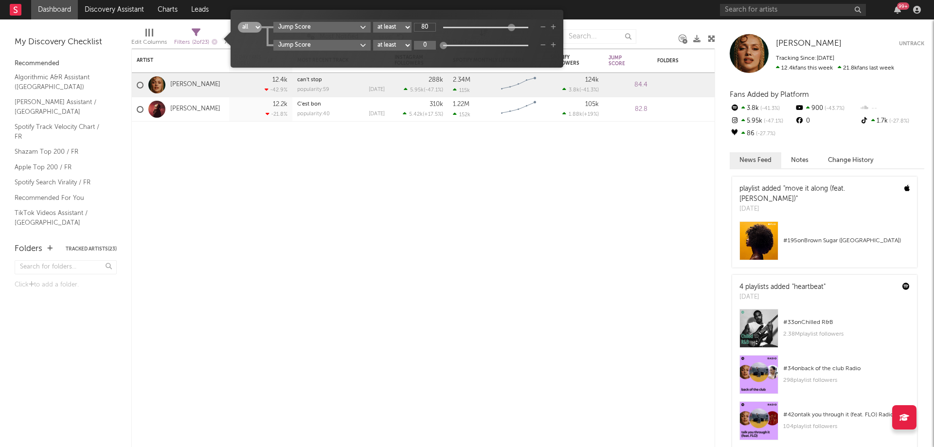
click at [426, 47] on input "0" at bounding box center [425, 45] width 22 height 9
click at [426, 47] on input "70" at bounding box center [425, 45] width 22 height 9
click at [542, 27] on icon "button" at bounding box center [543, 27] width 5 height 6
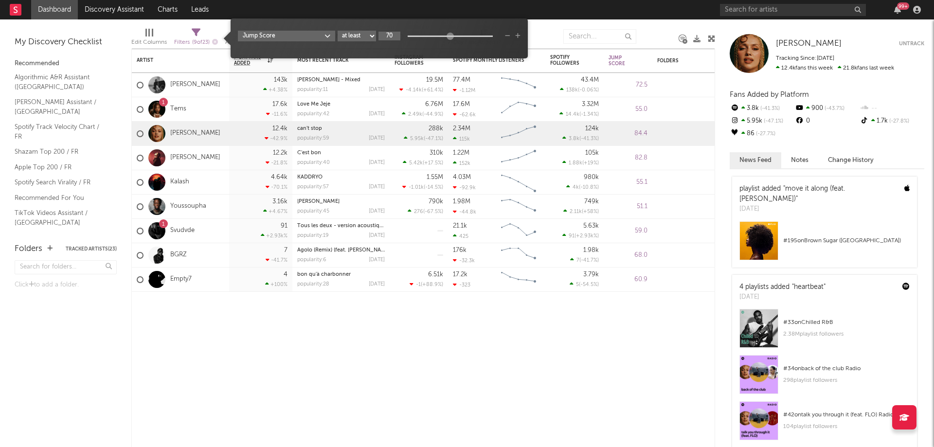
type input "70"
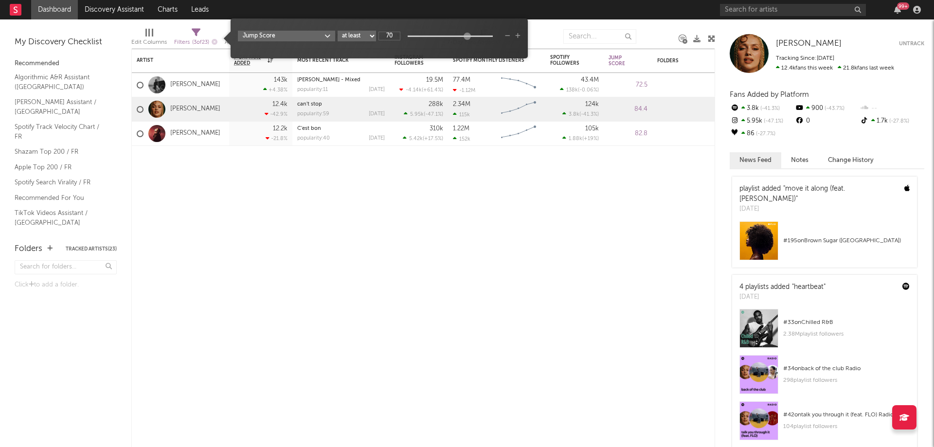
click at [507, 35] on icon "button" at bounding box center [507, 36] width 5 height 6
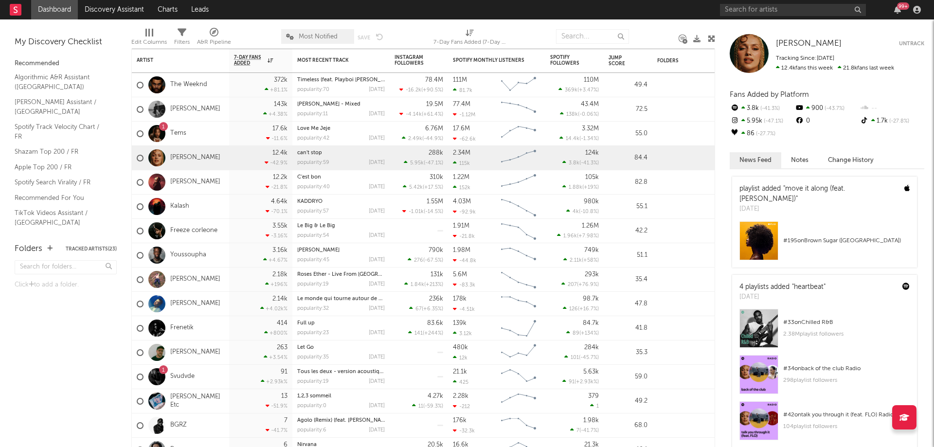
click at [294, 37] on icon at bounding box center [290, 37] width 8 height 6
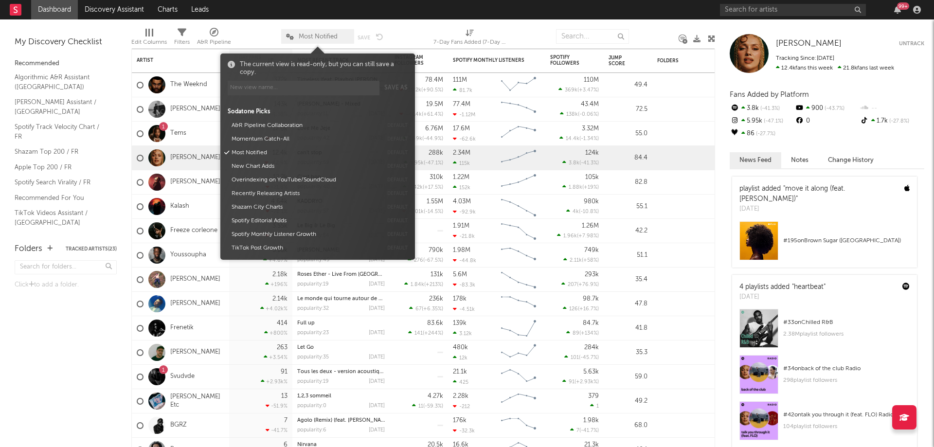
click at [458, 31] on span "7-Day Fans Added (7-Day Fans Added)" at bounding box center [470, 38] width 73 height 19
select select "-1"
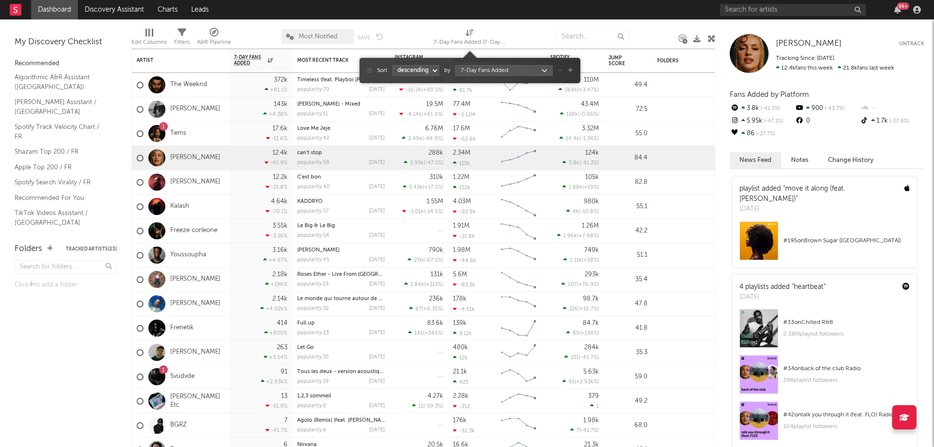
click at [458, 31] on span "7-Day Fans Added (7-Day Fans Added)" at bounding box center [470, 38] width 73 height 19
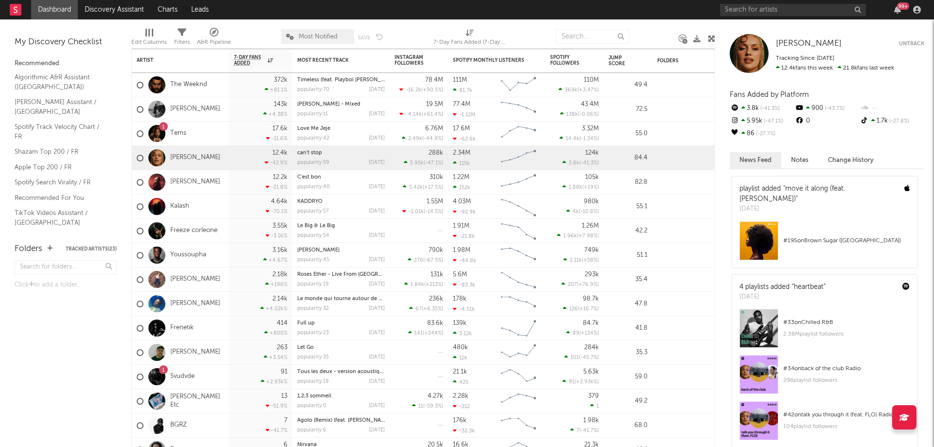
select select "-1"
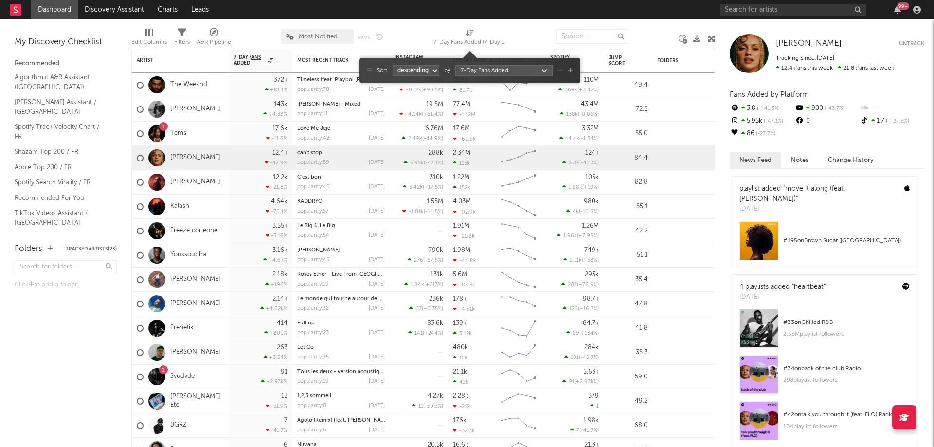
click at [458, 31] on span "7-Day Fans Added (7-Day Fans Added)" at bounding box center [470, 38] width 73 height 19
click at [569, 73] on div "Sort ascending descending by 7-Day Fans Added" at bounding box center [470, 71] width 206 height 16
click at [568, 68] on icon "button" at bounding box center [570, 71] width 5 height 6
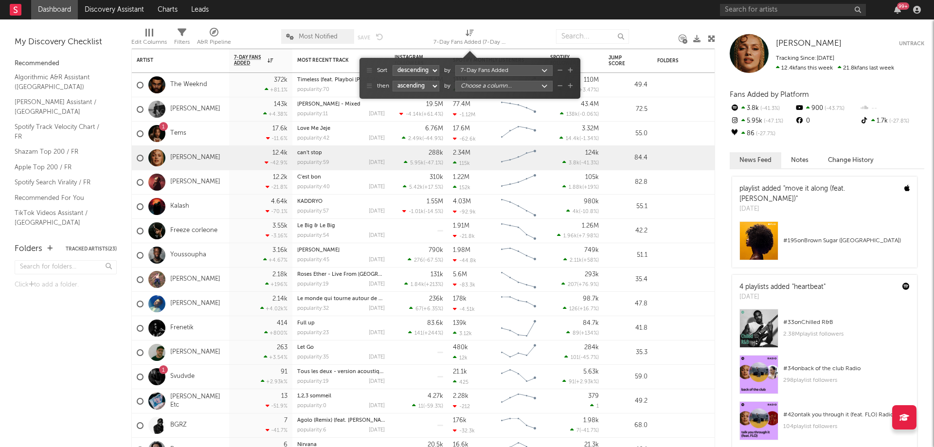
click at [558, 85] on icon "button" at bounding box center [560, 86] width 5 height 6
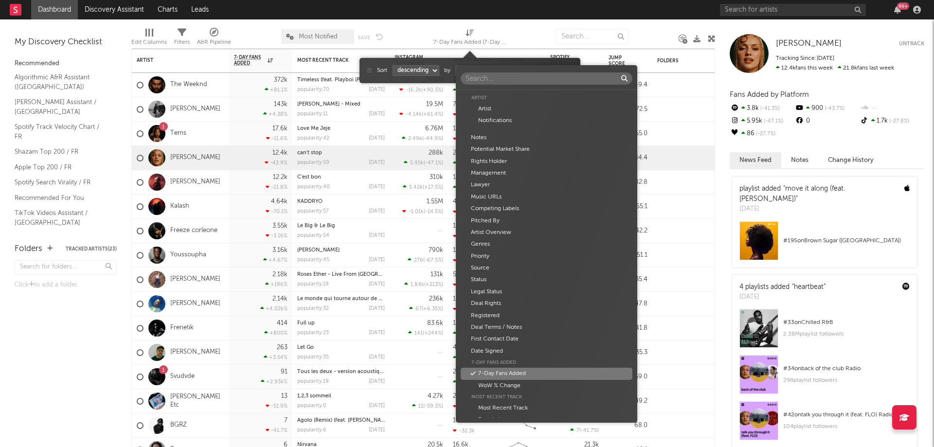
click at [529, 70] on body "Dashboard Discovery Assistant Charts Leads 99 + Notifications Settings Mark all…" at bounding box center [467, 223] width 934 height 447
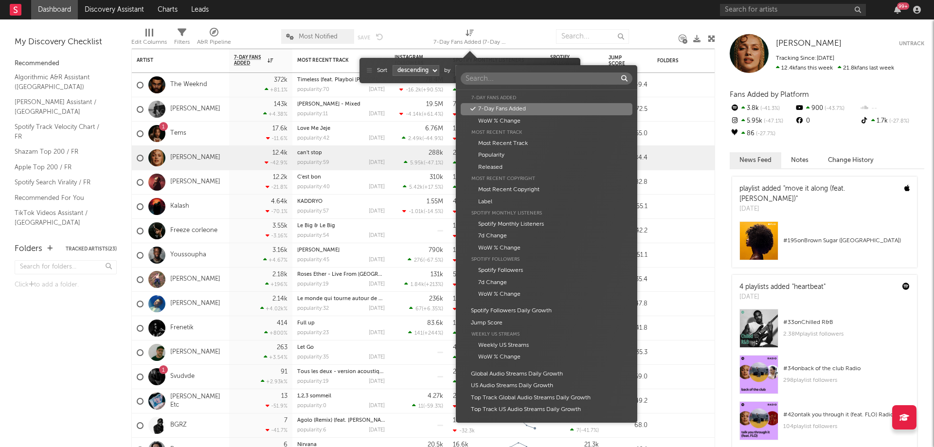
click at [533, 112] on div "7-Day Fans Added" at bounding box center [547, 109] width 172 height 12
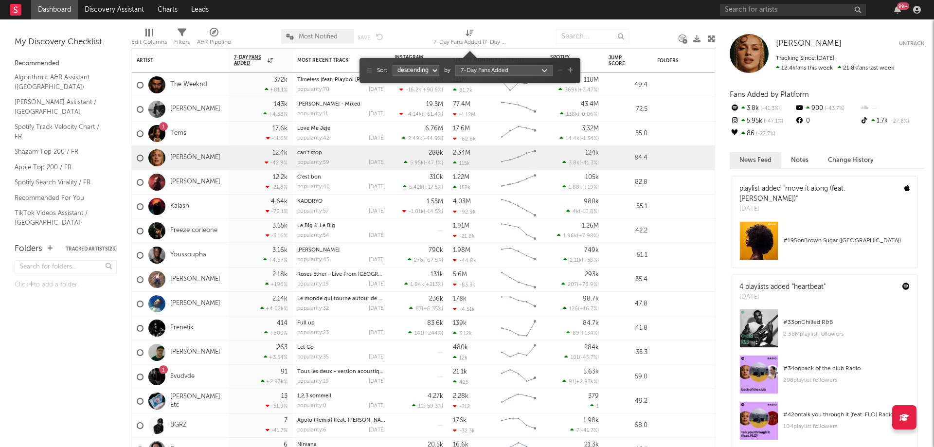
click at [372, 69] on div "Sort ascending descending by 7-Day Fans Added" at bounding box center [470, 71] width 206 height 16
click at [547, 24] on div at bounding box center [532, 36] width 36 height 24
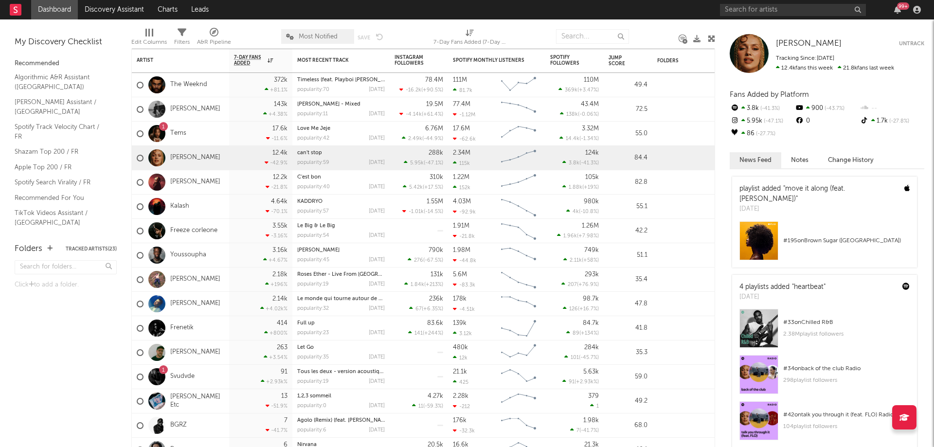
click at [193, 37] on div "Edit Columns Filters A&R Pipeline Most Notified Save Save as 7-Day Fans Added (…" at bounding box center [423, 33] width 584 height 29
click at [190, 37] on div "Edit Columns Filters A&R Pipeline Most Notified Save Save as 7-Day Fans Added (…" at bounding box center [423, 33] width 584 height 29
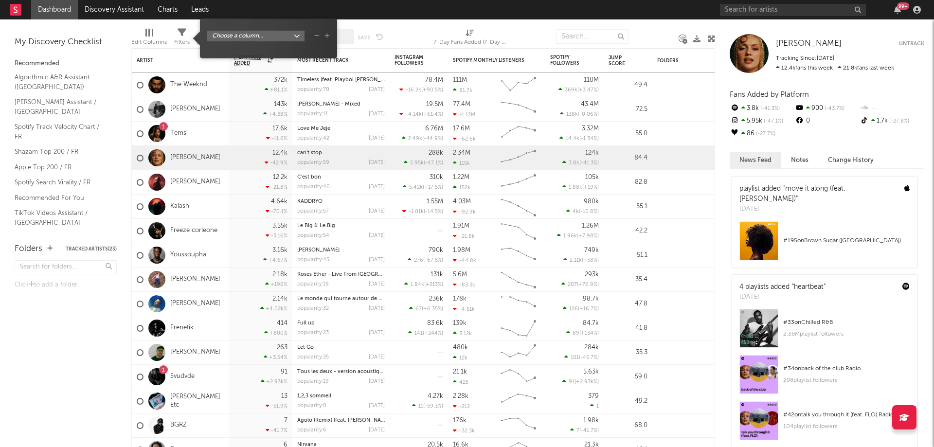
click at [184, 38] on div "Filters" at bounding box center [182, 43] width 16 height 12
click at [240, 36] on body "Dashboard Discovery Assistant Charts Leads 99 + Notifications Settings Mark all…" at bounding box center [467, 223] width 934 height 447
